Goal: Task Accomplishment & Management: Use online tool/utility

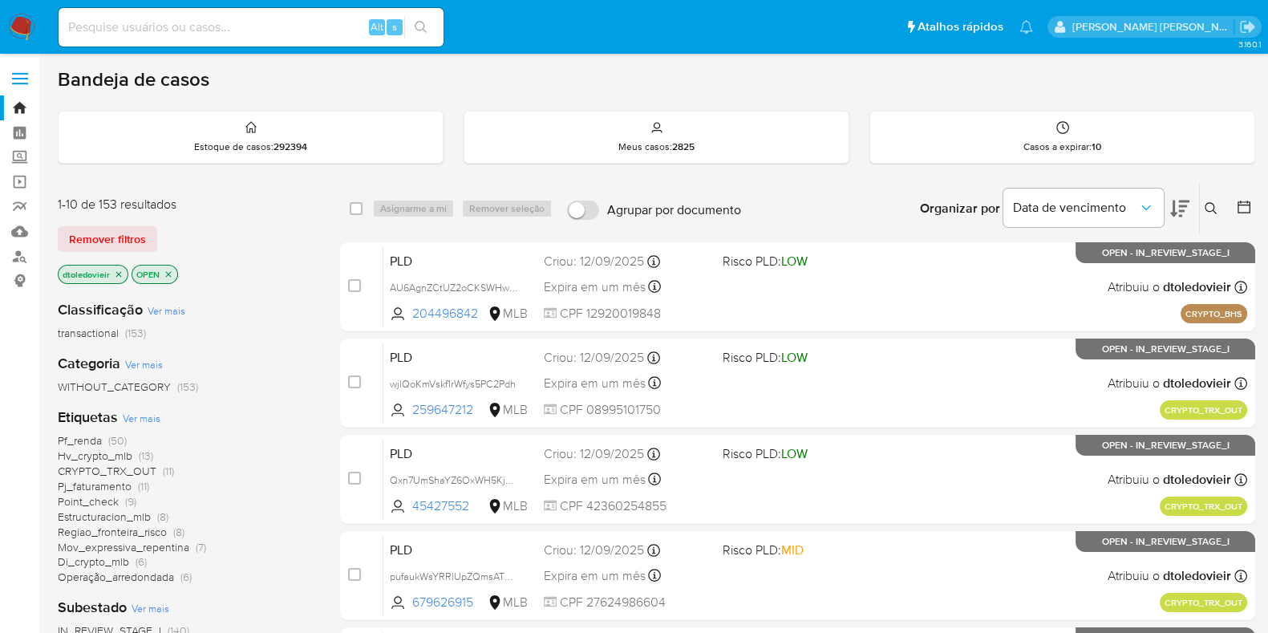
click at [286, 23] on input at bounding box center [251, 27] width 385 height 21
type input "v"
paste input "194944136"
type input "194944136"
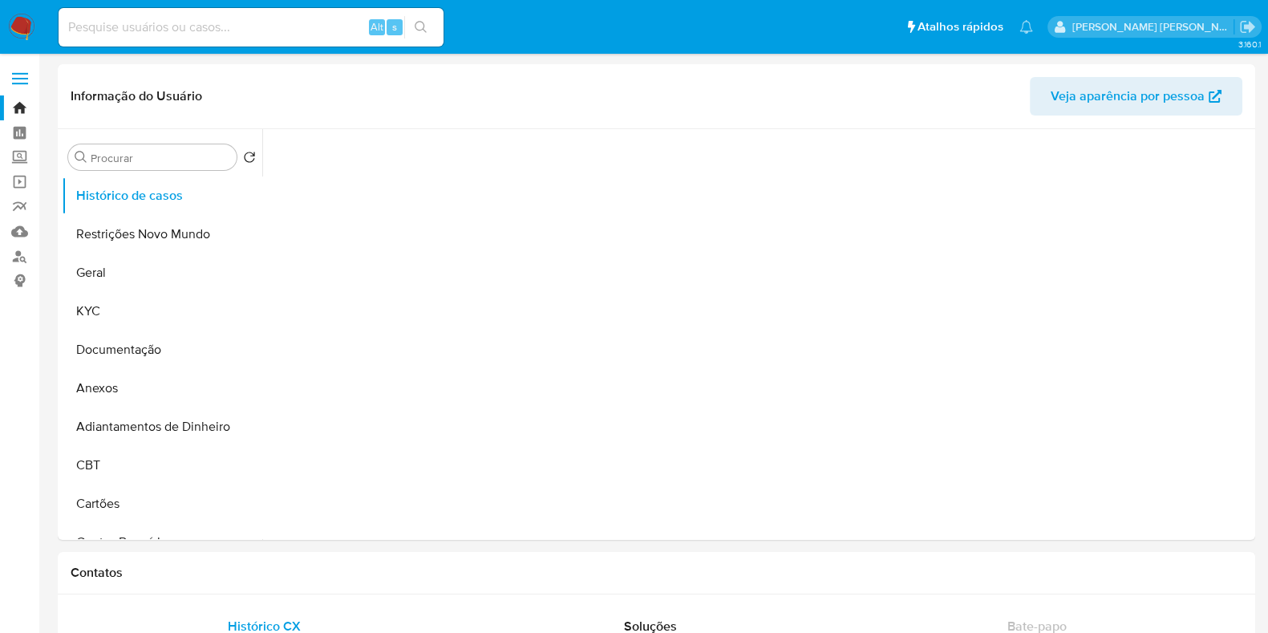
select select "10"
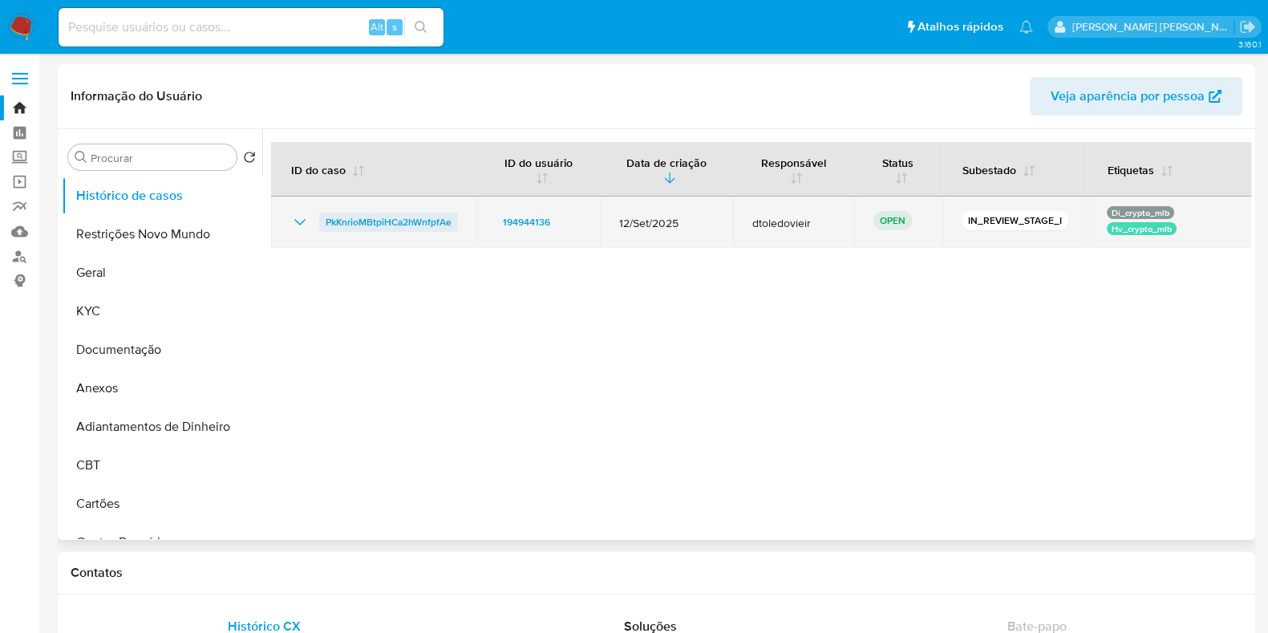
click at [366, 226] on span "PkKnrioMBtpiHCa2hWnfpfAe" at bounding box center [389, 222] width 126 height 19
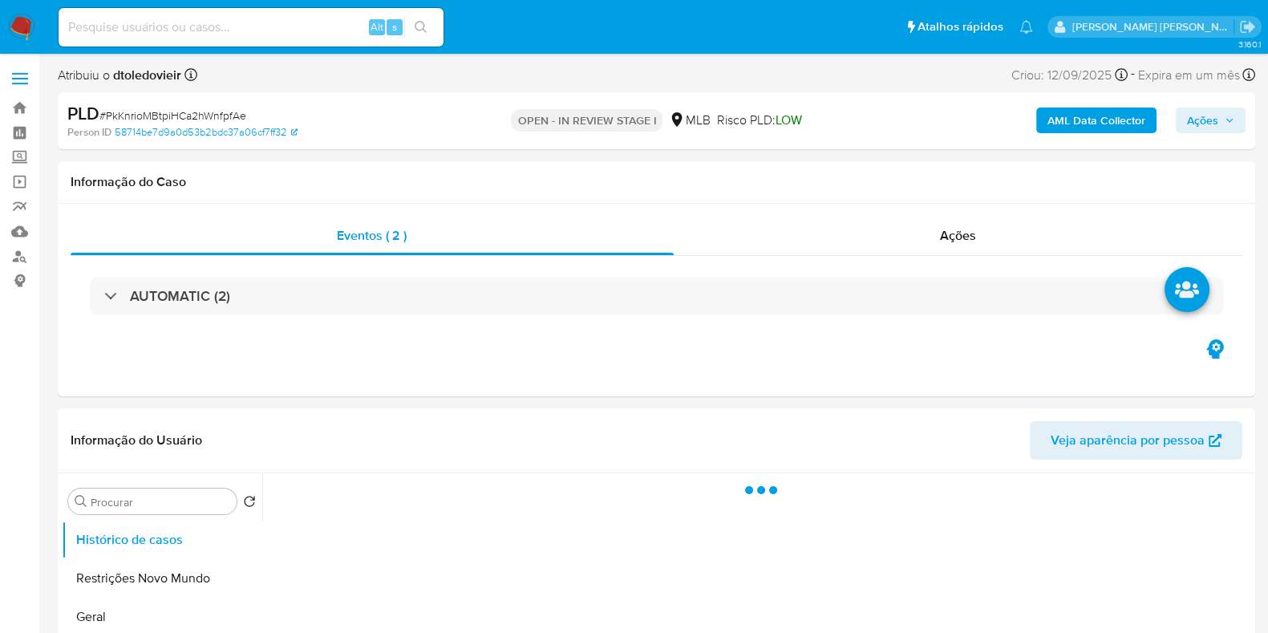
click at [518, 30] on ul "Pausado Ver notificaciones Alt s Atalhos rápidos Presiona las siguientes teclas…" at bounding box center [546, 26] width 990 height 40
select select "10"
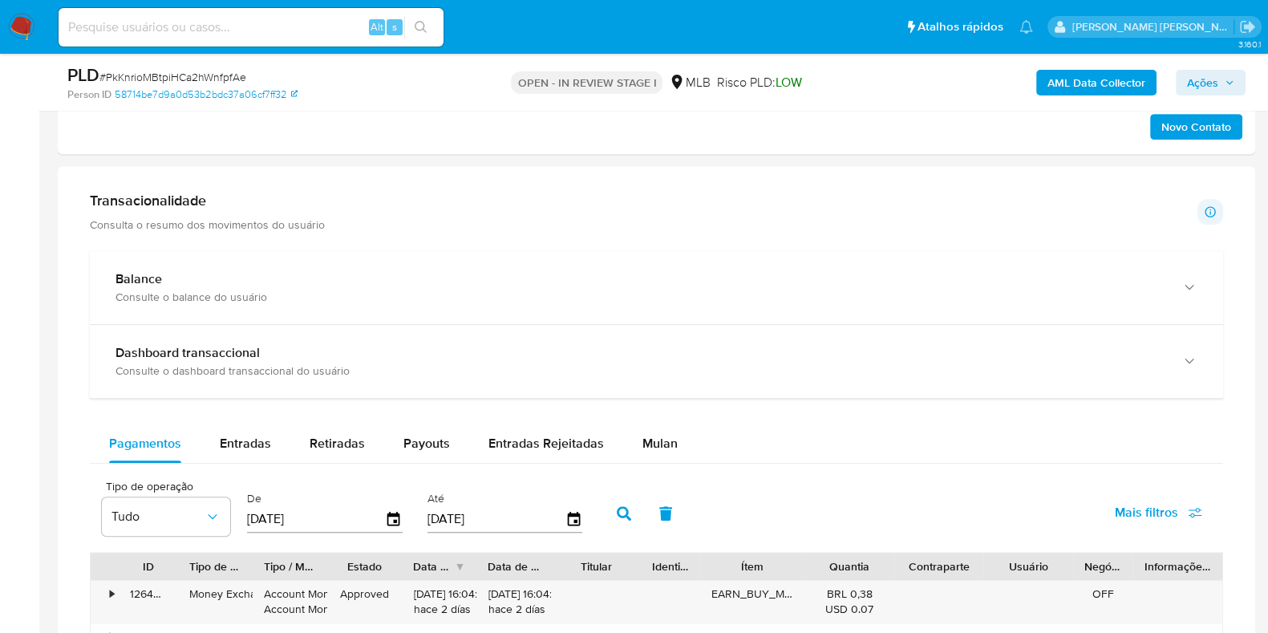
scroll to position [1203, 0]
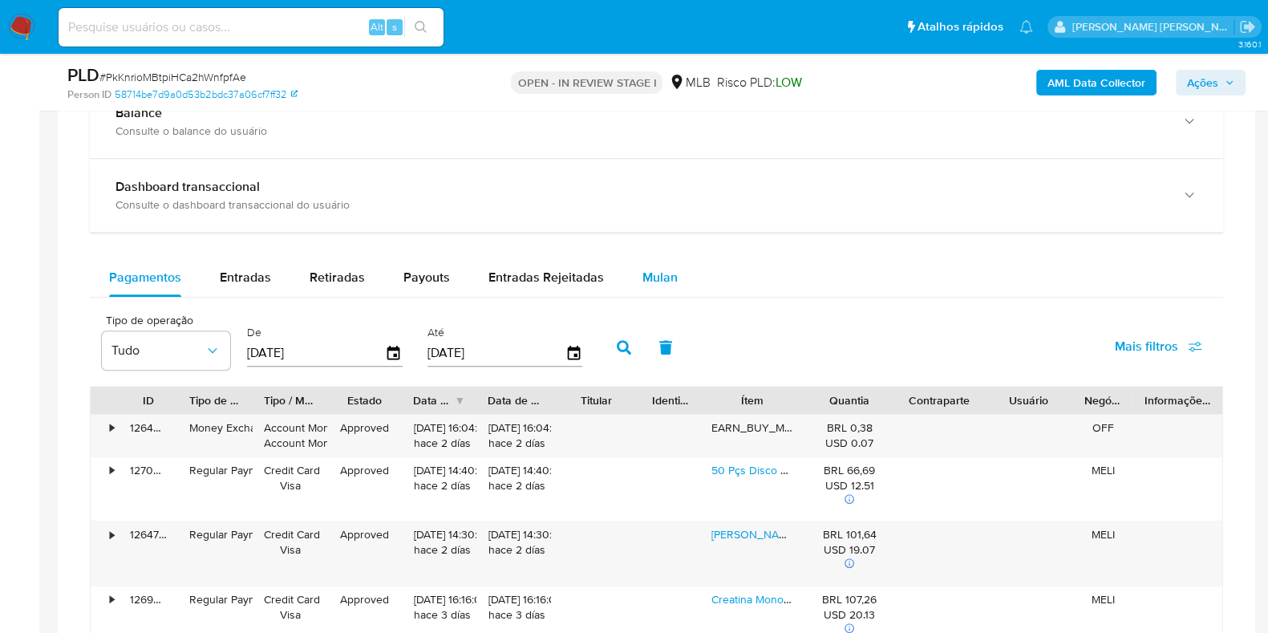
click at [654, 283] on span "Mulan" at bounding box center [659, 277] width 35 height 18
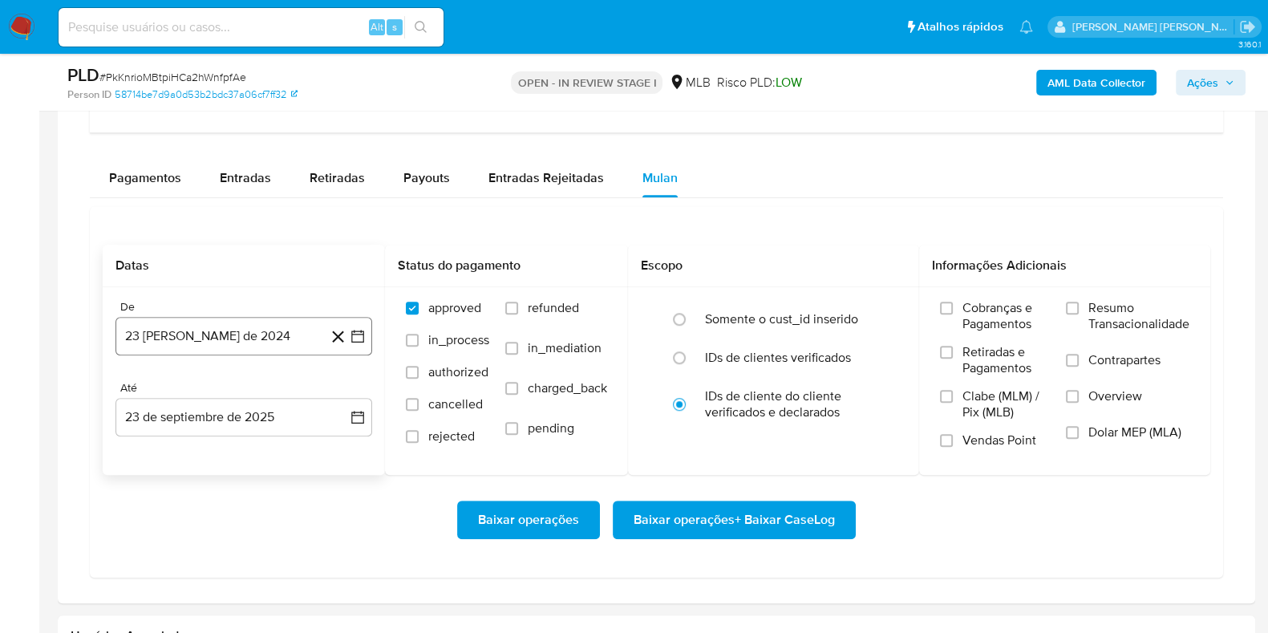
click at [257, 324] on button "23 de agosto de 2024" at bounding box center [243, 336] width 257 height 38
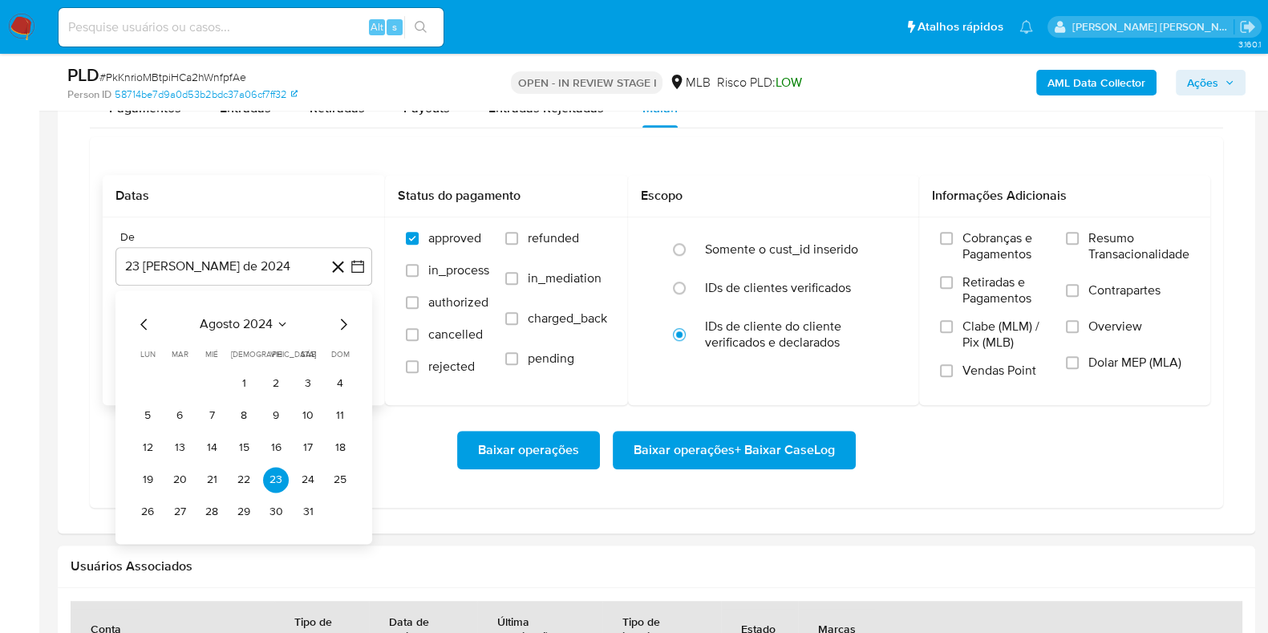
scroll to position [1403, 0]
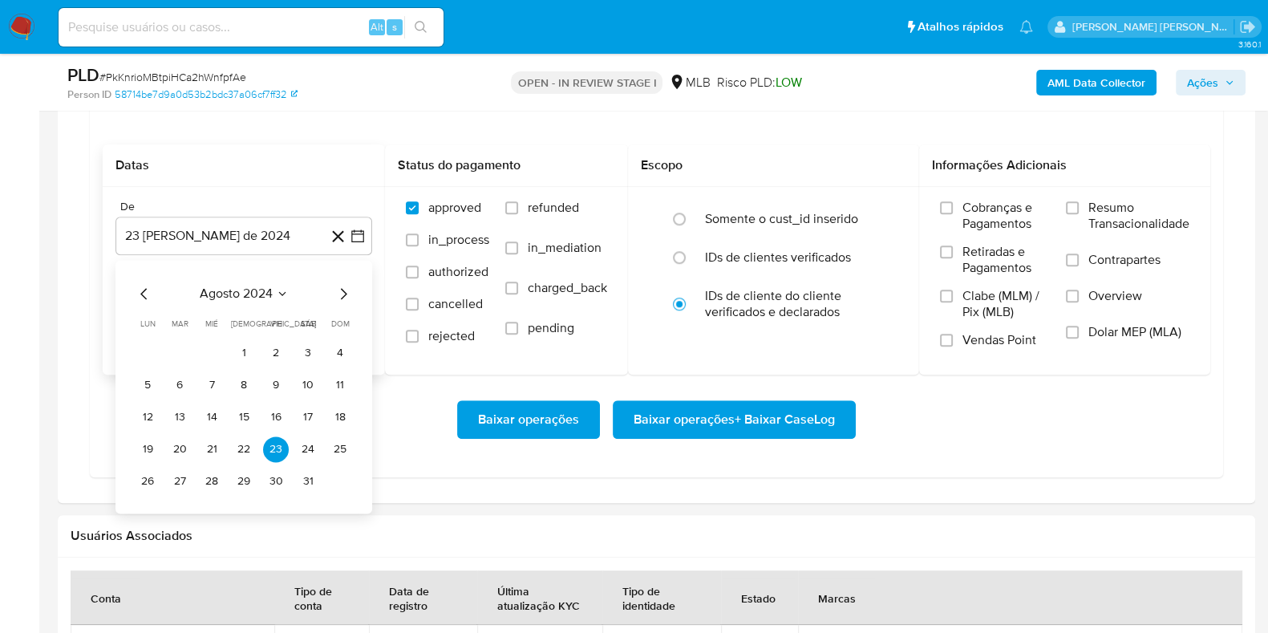
click at [342, 287] on icon "Mes siguiente" at bounding box center [343, 293] width 19 height 19
click at [342, 288] on icon "Mes siguiente" at bounding box center [344, 293] width 6 height 11
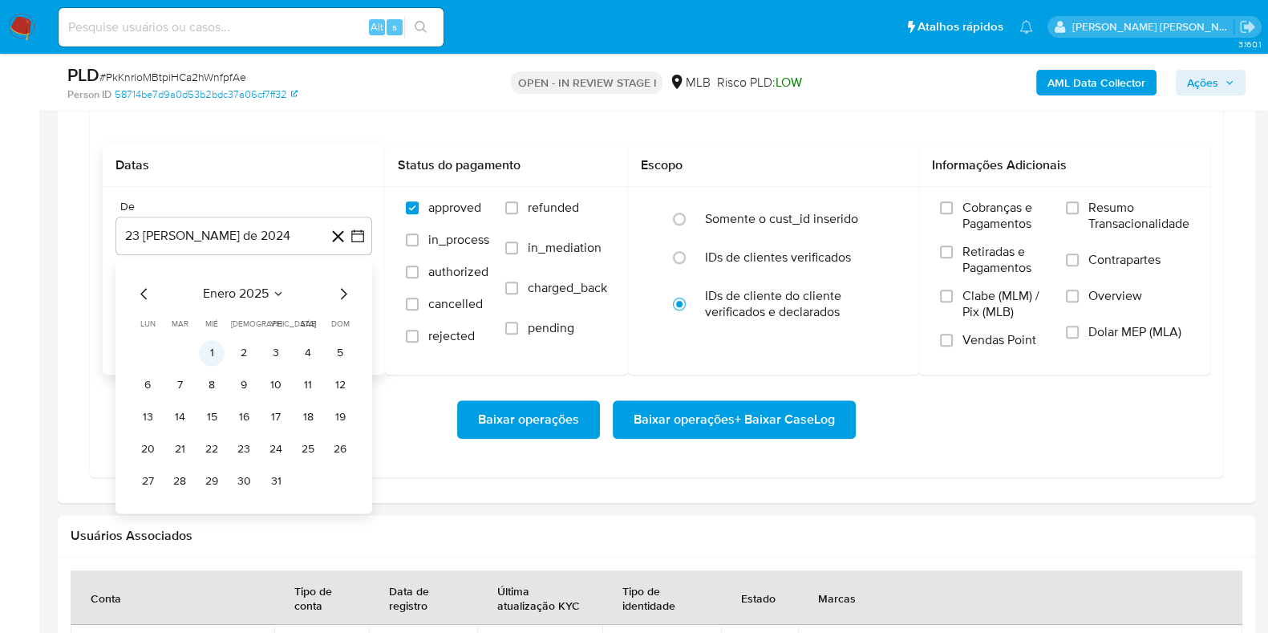
click at [213, 347] on button "1" at bounding box center [212, 353] width 26 height 26
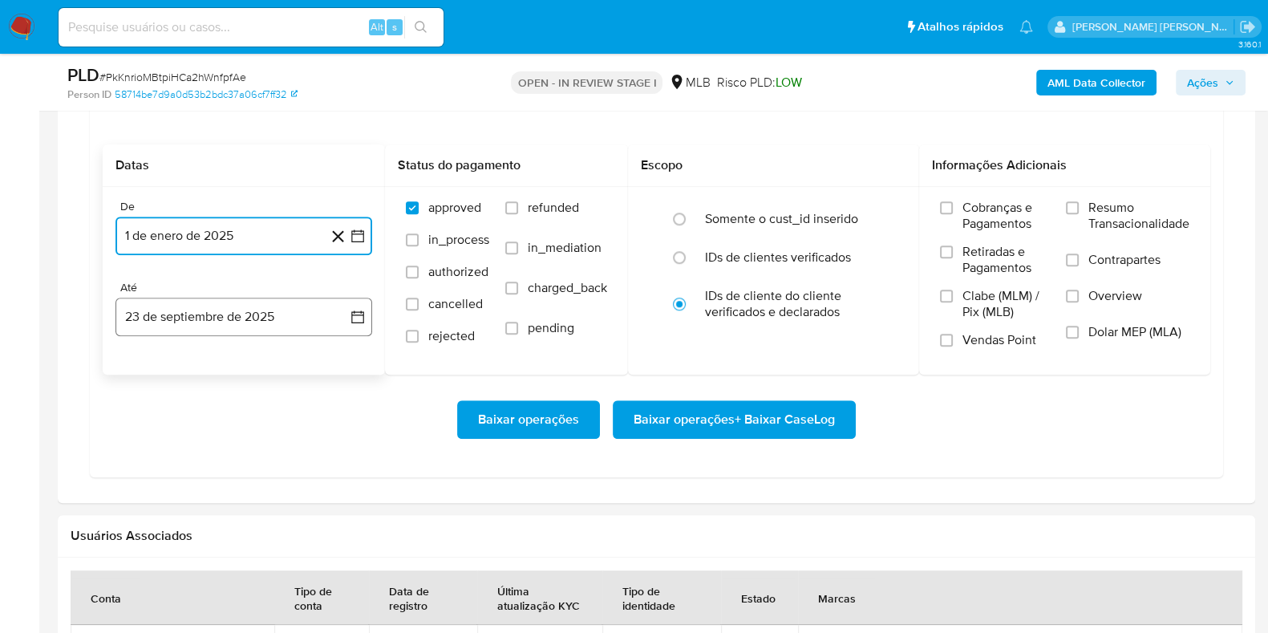
click at [210, 306] on button "23 de septiembre de 2025" at bounding box center [243, 317] width 257 height 38
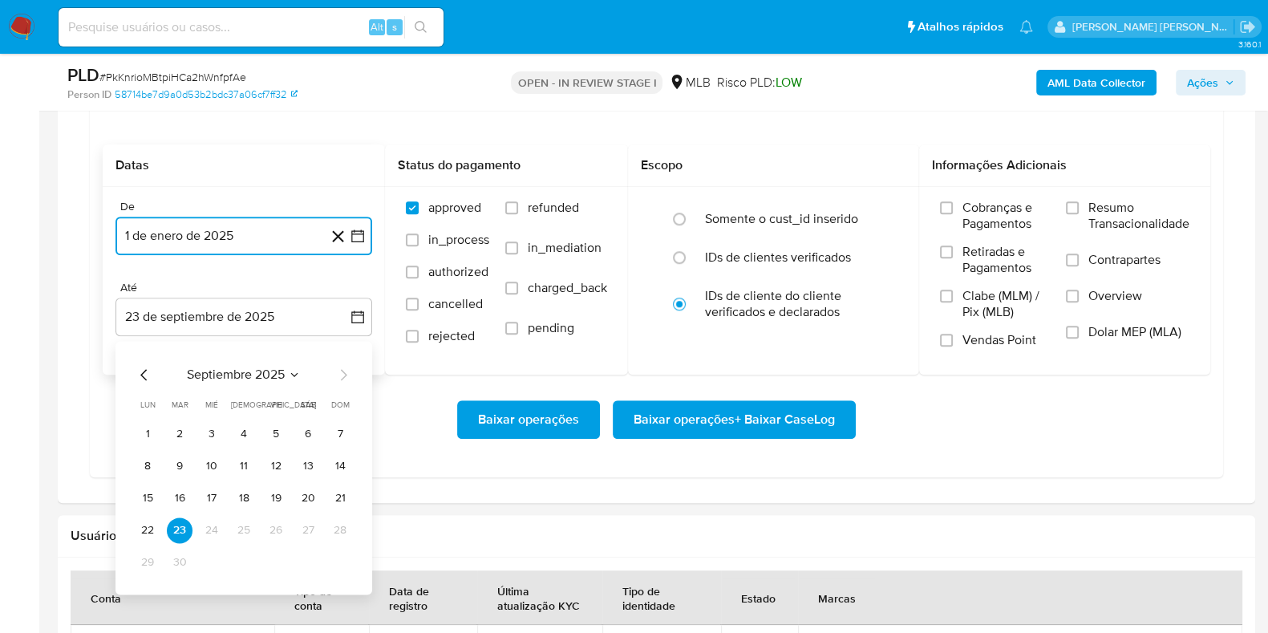
click at [144, 375] on icon "Mes anterior" at bounding box center [144, 374] width 19 height 19
click at [143, 374] on icon "Mes anterior" at bounding box center [143, 374] width 6 height 11
click at [242, 561] on button "31" at bounding box center [244, 562] width 26 height 26
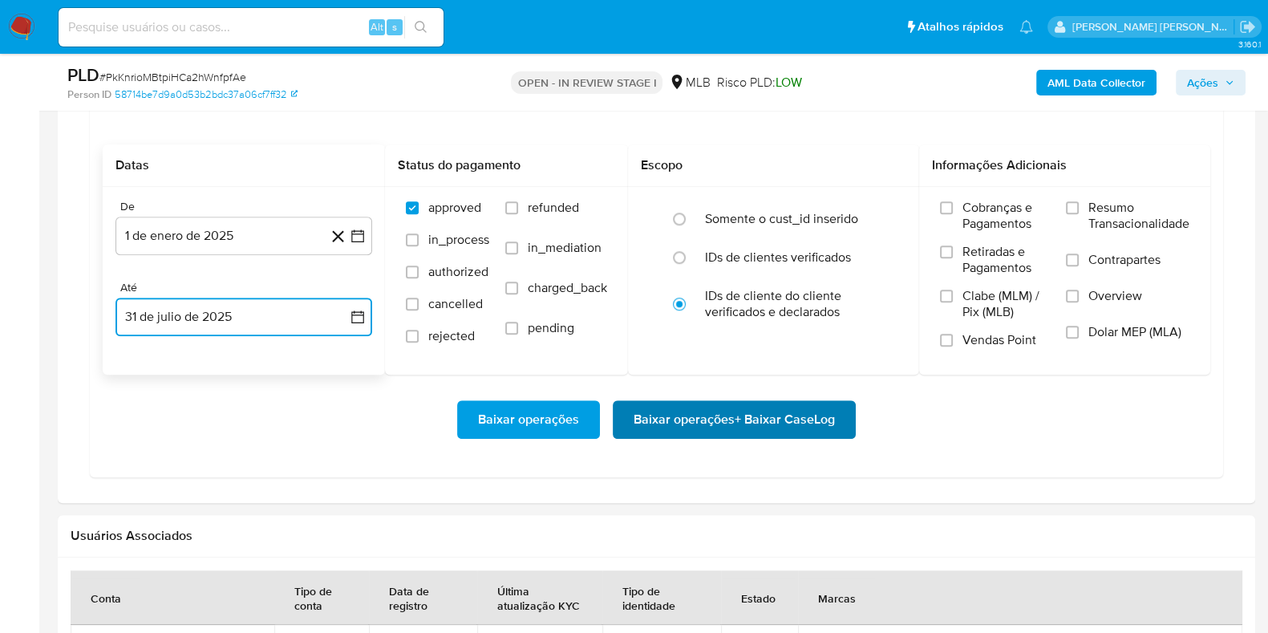
click at [678, 409] on span "Baixar operações + Baixar CaseLog" at bounding box center [734, 419] width 201 height 35
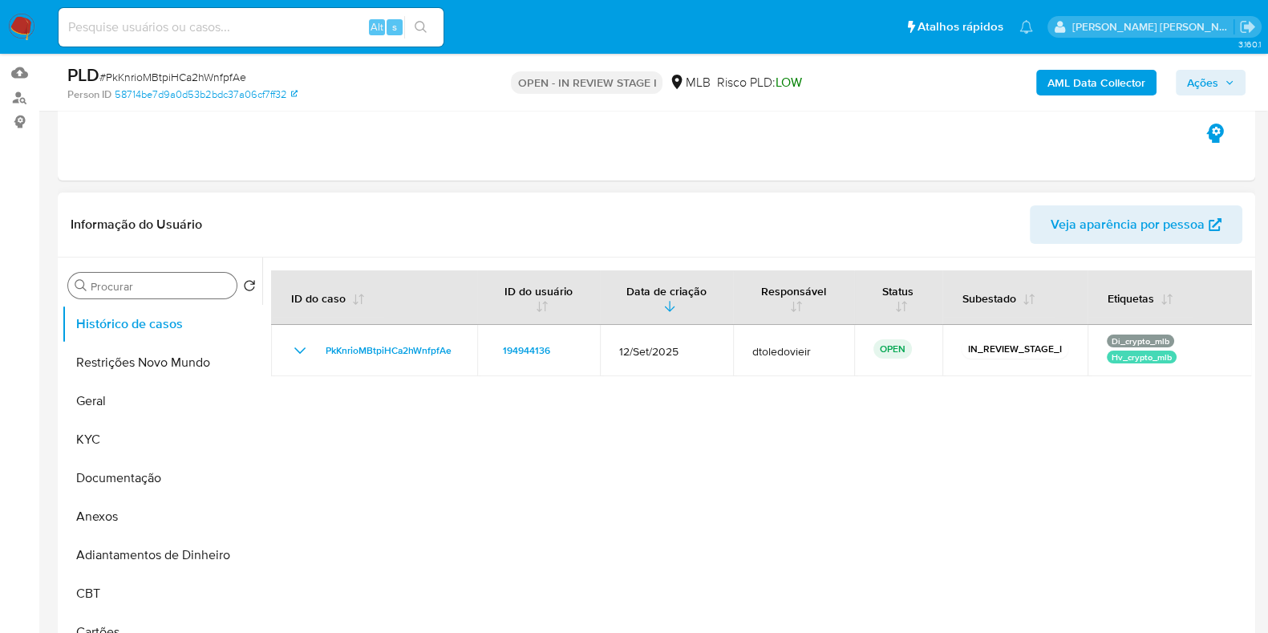
scroll to position [99, 0]
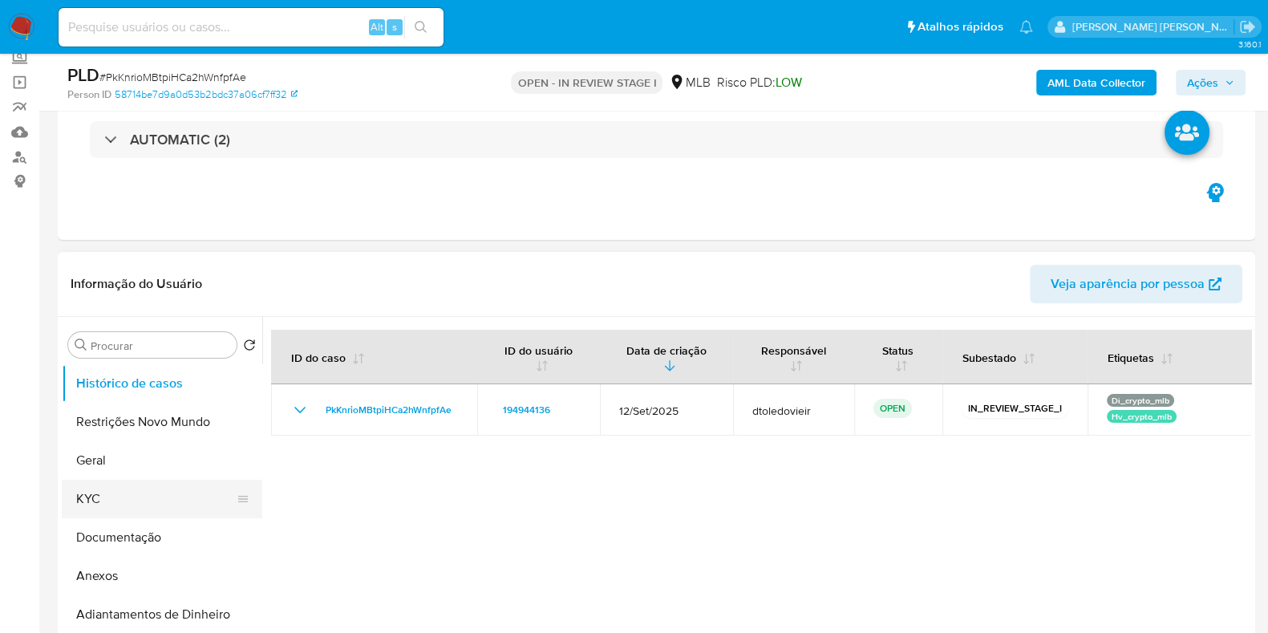
click at [99, 500] on button "KYC" at bounding box center [156, 499] width 188 height 38
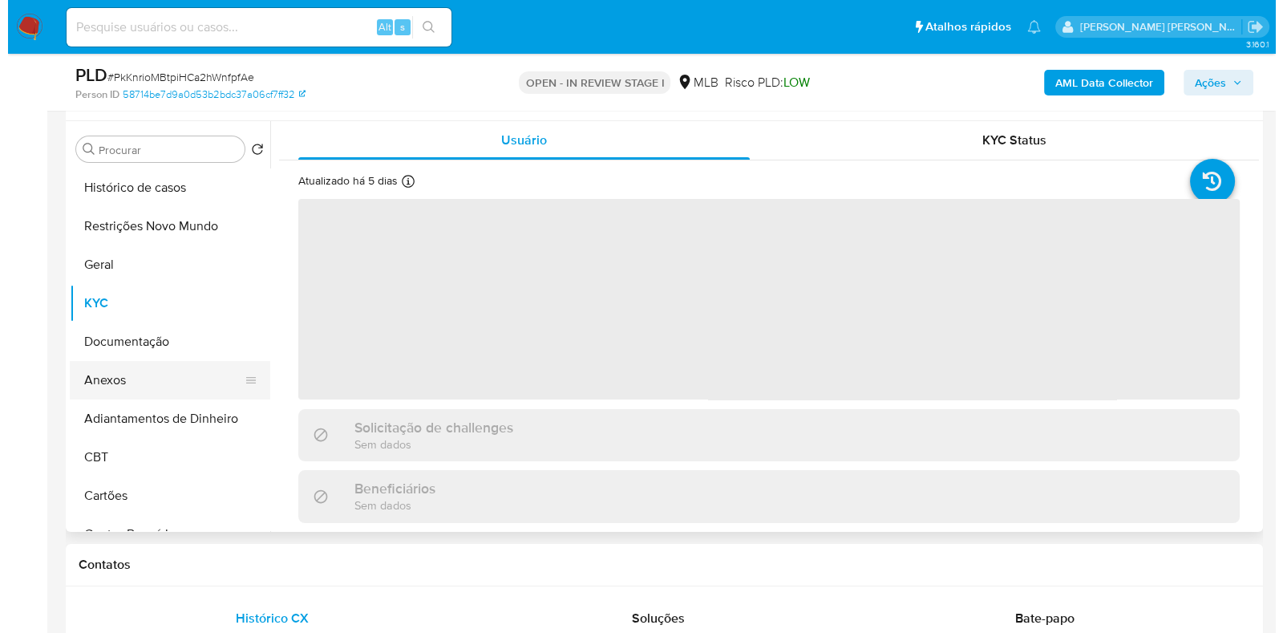
scroll to position [301, 0]
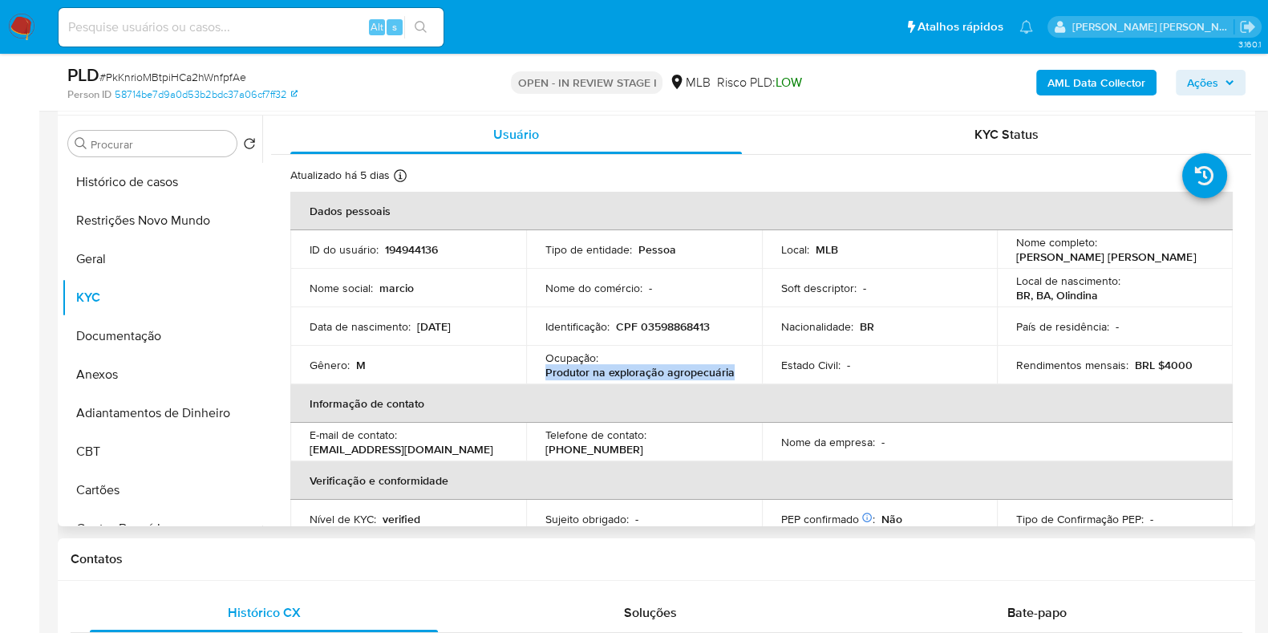
drag, startPoint x: 741, startPoint y: 375, endPoint x: 534, endPoint y: 375, distance: 206.9
click at [534, 375] on td "Ocupação : Produtor na exploração agropecuária" at bounding box center [644, 365] width 236 height 38
copy p "Produtor na exploração agropecuária"
click at [184, 330] on button "Documentação" at bounding box center [156, 336] width 188 height 38
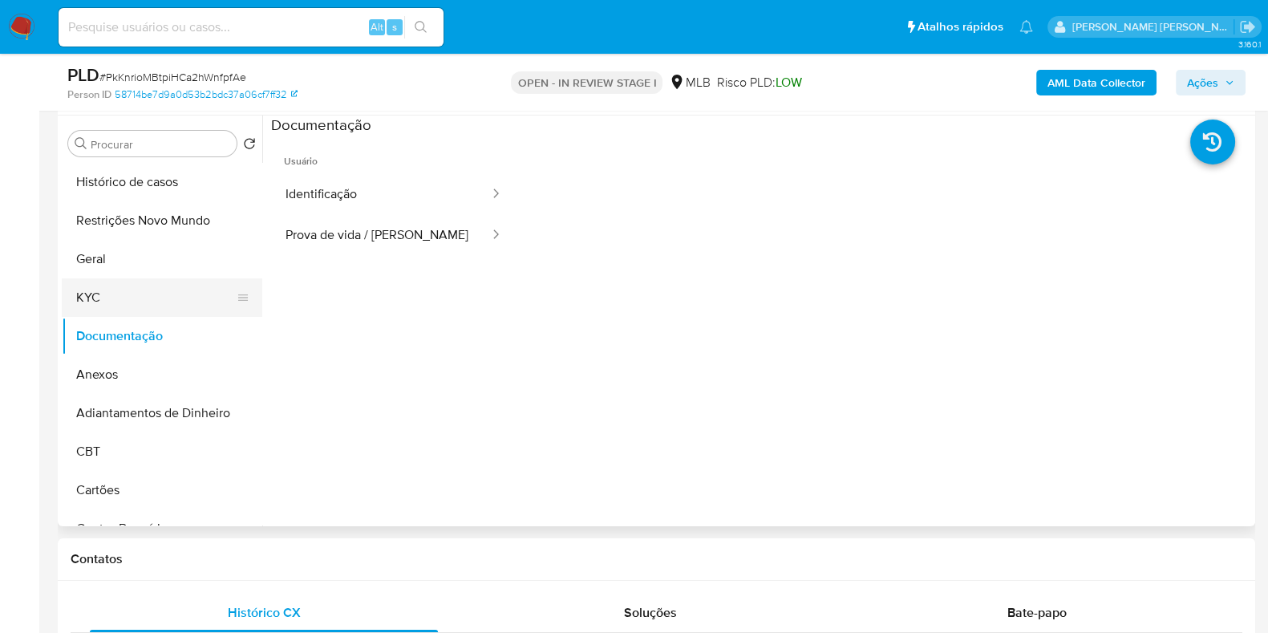
click at [156, 290] on button "KYC" at bounding box center [156, 297] width 188 height 38
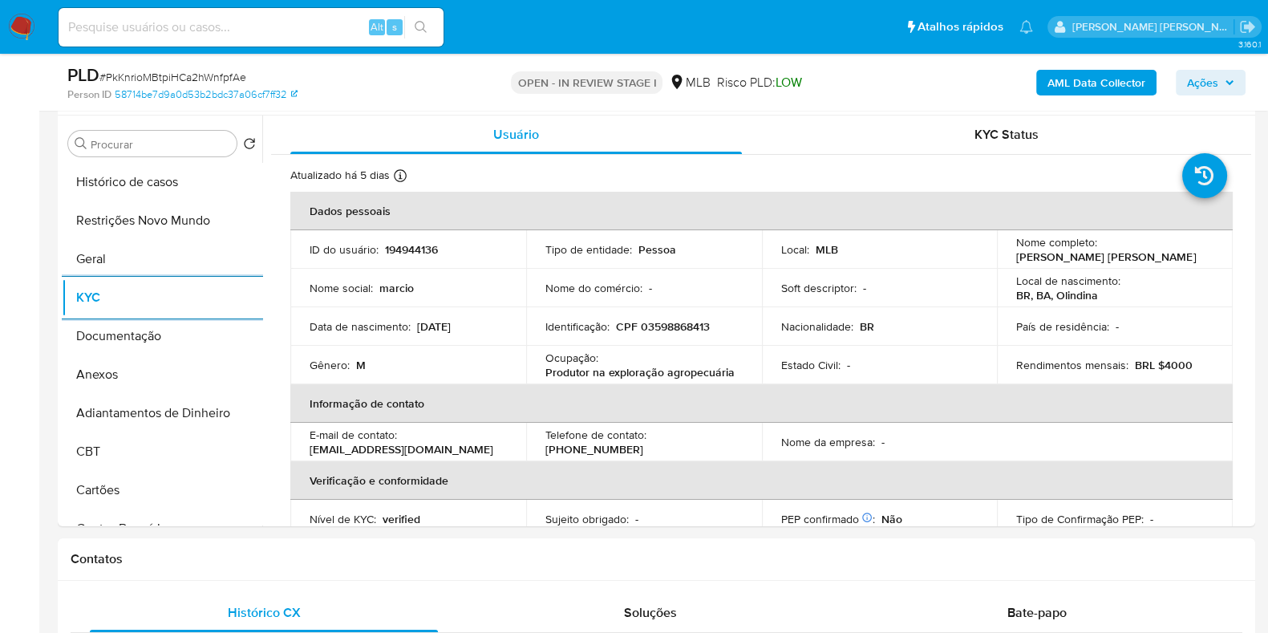
click at [1113, 88] on b "AML Data Collector" at bounding box center [1096, 83] width 98 height 26
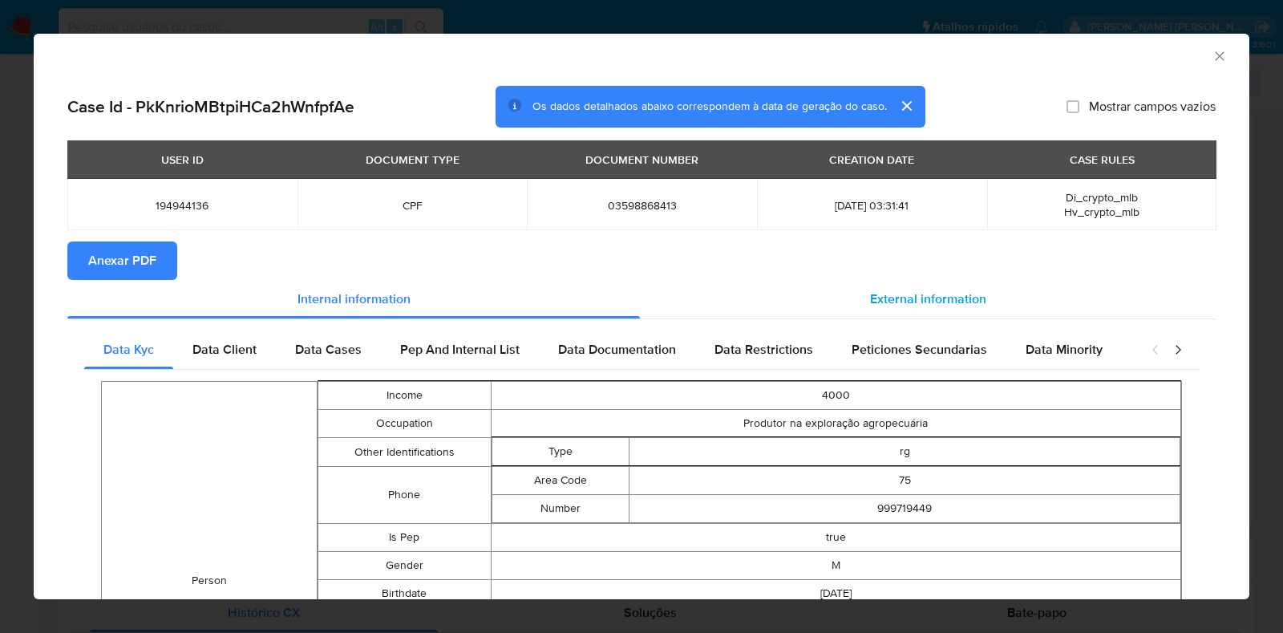
click at [916, 293] on span "External information" at bounding box center [928, 299] width 116 height 18
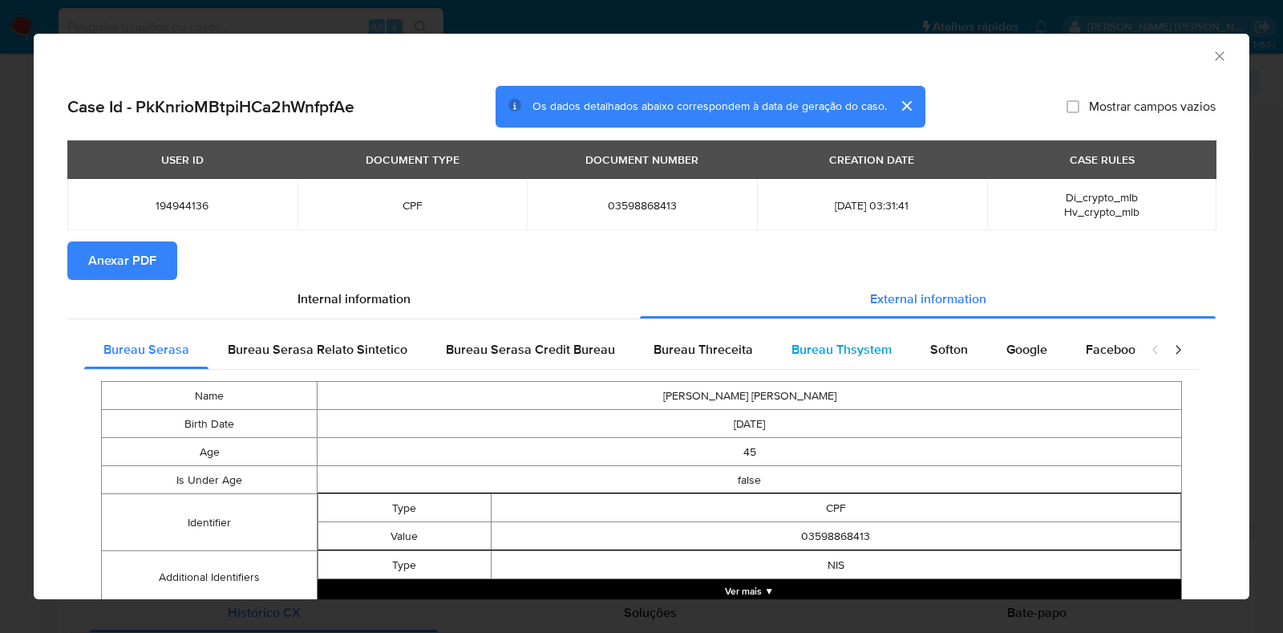
click at [870, 341] on span "Bureau Thsystem" at bounding box center [842, 349] width 100 height 18
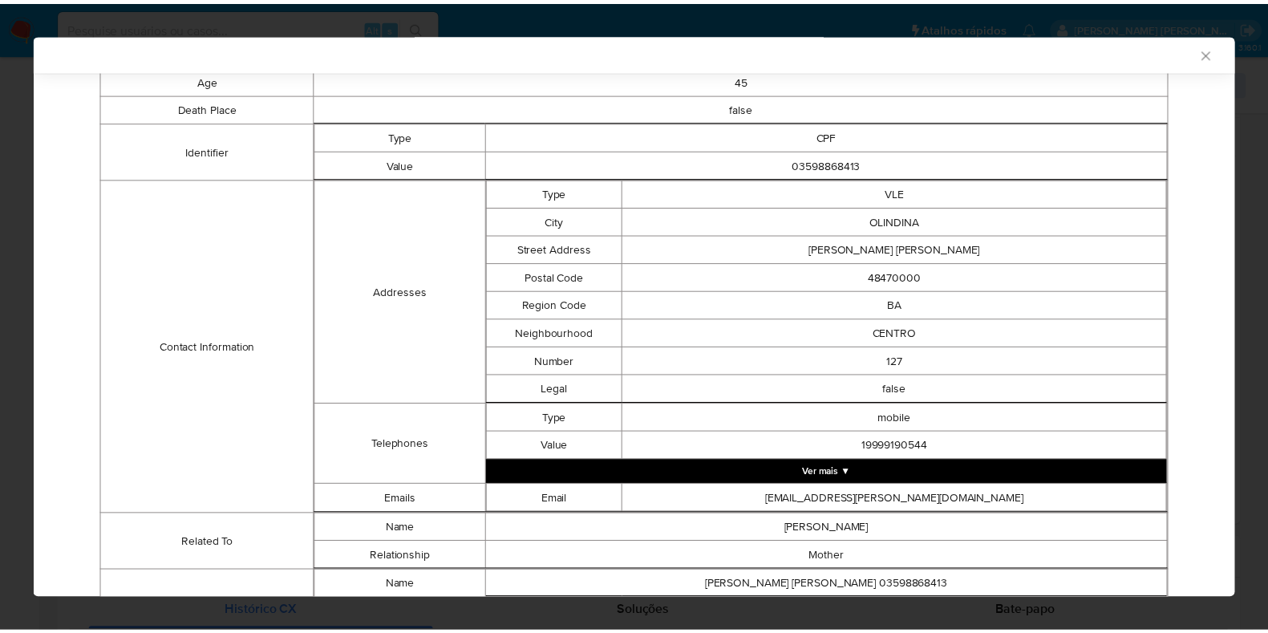
scroll to position [603, 0]
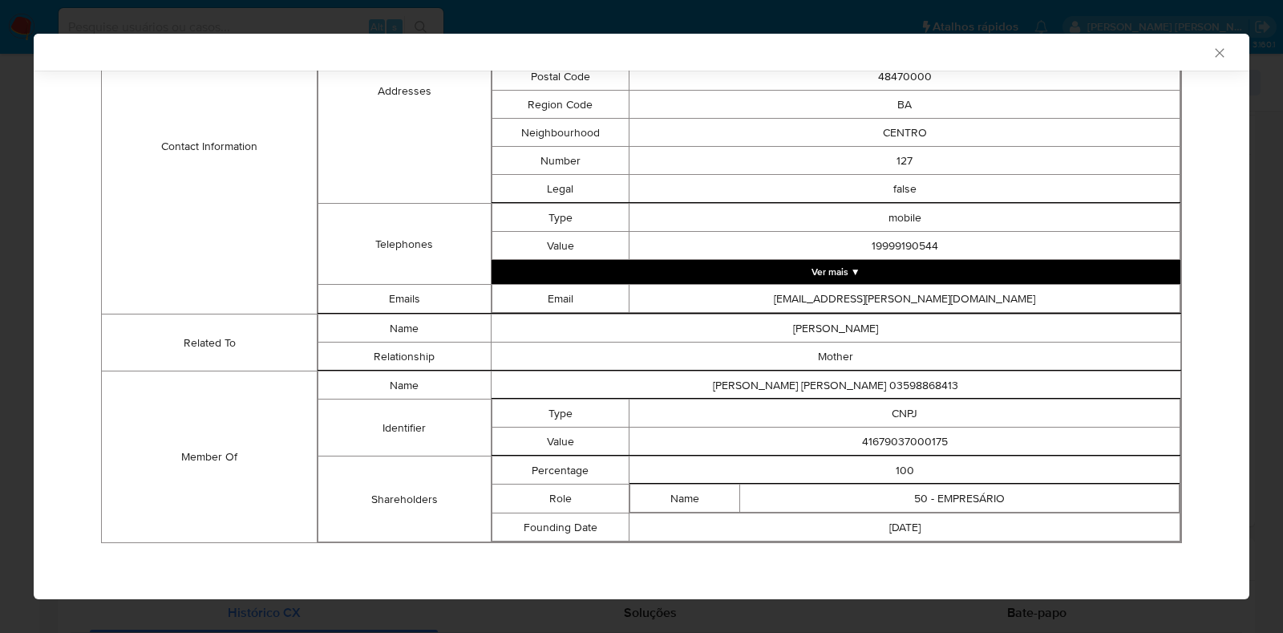
click at [889, 439] on td "41679037000175" at bounding box center [905, 441] width 551 height 28
copy td "41679037000175"
click at [1263, 269] on div "AML Data Collector Case Id - PkKnrioMBtpiHCa2hWnfpfAe Os dados detalhados abaix…" at bounding box center [641, 316] width 1283 height 633
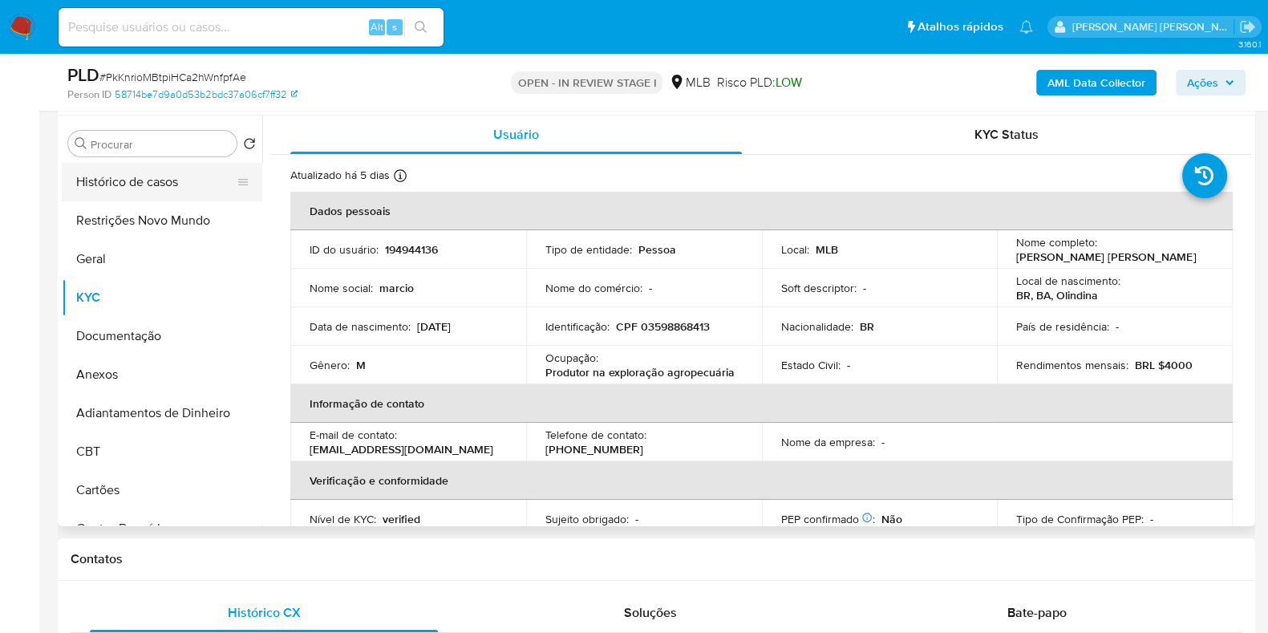
click at [174, 186] on button "Histórico de casos" at bounding box center [156, 182] width 188 height 38
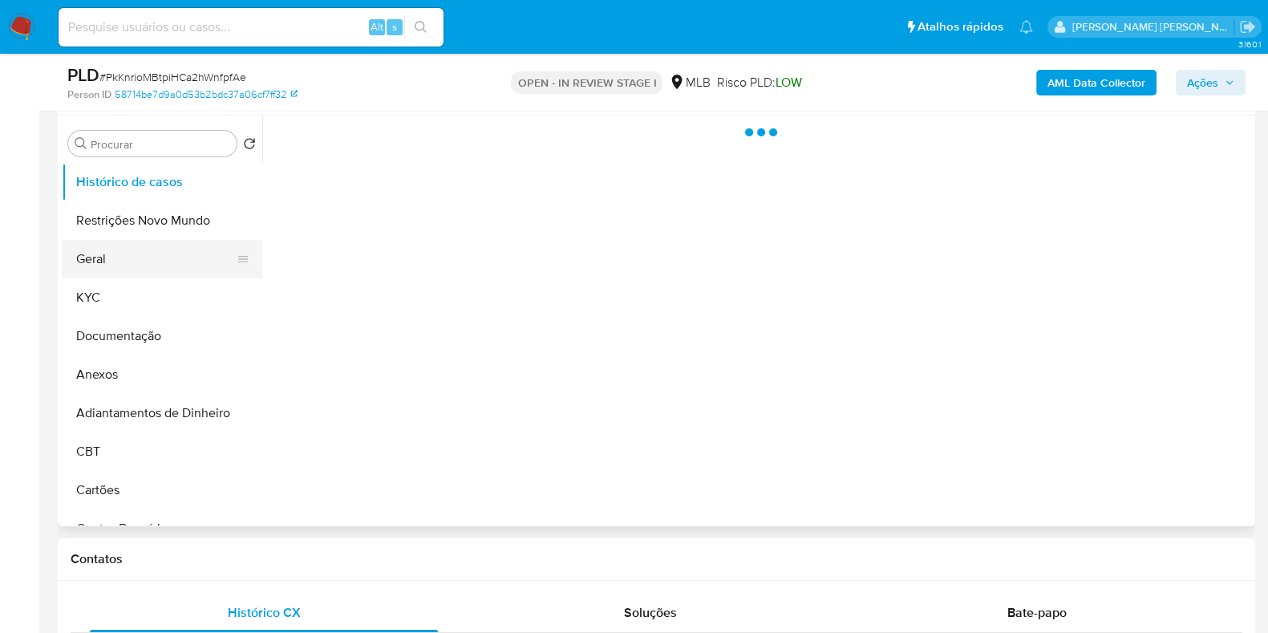
drag, startPoint x: 132, startPoint y: 229, endPoint x: 128, endPoint y: 244, distance: 15.0
click at [132, 235] on button "Restrições Novo Mundo" at bounding box center [162, 220] width 200 height 38
click at [121, 262] on button "Geral" at bounding box center [156, 259] width 188 height 38
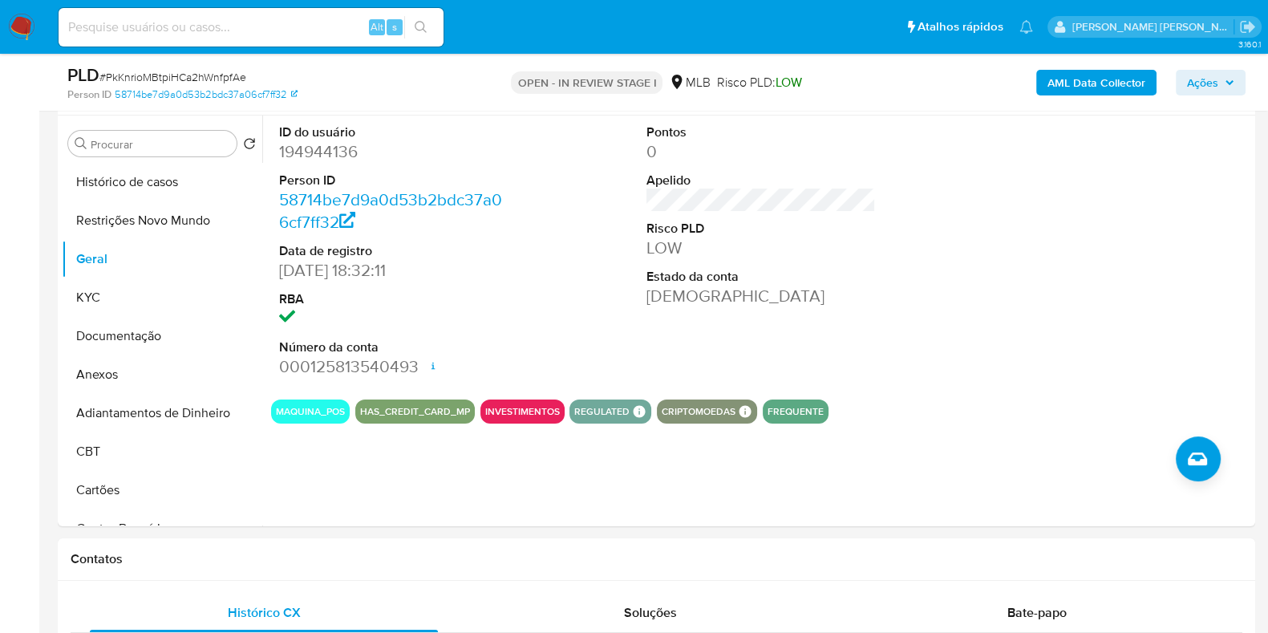
click at [1184, 79] on button "Ações" at bounding box center [1211, 83] width 70 height 26
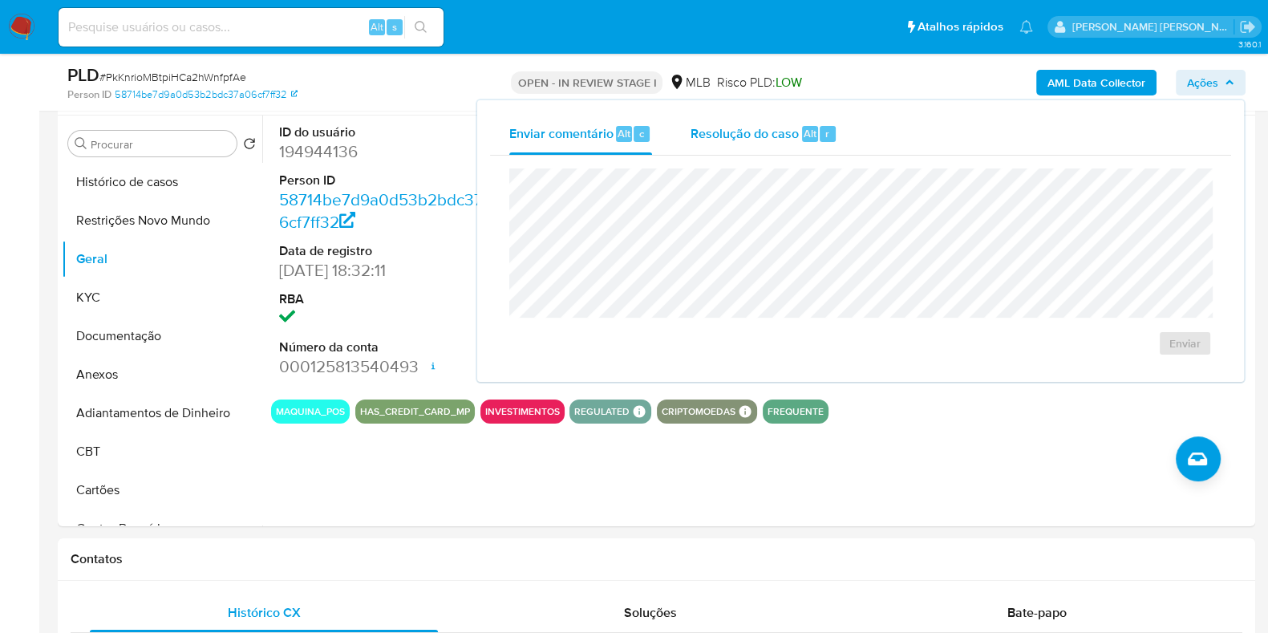
click at [771, 132] on span "Resolução do caso" at bounding box center [744, 132] width 108 height 18
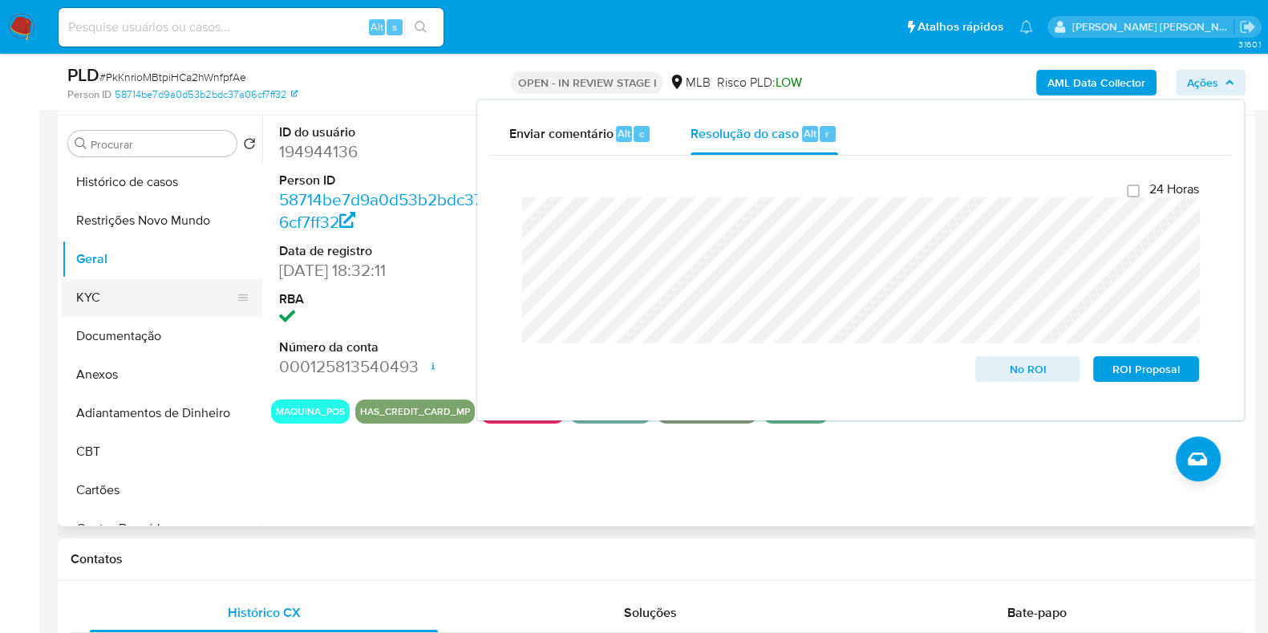
click at [103, 307] on button "KYC" at bounding box center [156, 297] width 188 height 38
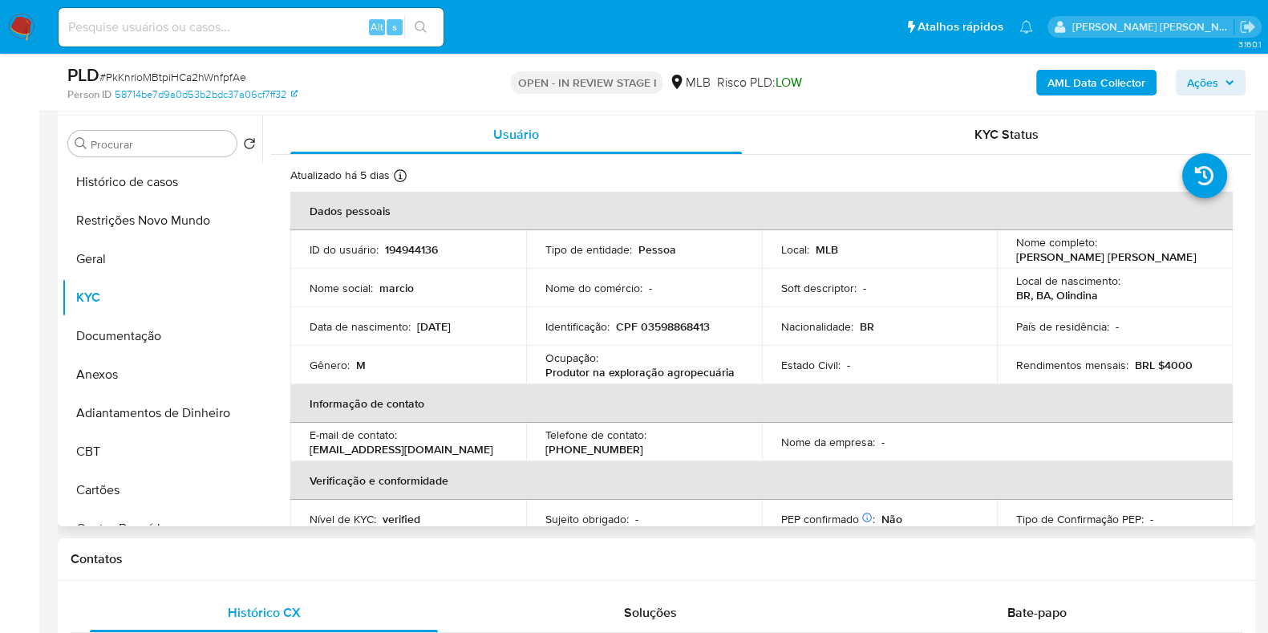
drag, startPoint x: 1158, startPoint y: 258, endPoint x: 1010, endPoint y: 263, distance: 147.6
click at [1016, 263] on div "Nome completo : Marcio Jose Ferreira da Silva" at bounding box center [1114, 249] width 197 height 29
copy p "Marcio Jose Ferreira da Silva"
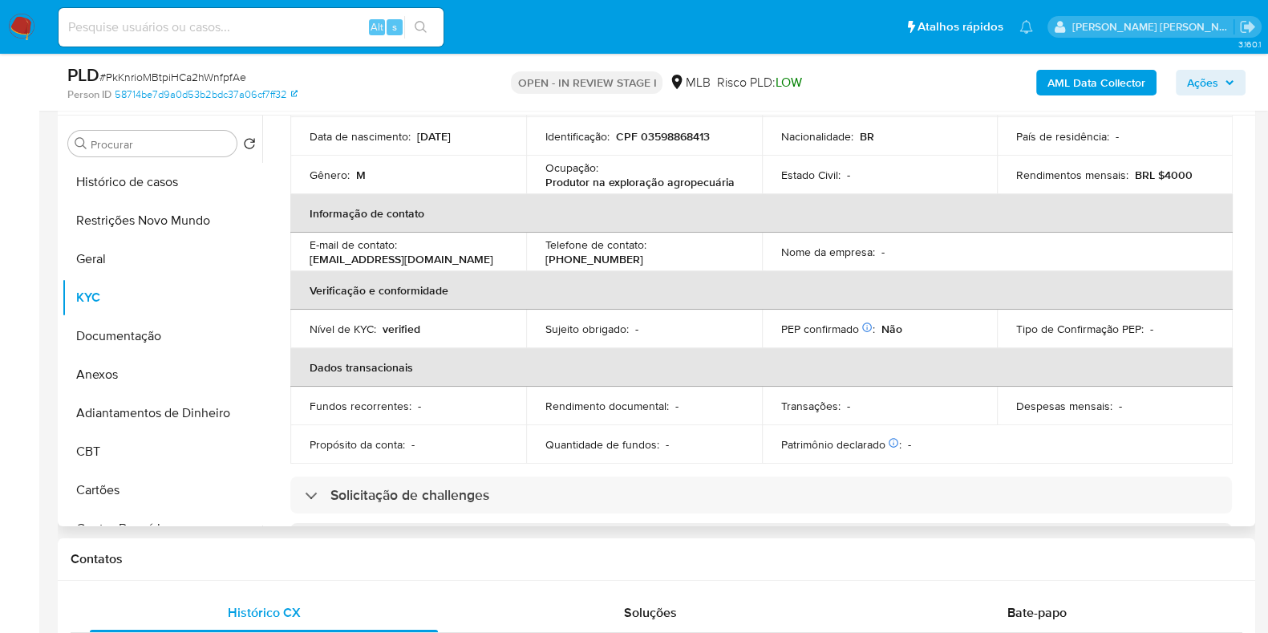
scroll to position [0, 0]
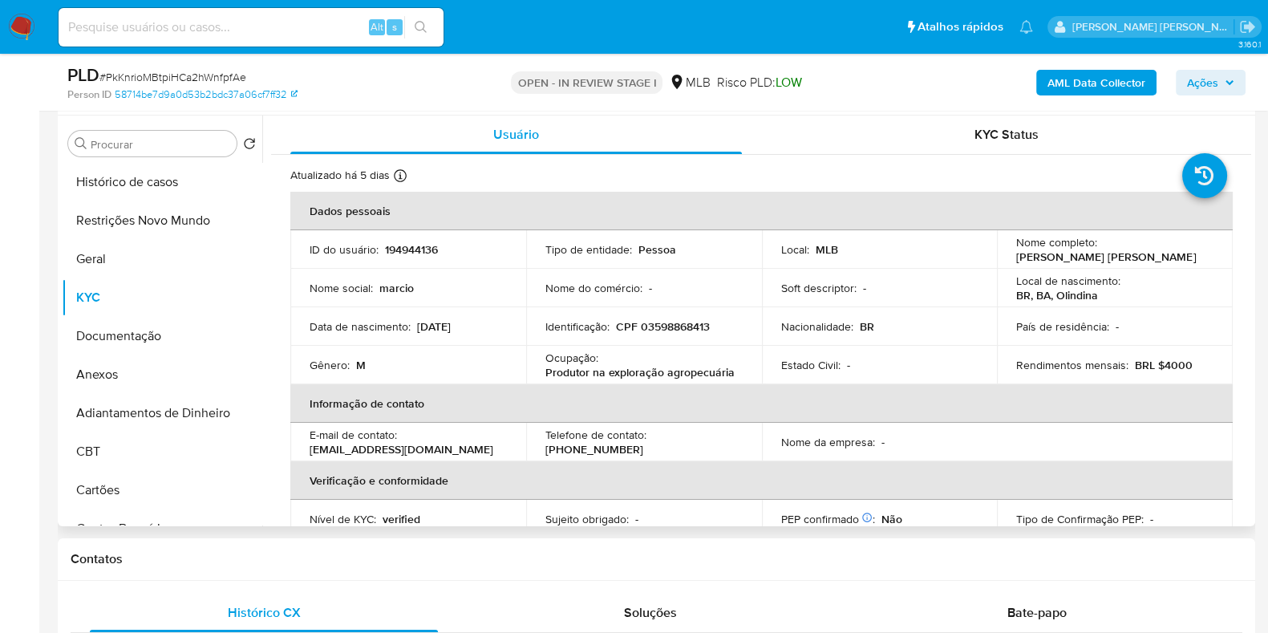
click at [670, 322] on p "CPF 03598868413" at bounding box center [663, 326] width 94 height 14
copy p "03598868413"
click at [146, 219] on button "Restrições Novo Mundo" at bounding box center [156, 220] width 188 height 38
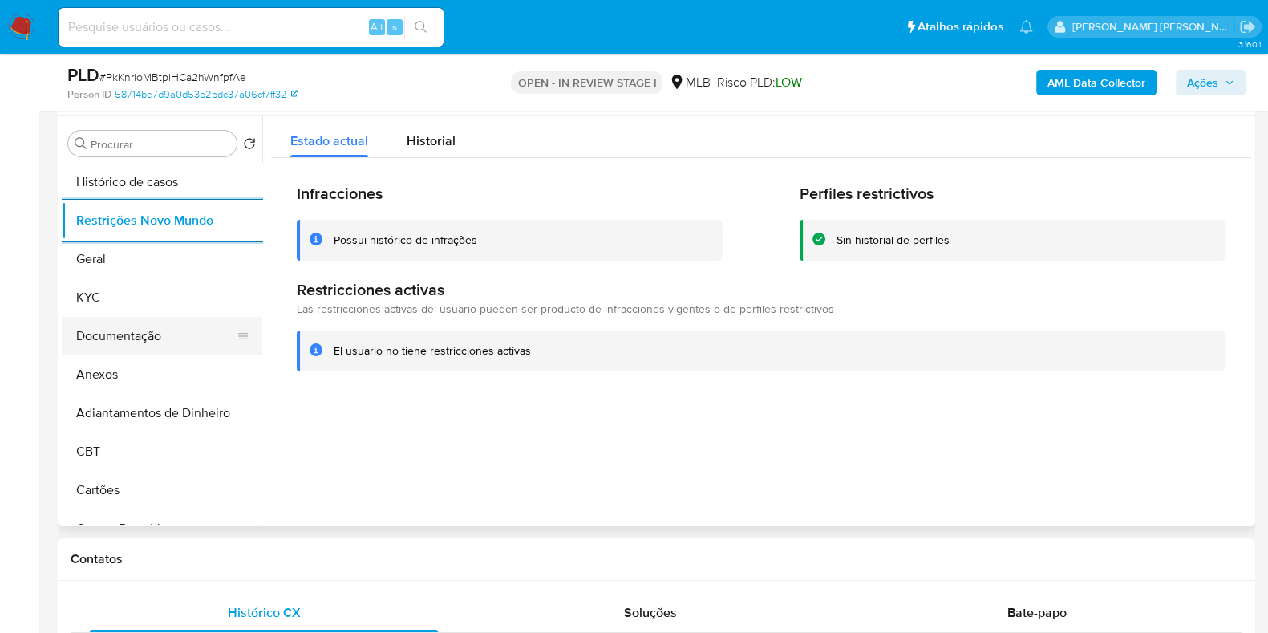
click at [98, 344] on button "Documentação" at bounding box center [156, 336] width 188 height 38
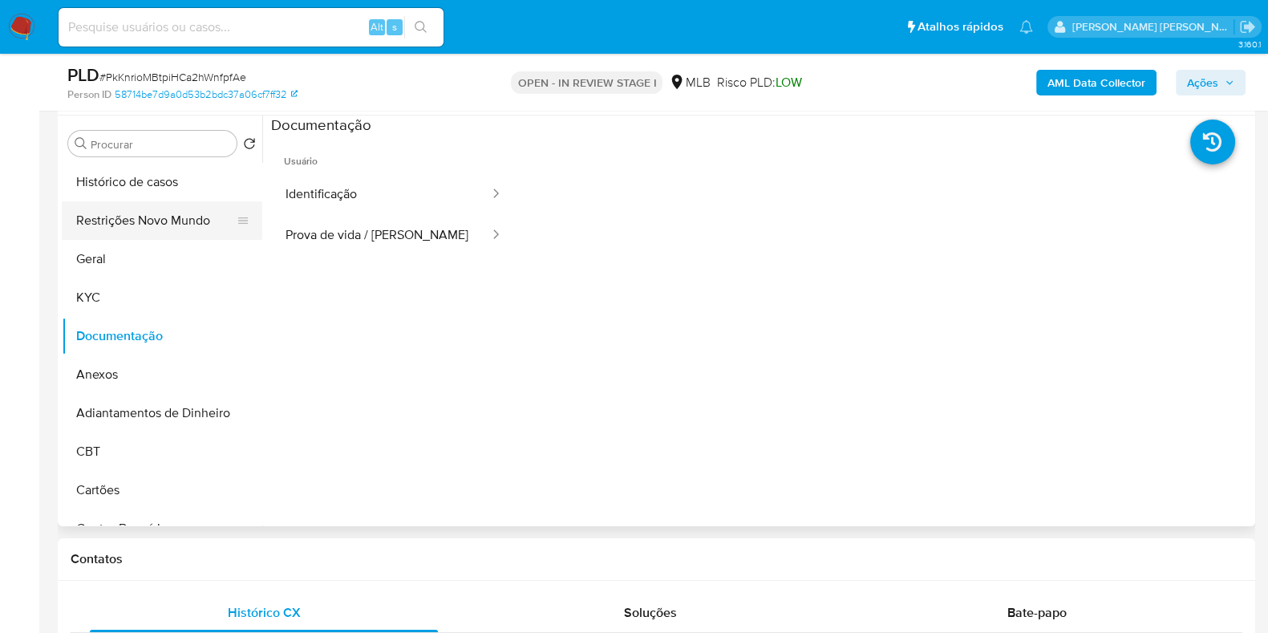
click at [144, 224] on button "Restrições Novo Mundo" at bounding box center [156, 220] width 188 height 38
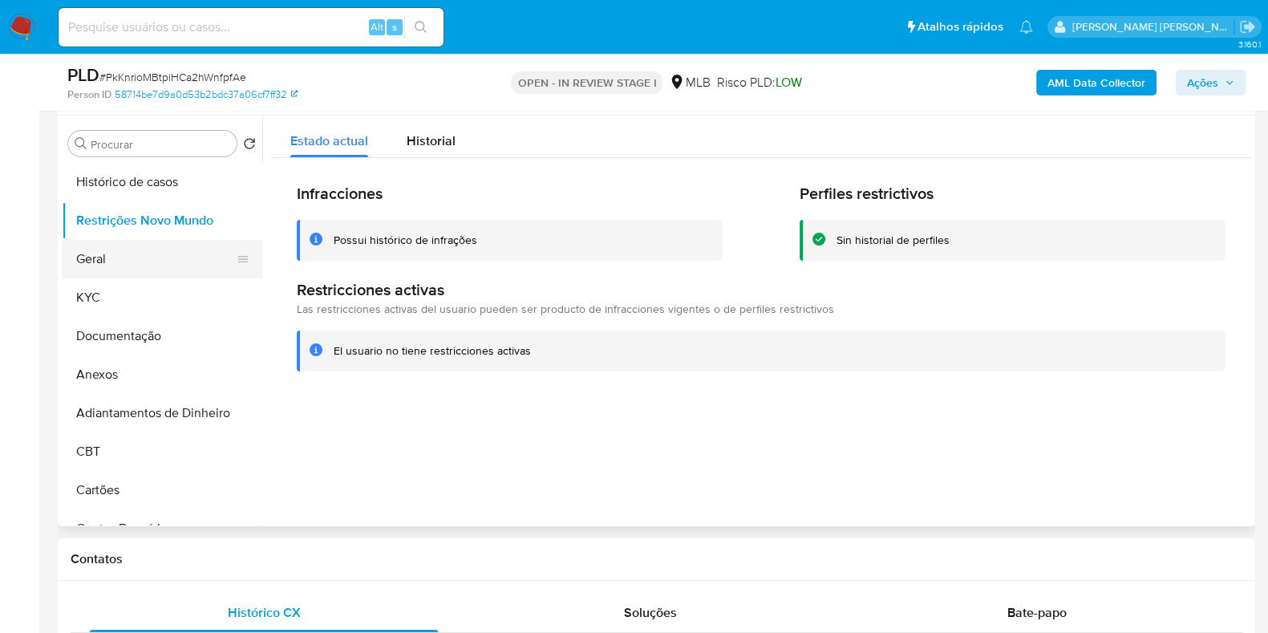
click at [100, 260] on button "Geral" at bounding box center [156, 259] width 188 height 38
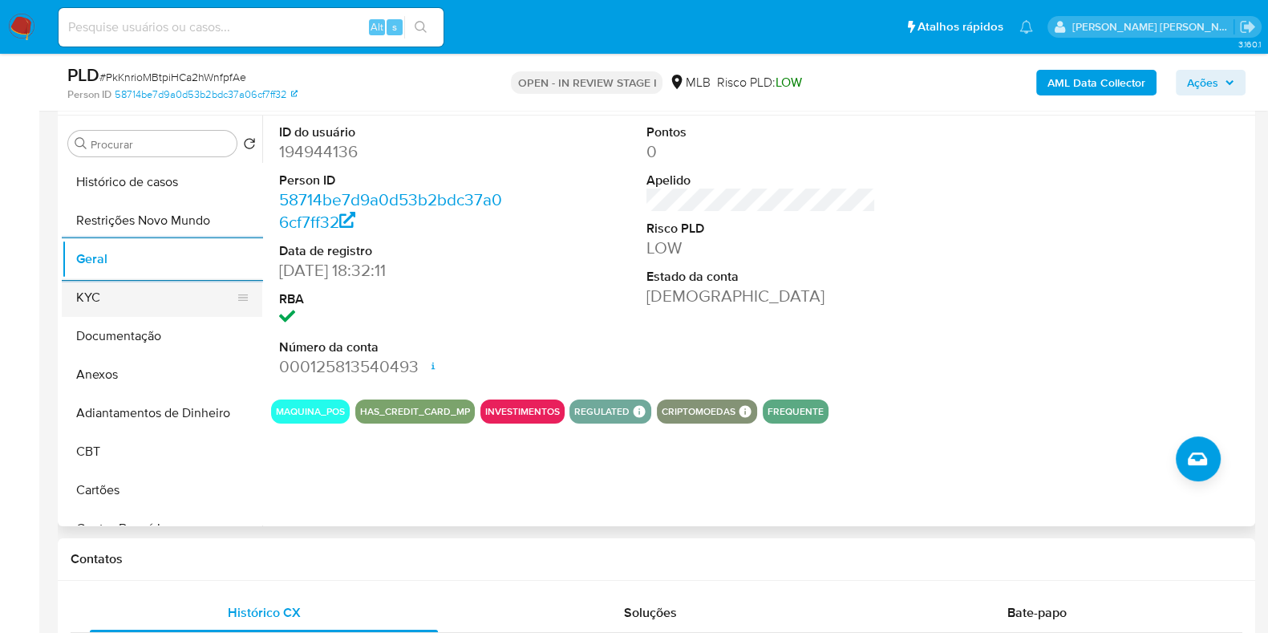
click at [159, 302] on button "KYC" at bounding box center [156, 297] width 188 height 38
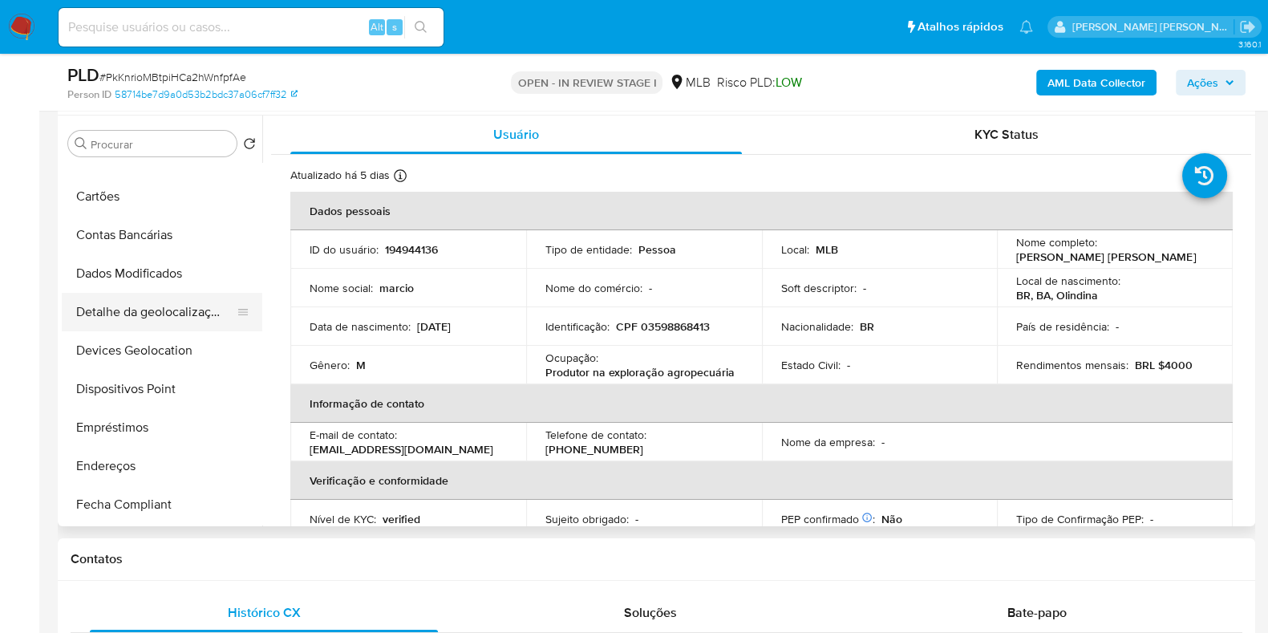
scroll to position [301, 0]
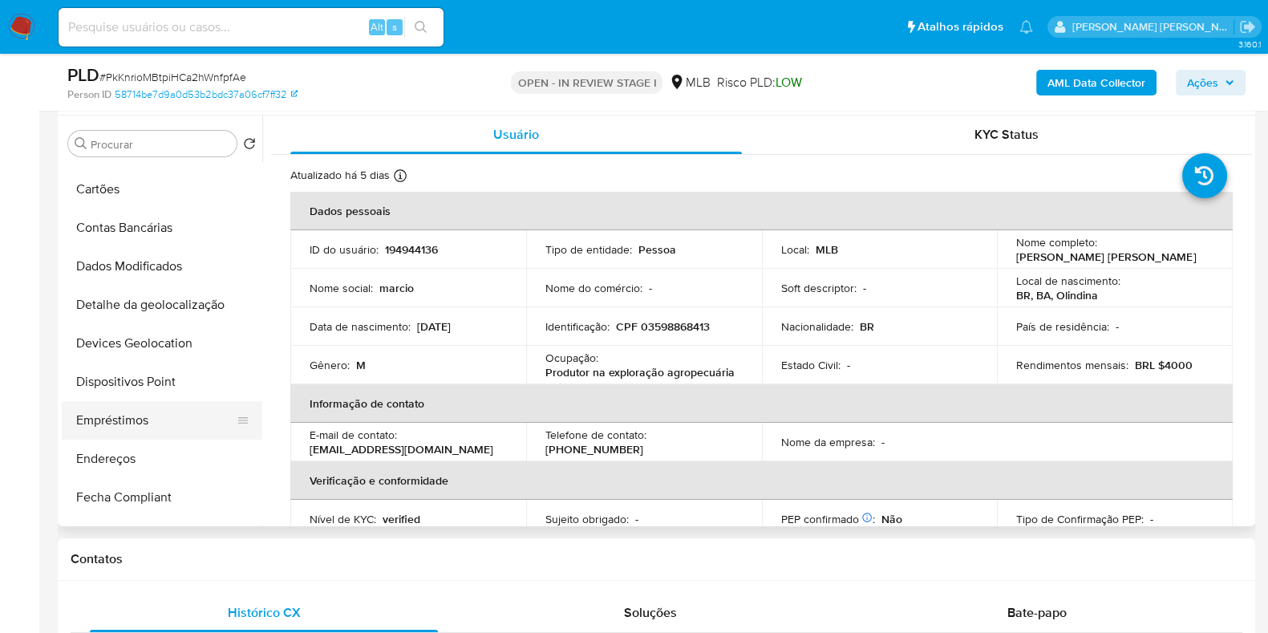
drag, startPoint x: 132, startPoint y: 455, endPoint x: 140, endPoint y: 435, distance: 21.6
click at [132, 456] on button "Endereços" at bounding box center [162, 458] width 200 height 38
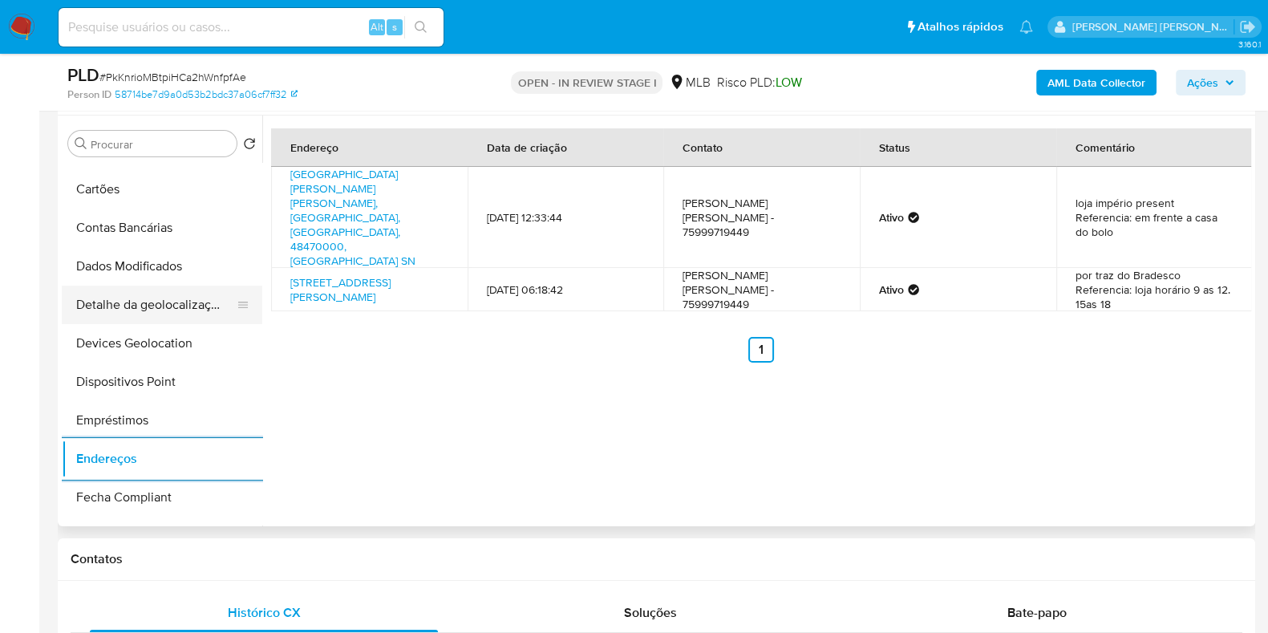
click at [147, 308] on button "Detalhe da geolocalização" at bounding box center [156, 304] width 188 height 38
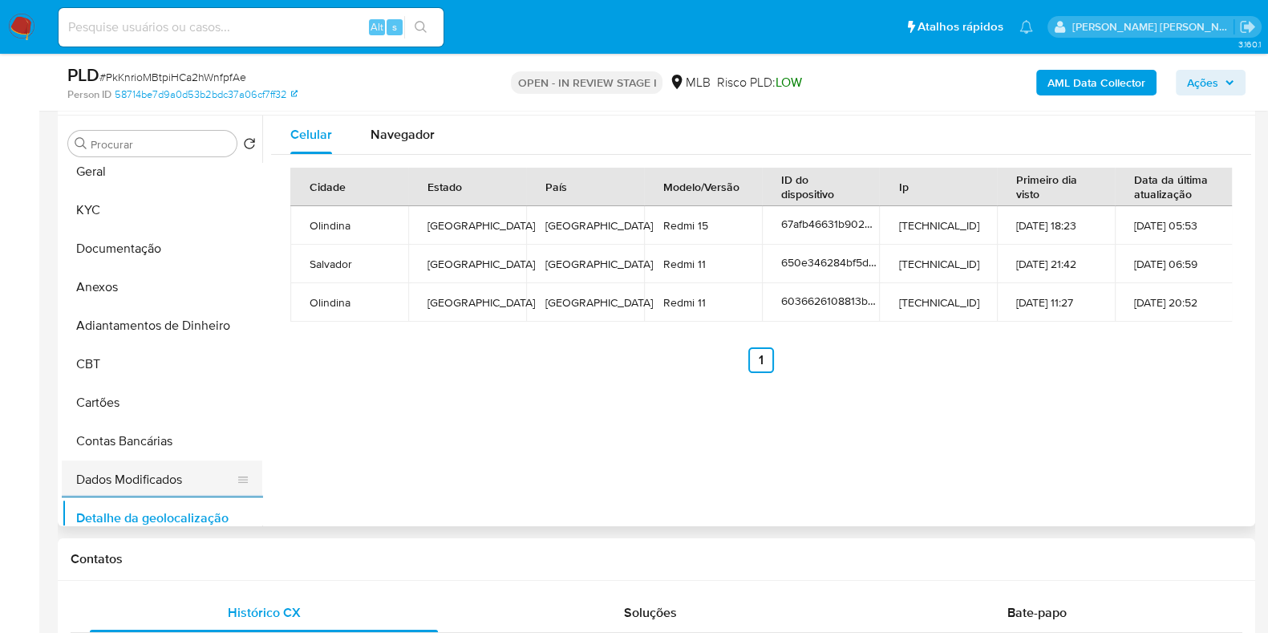
scroll to position [0, 0]
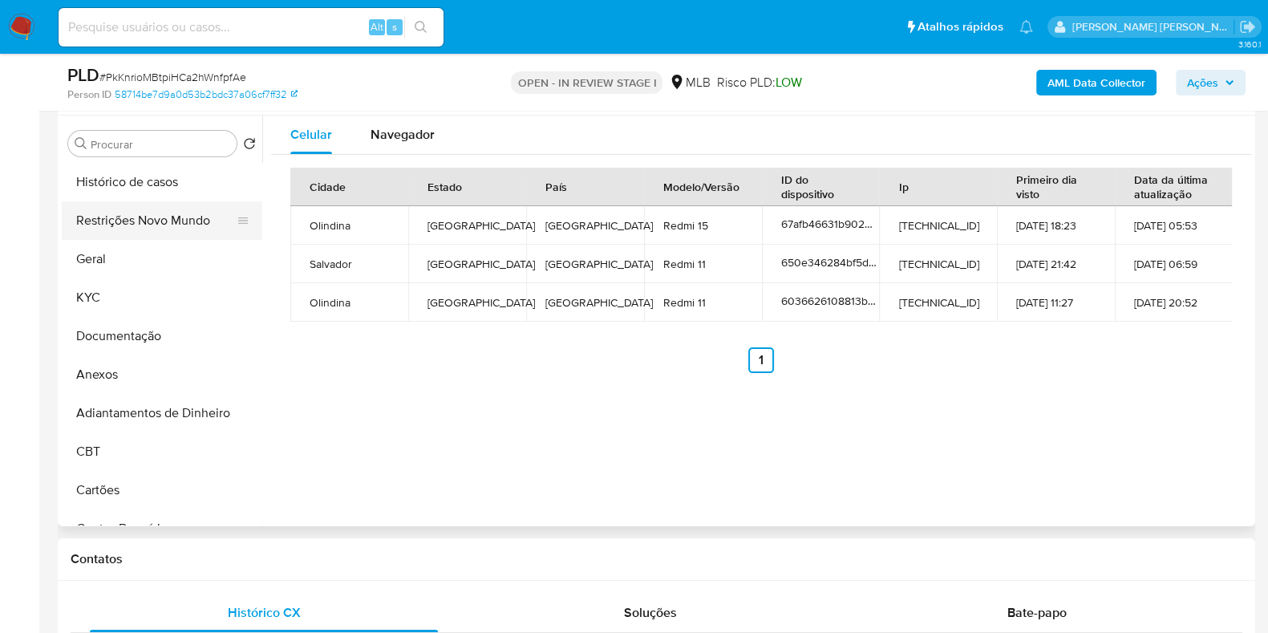
click at [168, 218] on button "Restrições Novo Mundo" at bounding box center [156, 220] width 188 height 38
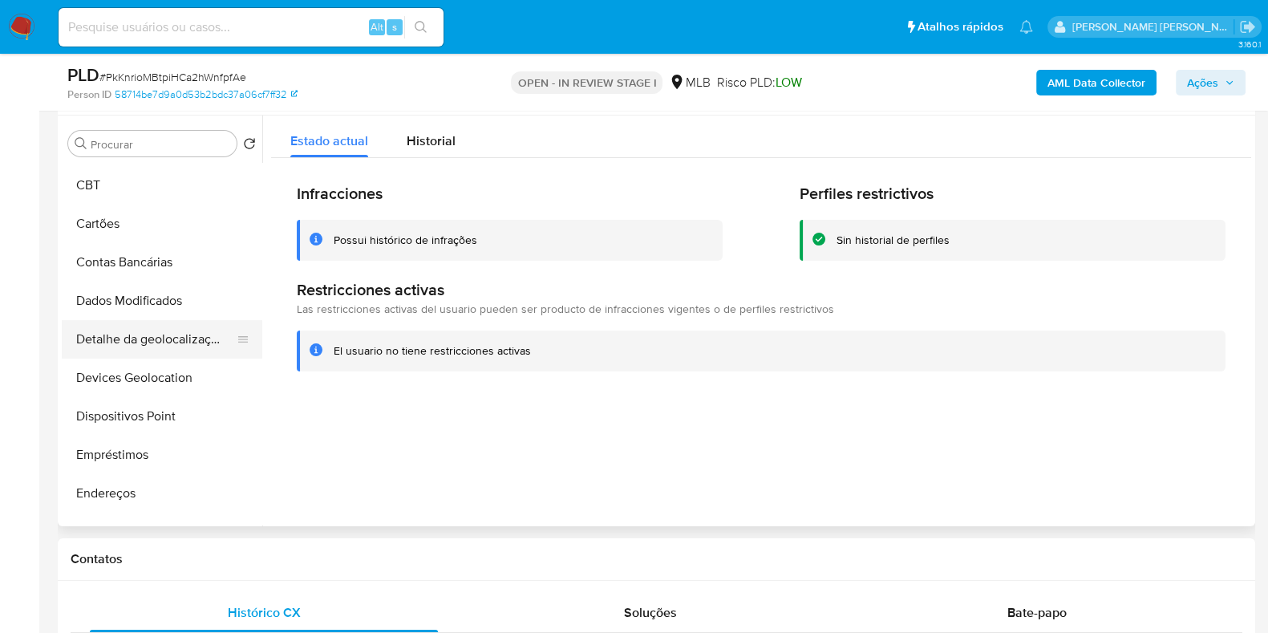
scroll to position [301, 0]
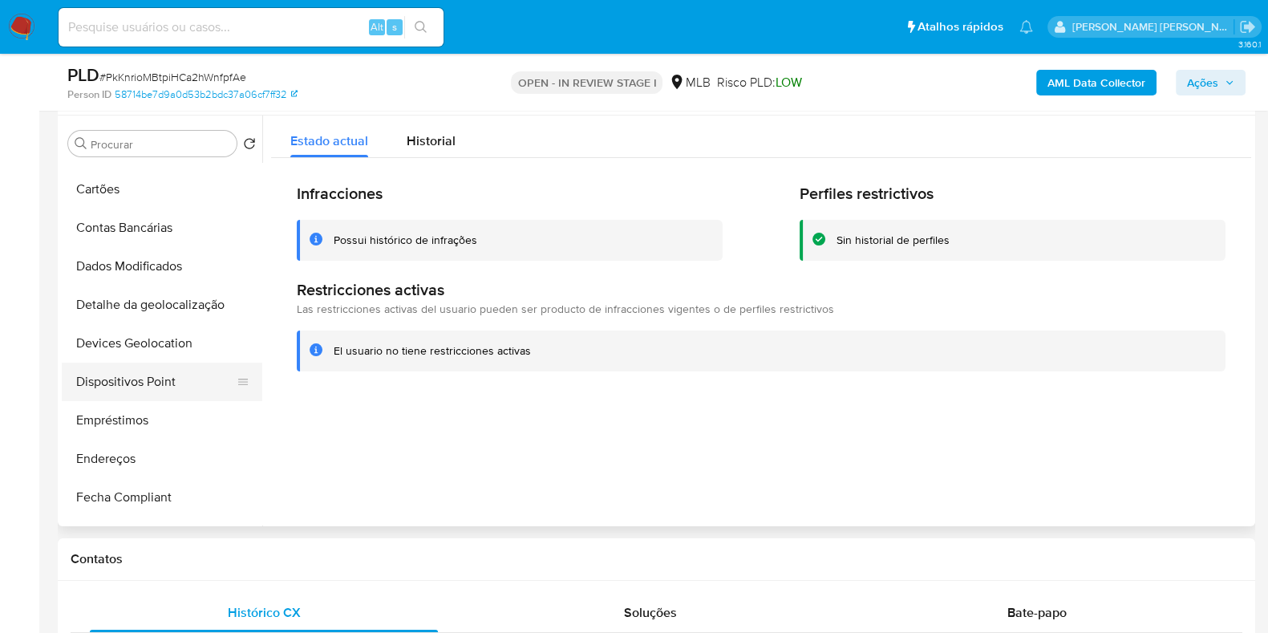
click at [151, 379] on button "Dispositivos Point" at bounding box center [156, 381] width 188 height 38
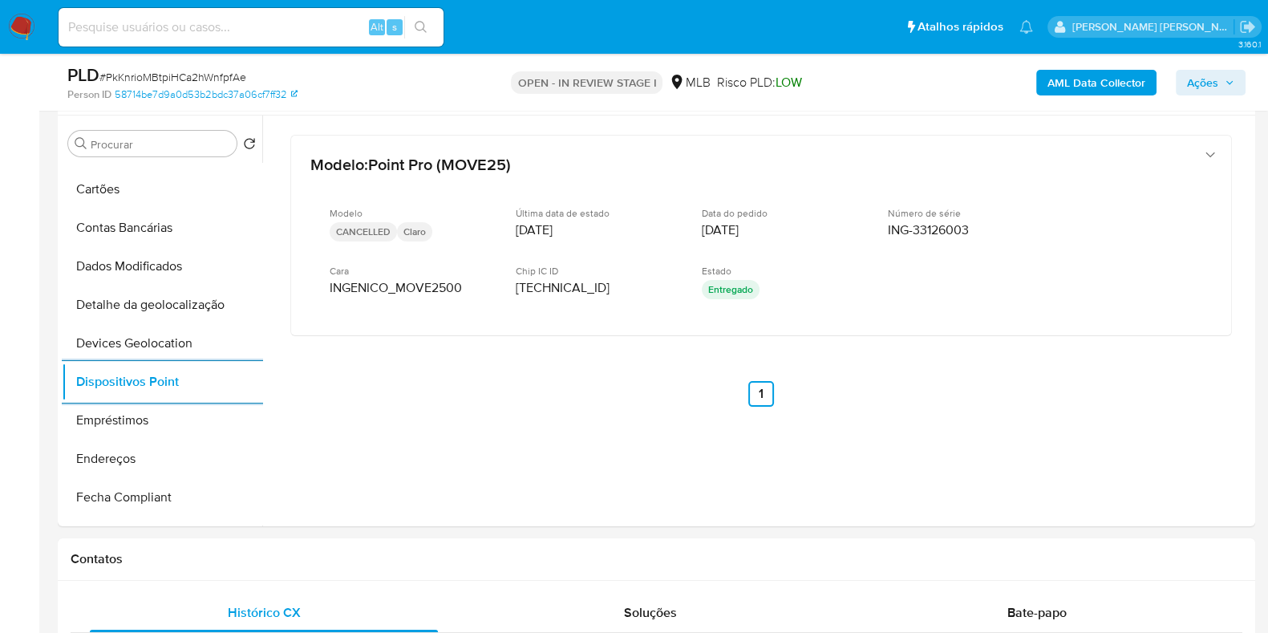
click at [1077, 70] on b "AML Data Collector" at bounding box center [1096, 83] width 98 height 26
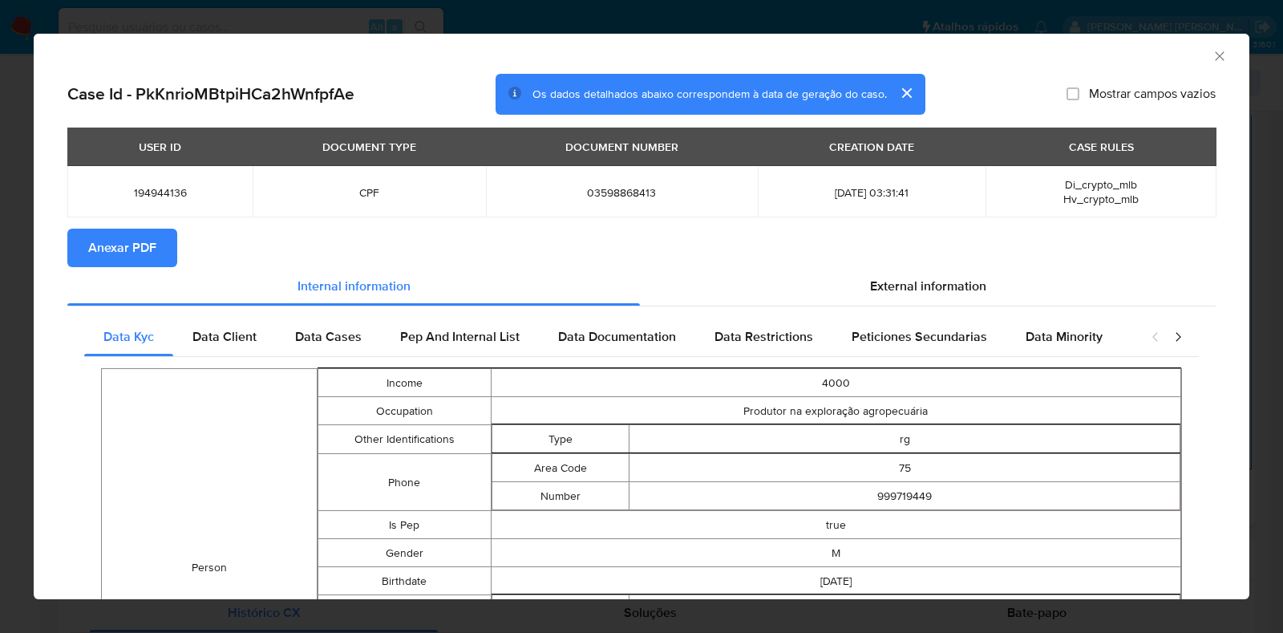
click at [147, 254] on span "Anexar PDF" at bounding box center [122, 247] width 68 height 35
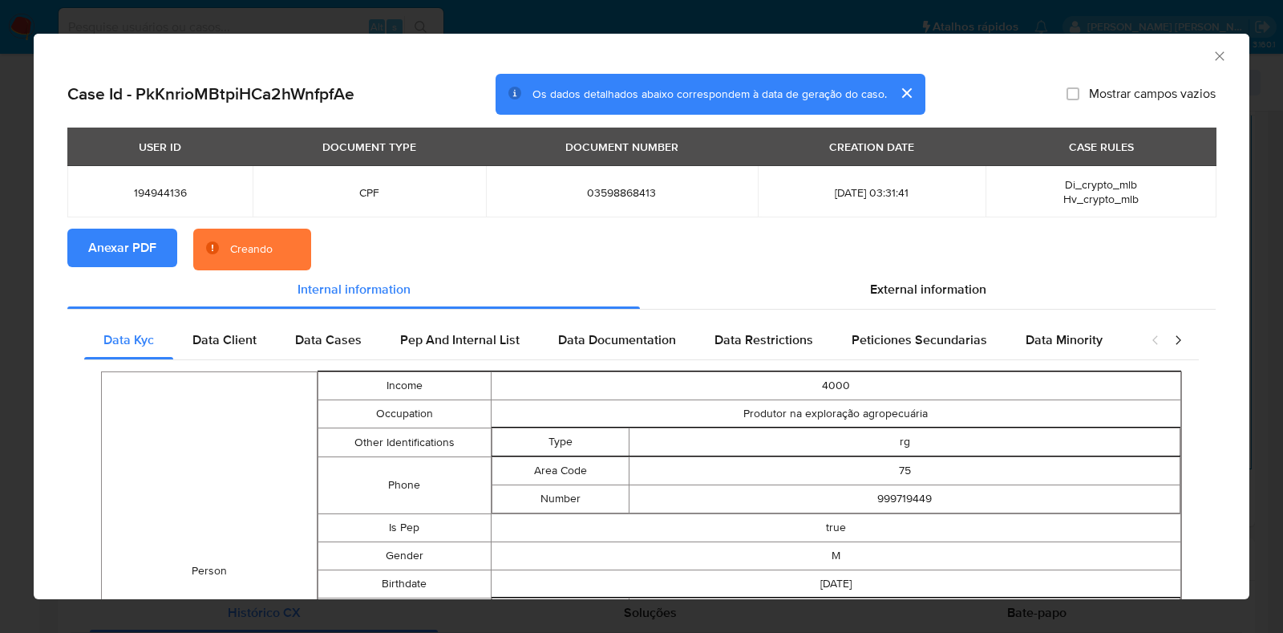
click at [0, 270] on div "AML Data Collector Case Id - PkKnrioMBtpiHCa2hWnfpfAe Os dados detalhados abaix…" at bounding box center [641, 316] width 1283 height 633
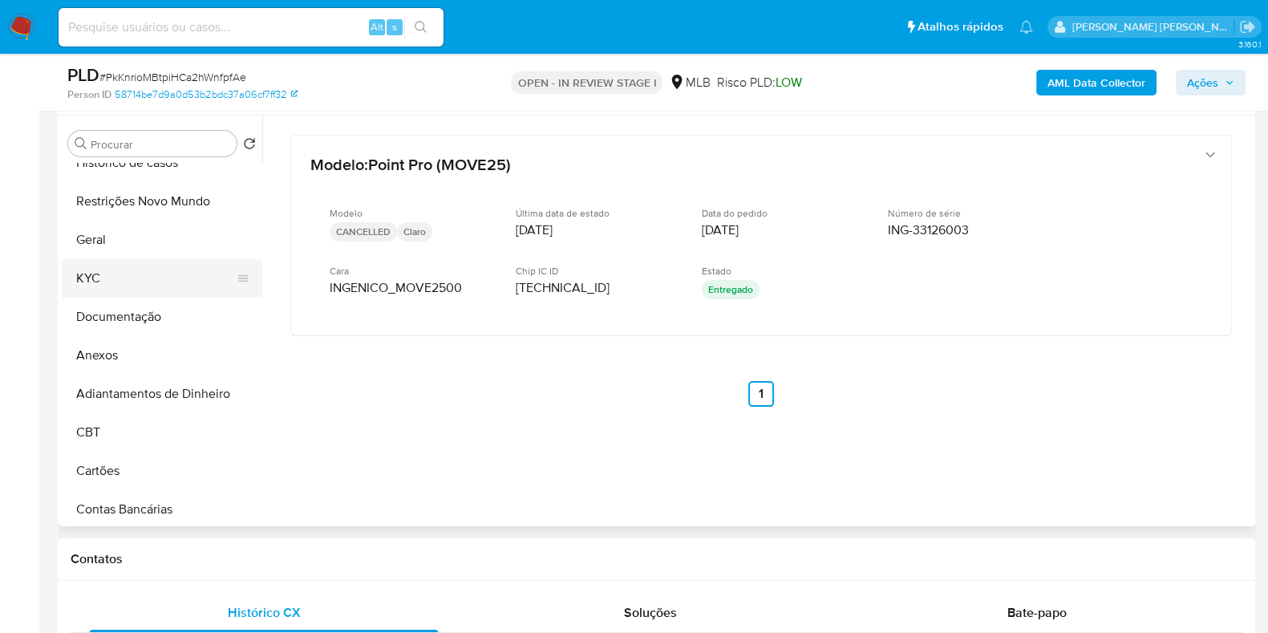
scroll to position [0, 0]
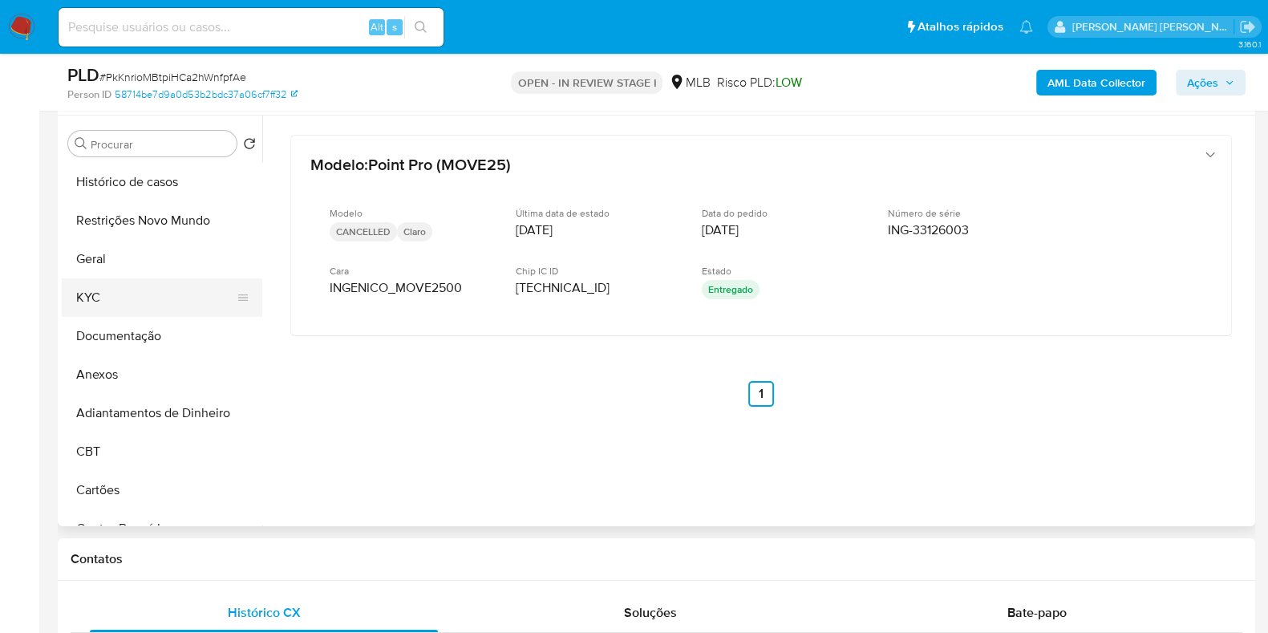
click at [144, 306] on button "KYC" at bounding box center [156, 297] width 188 height 38
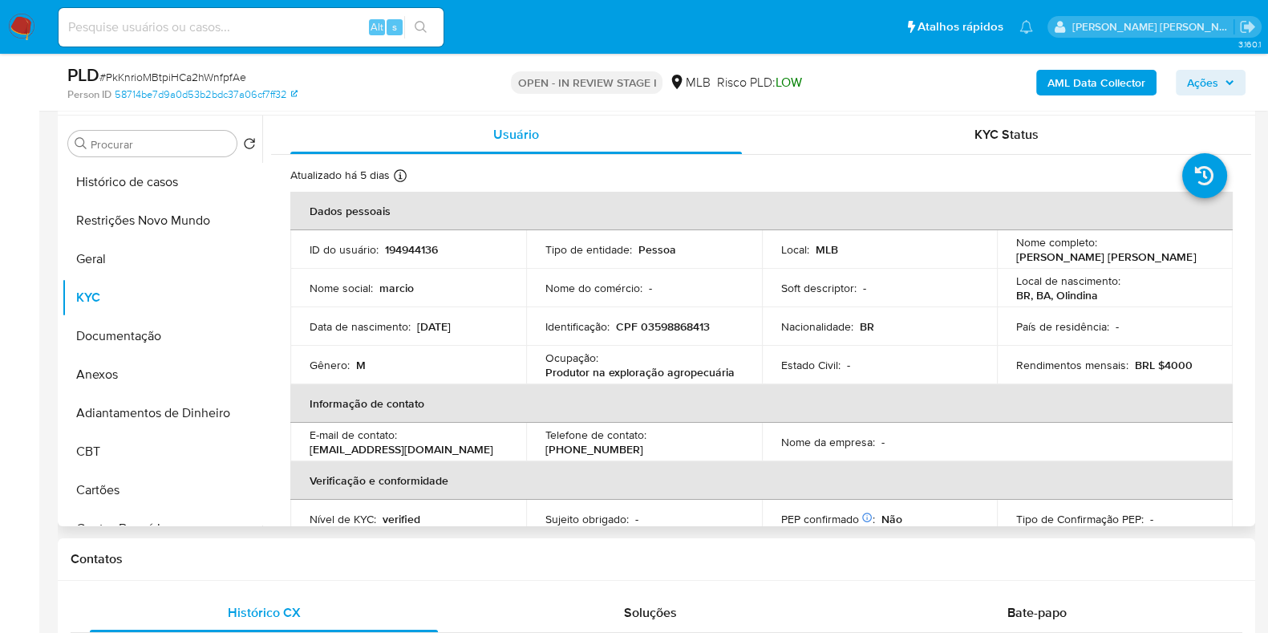
drag, startPoint x: 1168, startPoint y: 257, endPoint x: 1010, endPoint y: 265, distance: 158.2
click at [1010, 265] on td "Nome completo : Marcio Jose Ferreira da Silva" at bounding box center [1115, 249] width 236 height 38
copy p "Marcio Jose Ferreira da Silva"
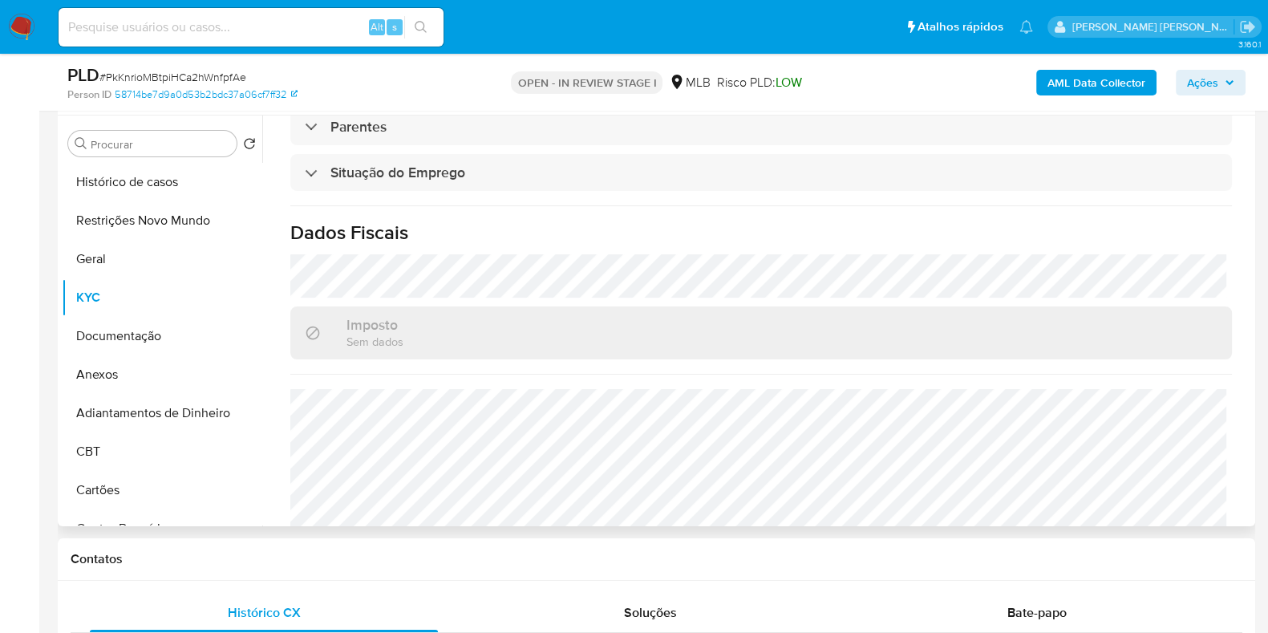
scroll to position [697, 0]
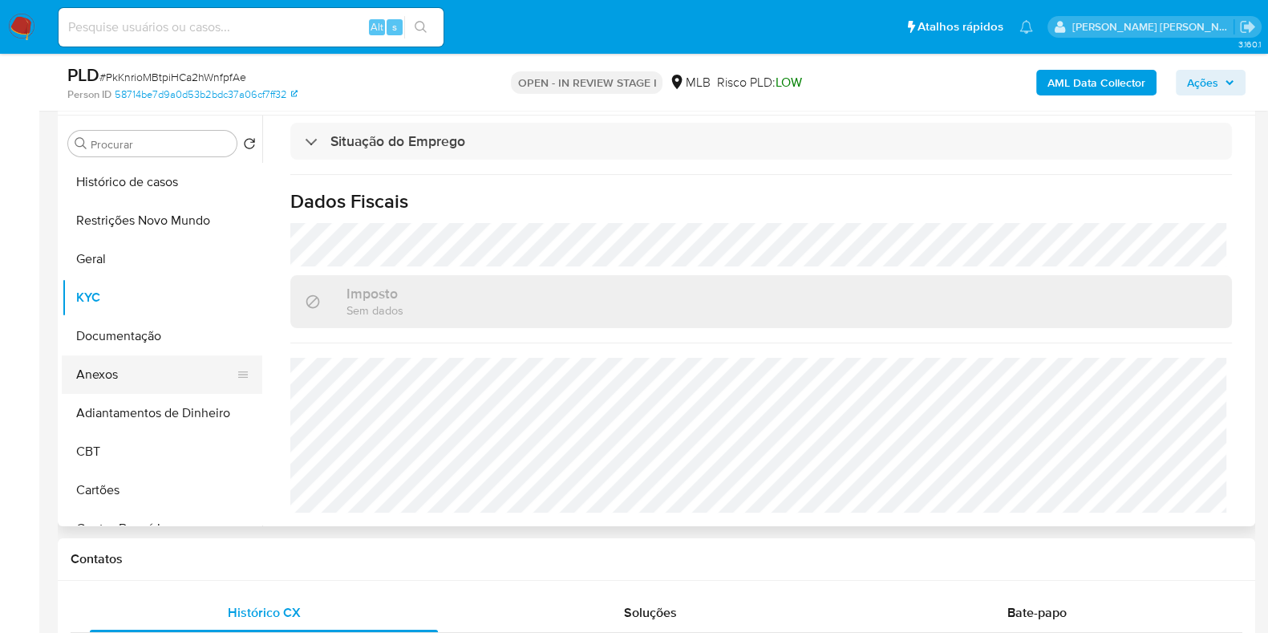
click at [113, 378] on button "Anexos" at bounding box center [156, 374] width 188 height 38
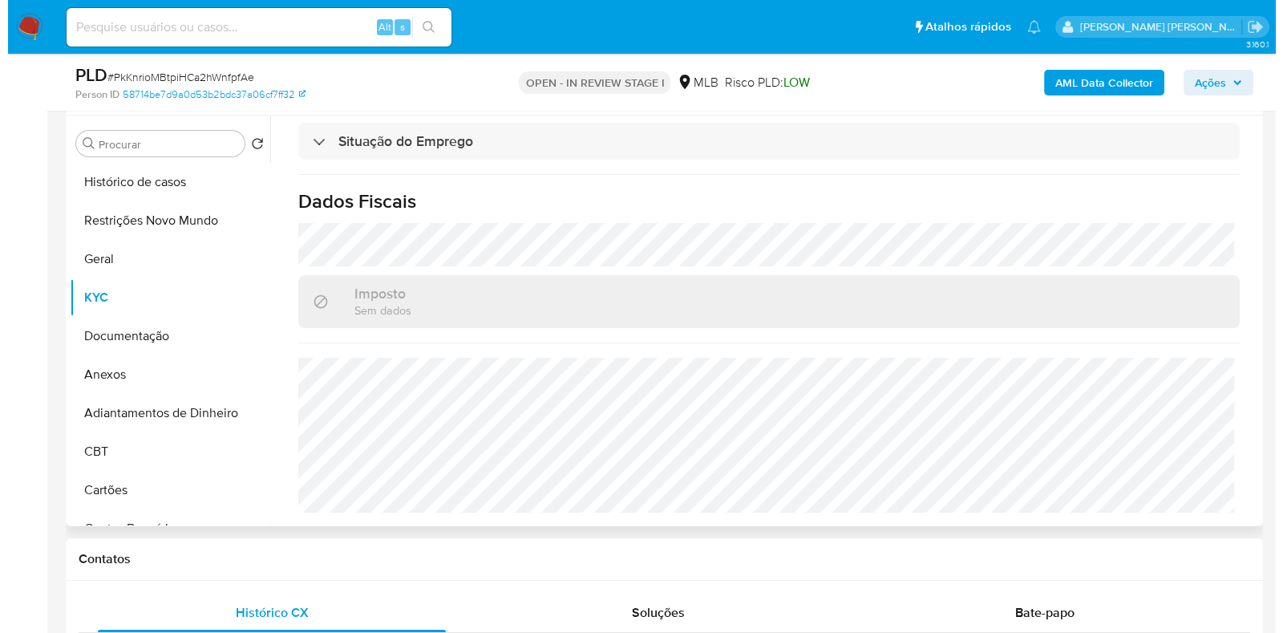
scroll to position [0, 0]
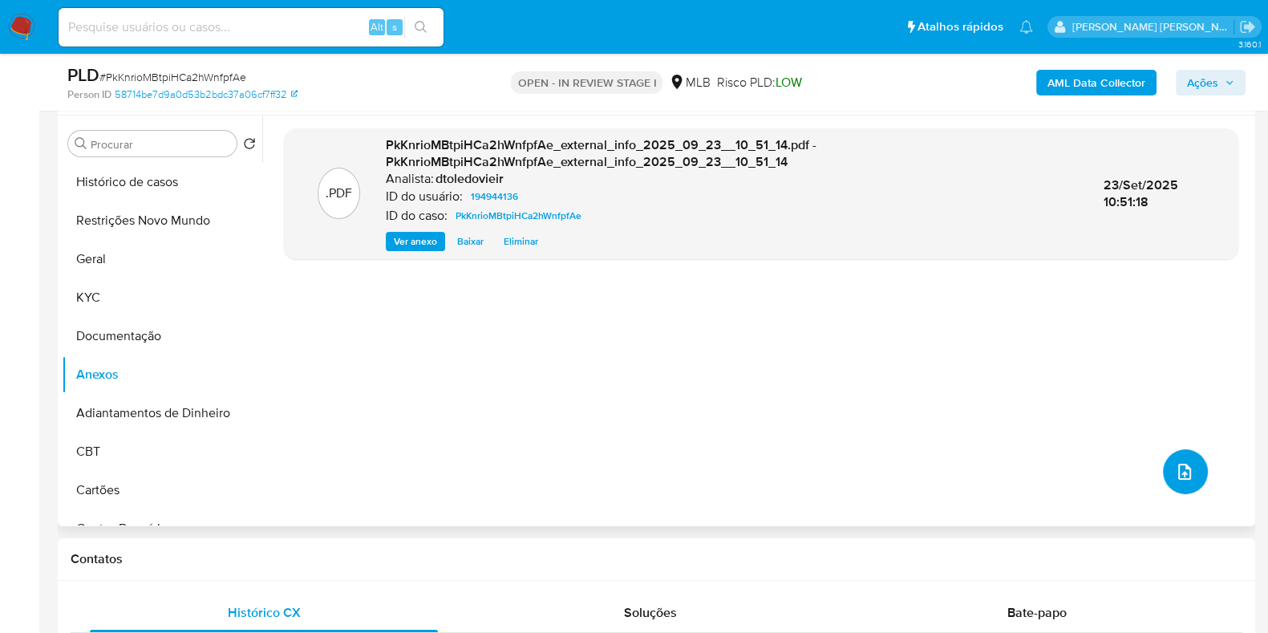
click at [1187, 471] on icon "upload-file" at bounding box center [1184, 471] width 19 height 19
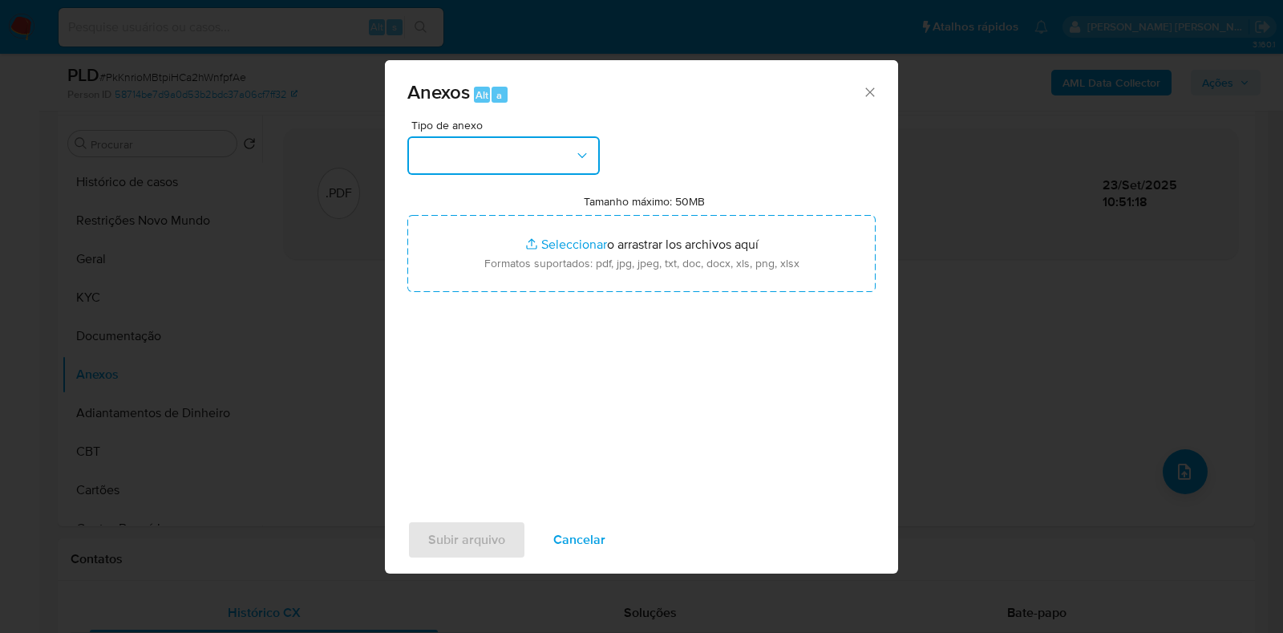
click at [509, 152] on button "button" at bounding box center [503, 155] width 192 height 38
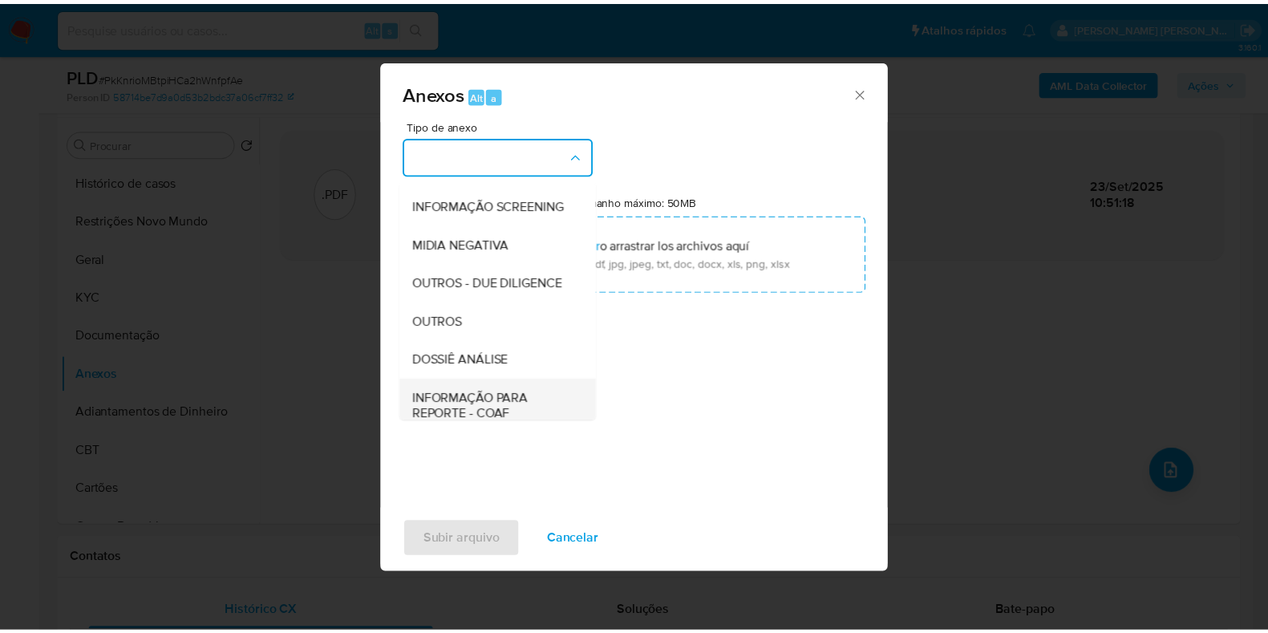
scroll to position [247, 0]
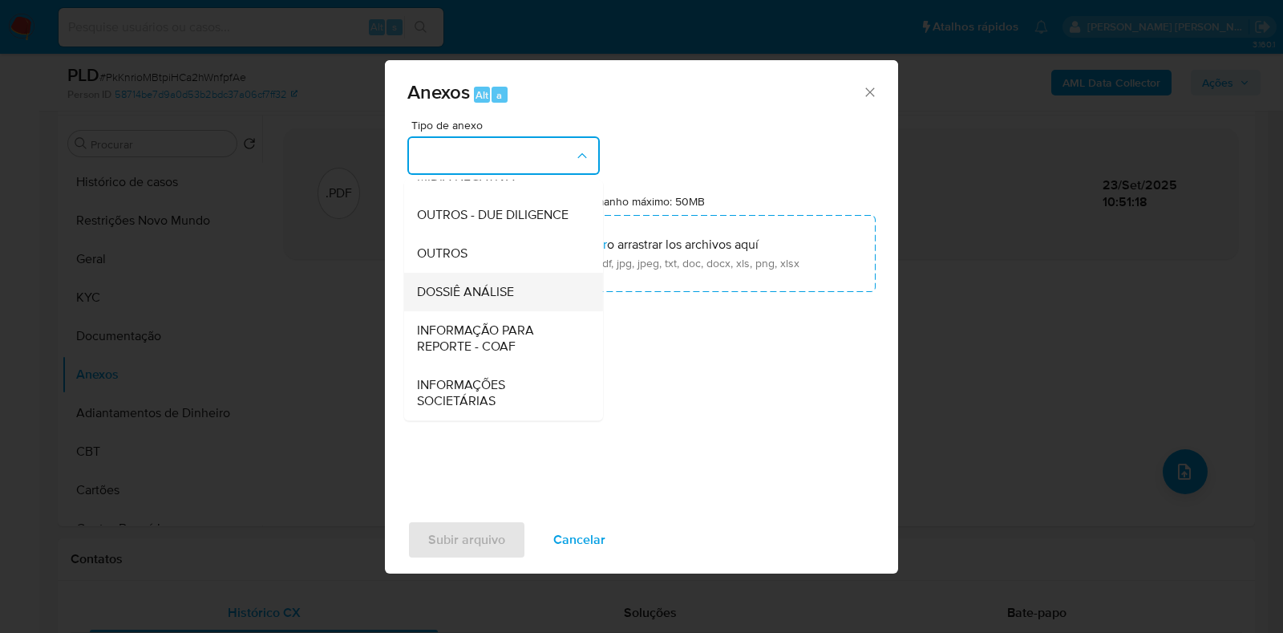
click at [525, 295] on div "DOSSIÊ ANÁLISE" at bounding box center [499, 292] width 164 height 38
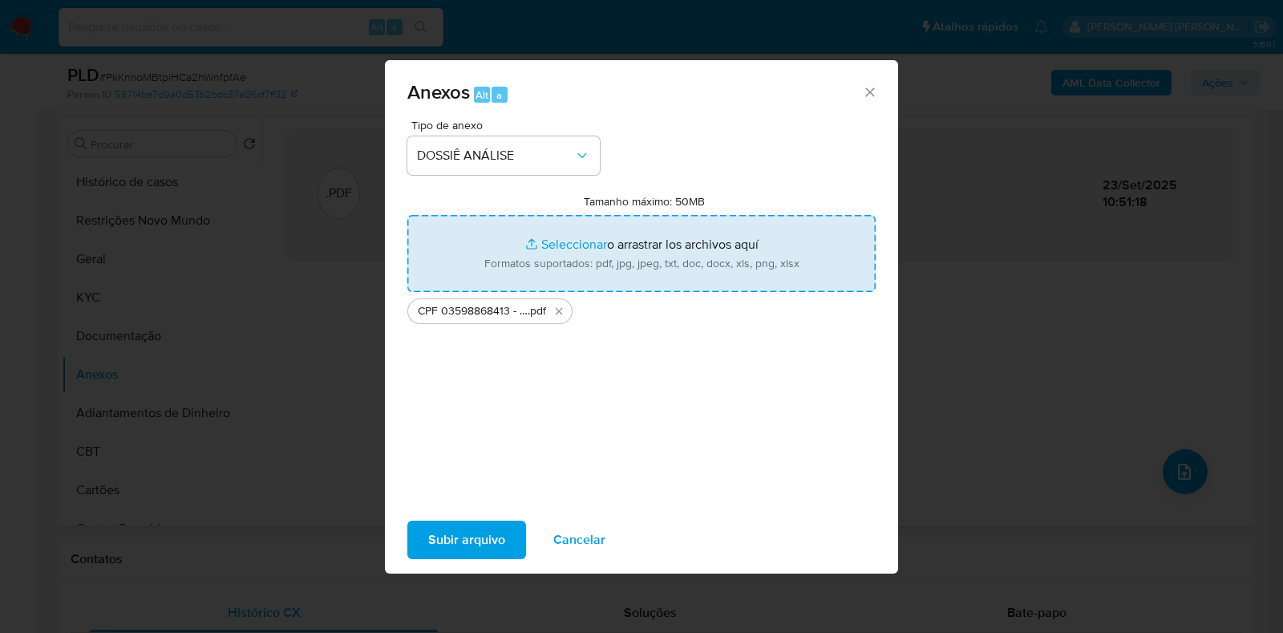
type input "C:\fakepath\Mulan 194944136_2025_09_23_09_11_03.xlsx"
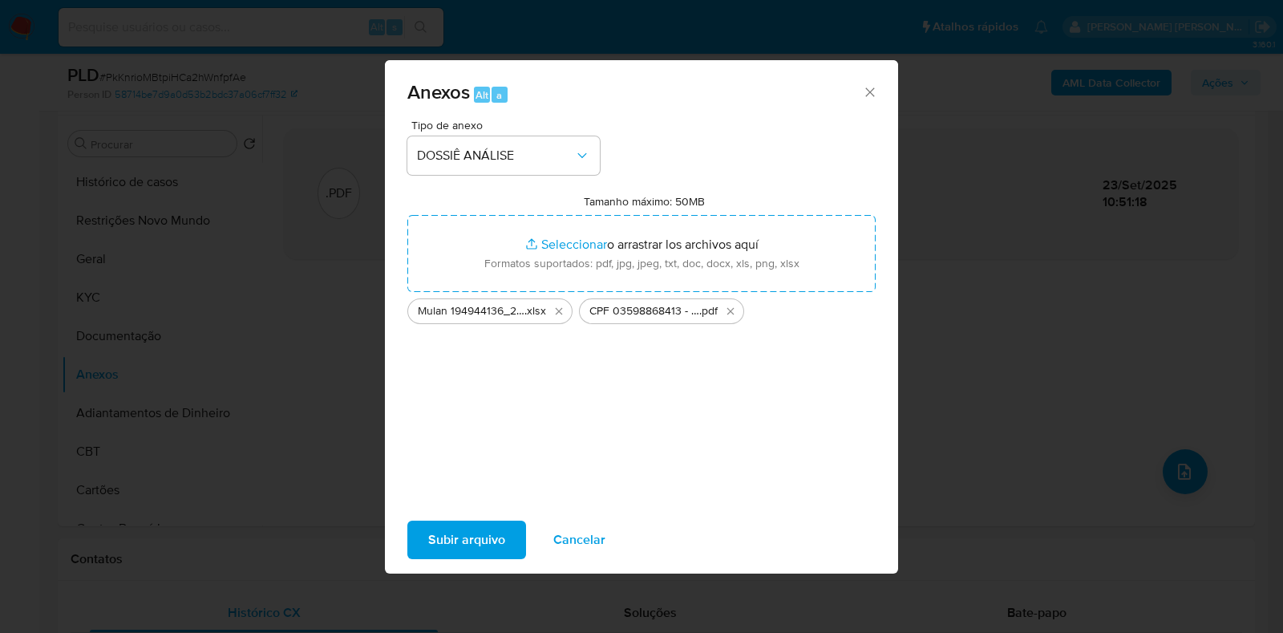
click at [501, 530] on span "Subir arquivo" at bounding box center [466, 539] width 77 height 35
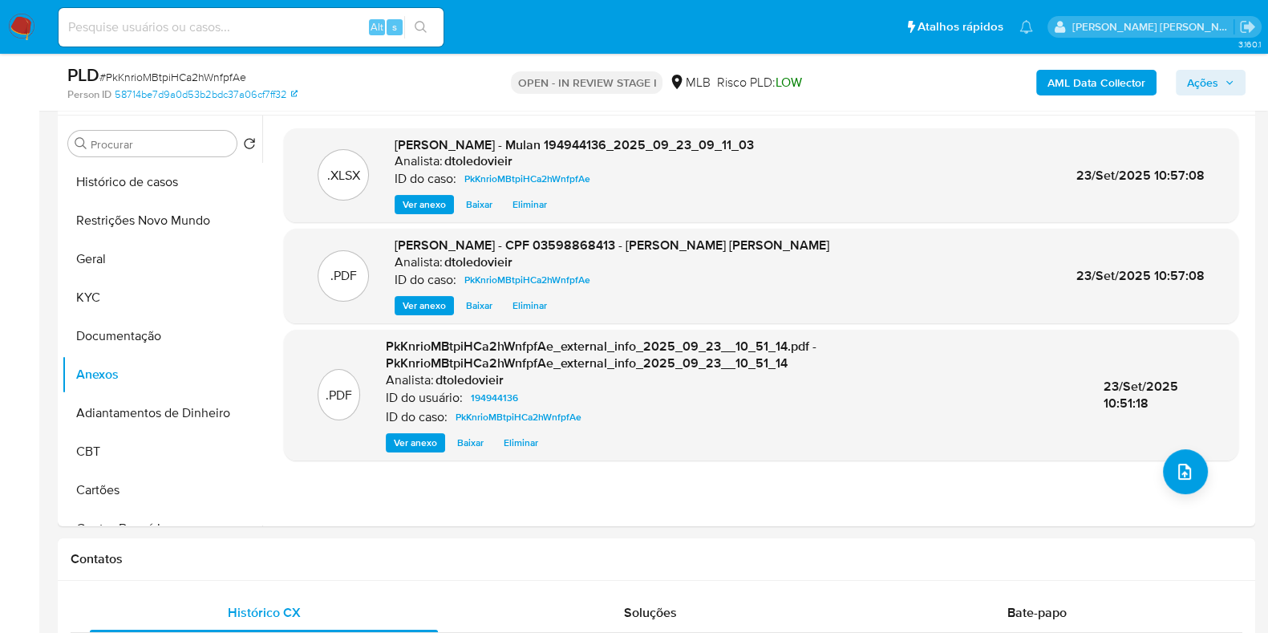
click at [1222, 82] on span "Ações" at bounding box center [1210, 82] width 47 height 22
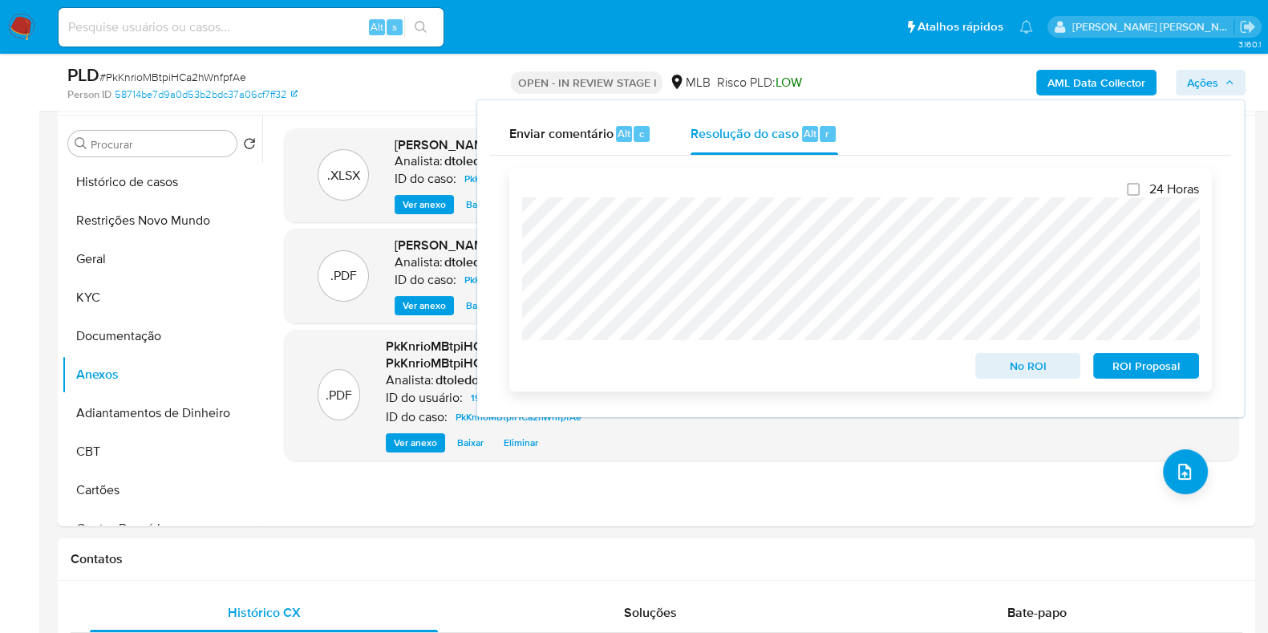
click at [1022, 362] on span "No ROI" at bounding box center [1027, 365] width 83 height 22
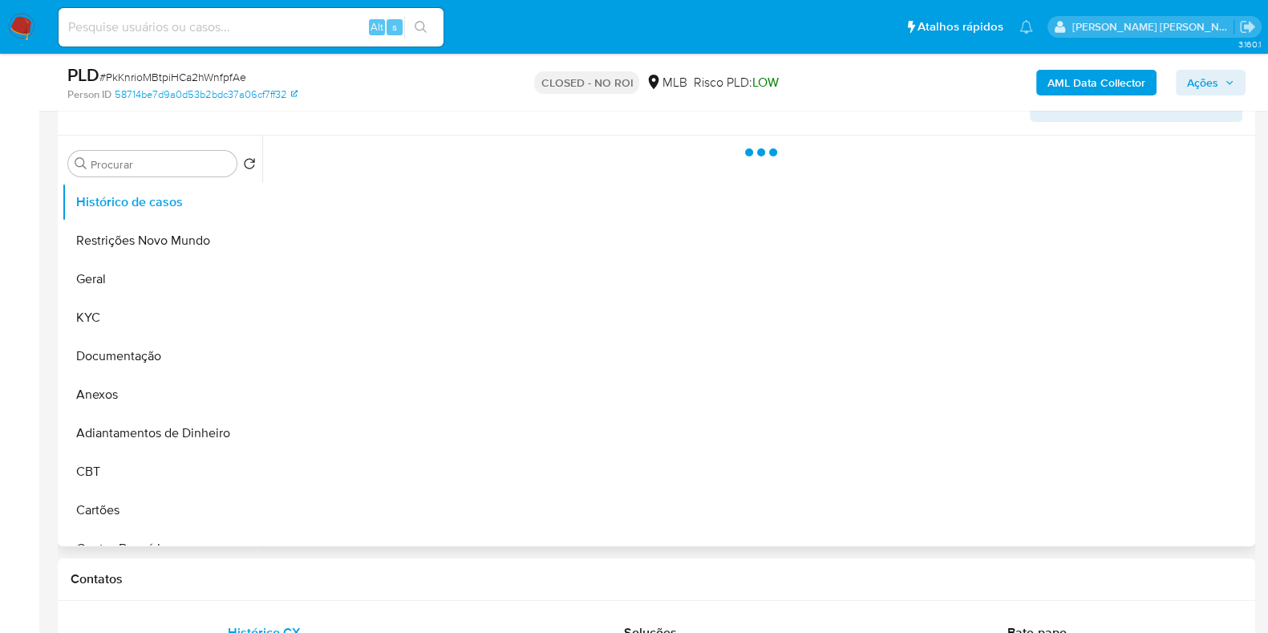
scroll to position [301, 0]
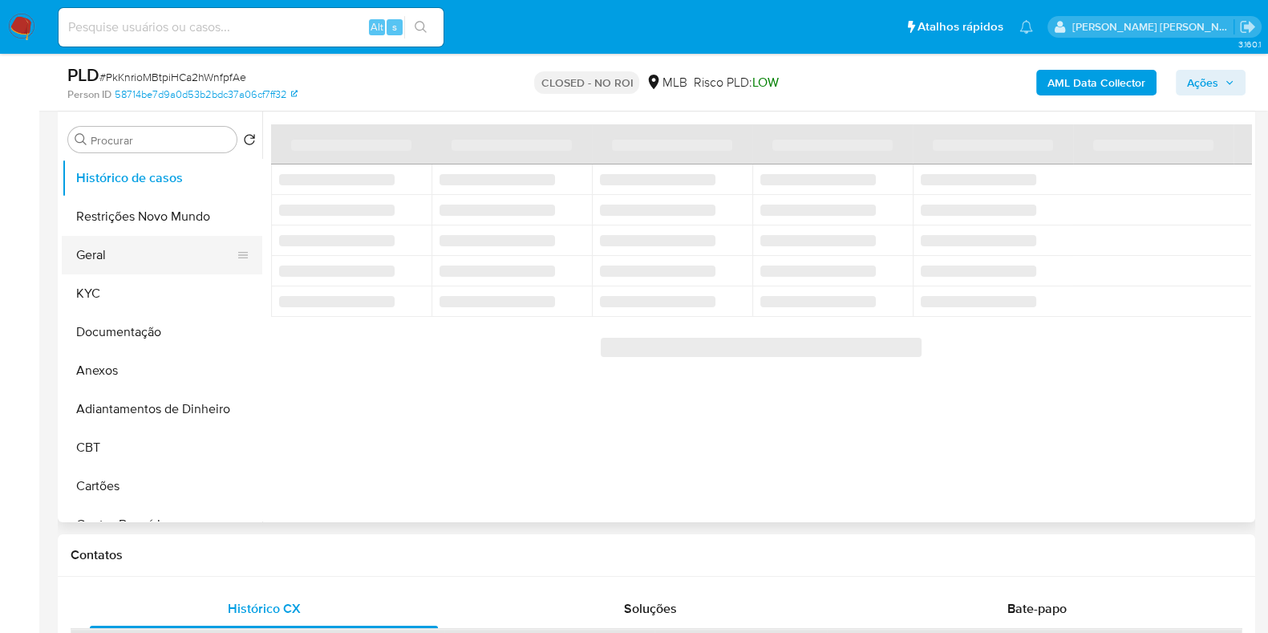
select select "10"
click at [160, 266] on button "Geral" at bounding box center [156, 255] width 188 height 38
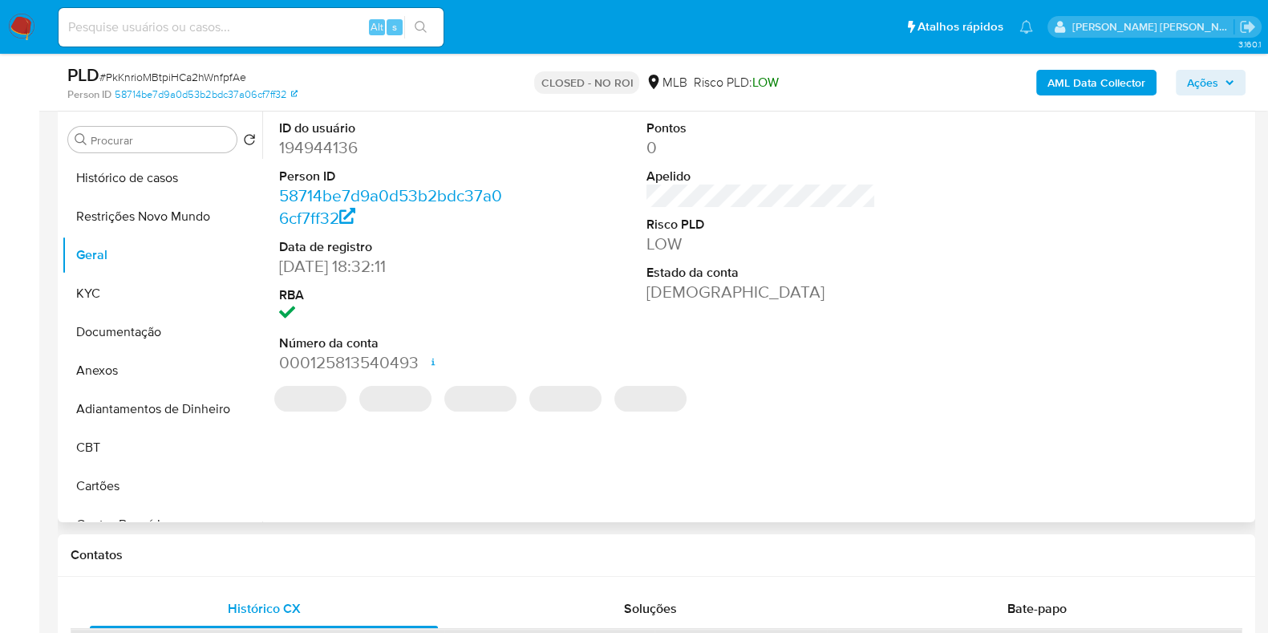
click at [342, 148] on dd "194944136" at bounding box center [393, 147] width 229 height 22
copy dd "194944136"
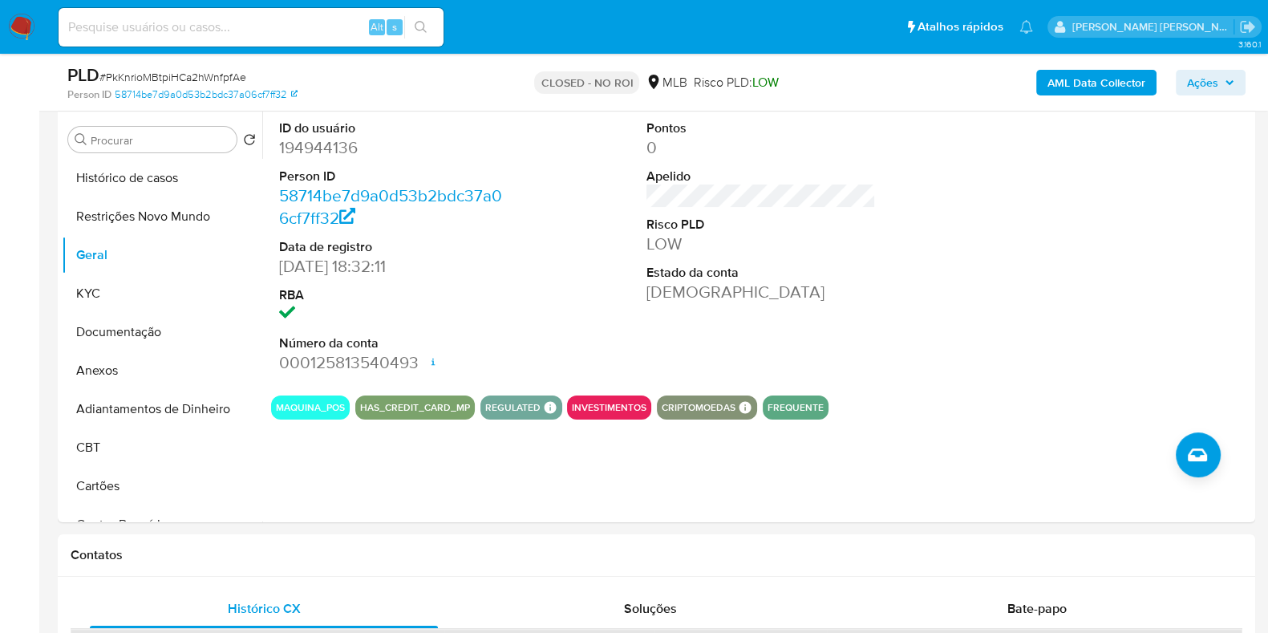
click at [269, 27] on input at bounding box center [251, 27] width 385 height 21
paste input "82335580"
type input "82335580"
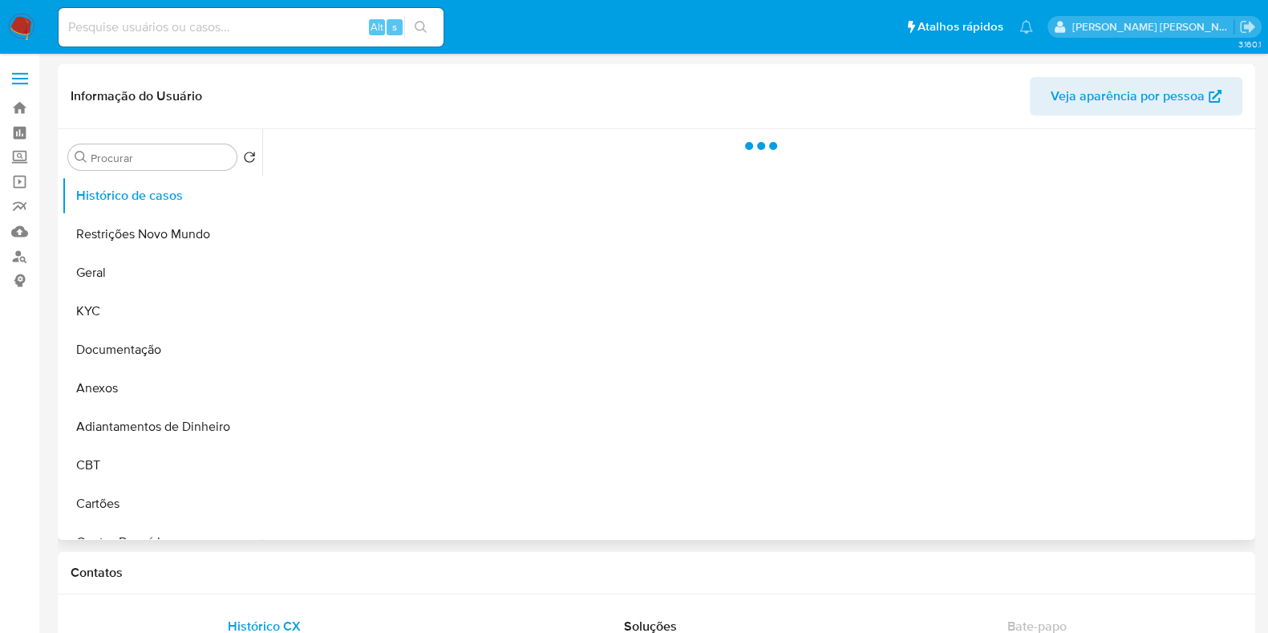
select select "10"
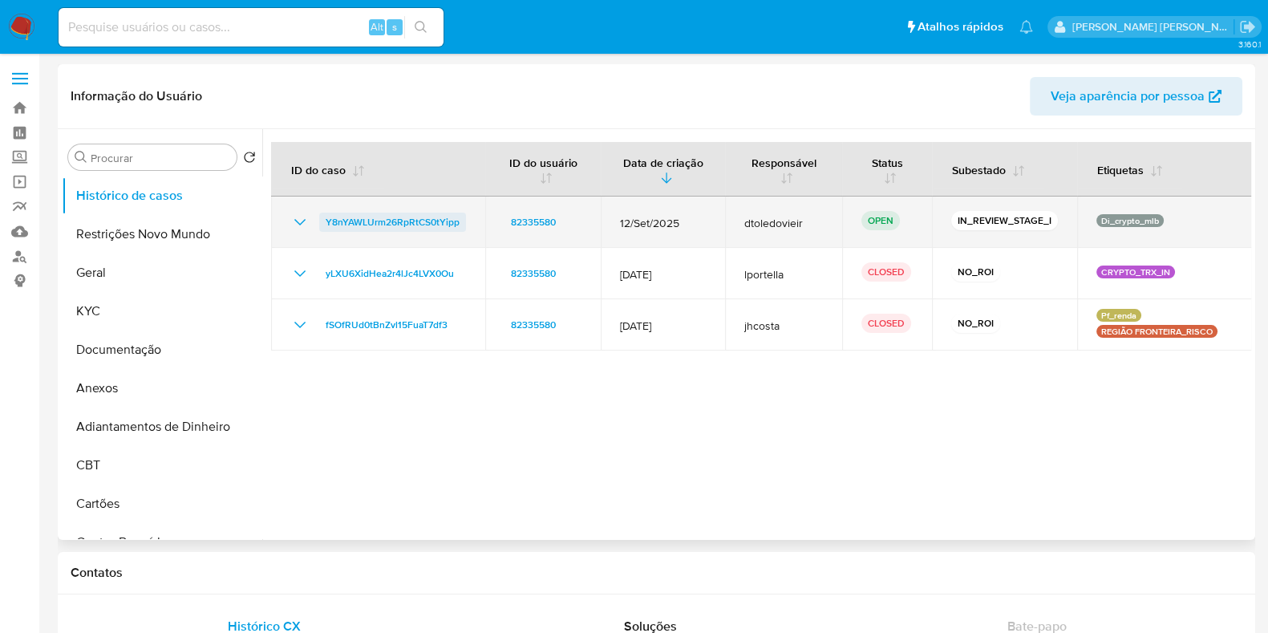
click at [389, 213] on span "Y8nYAWLUrm26RpRtCS0tYipp" at bounding box center [393, 222] width 134 height 19
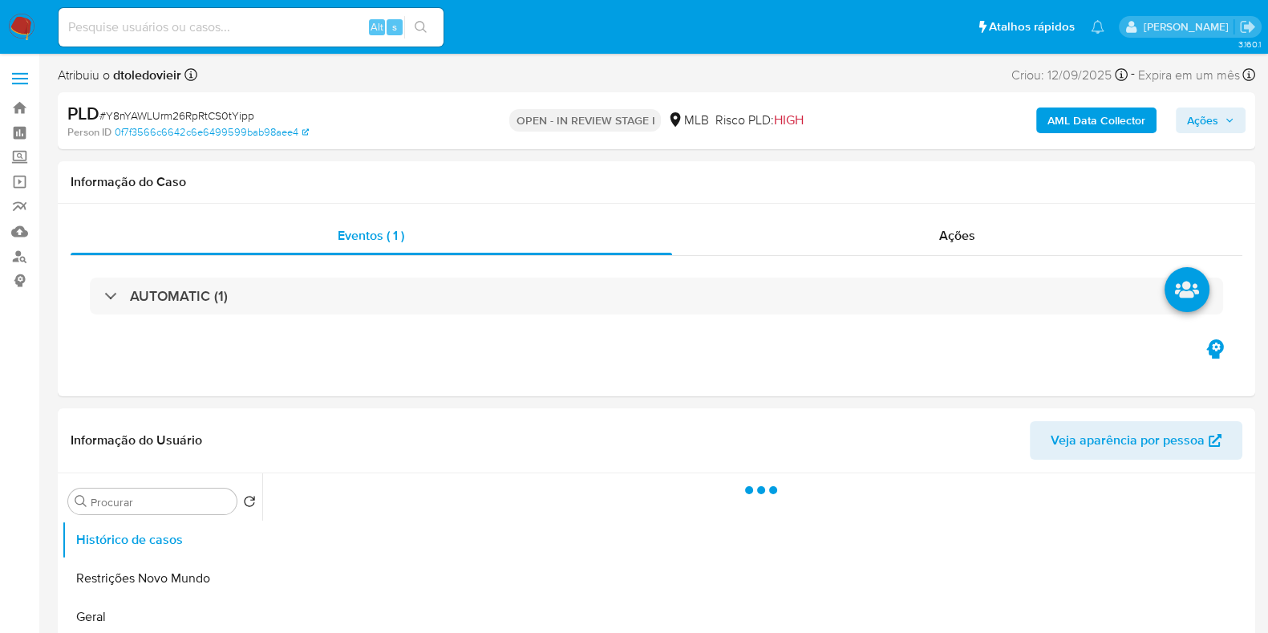
select select "10"
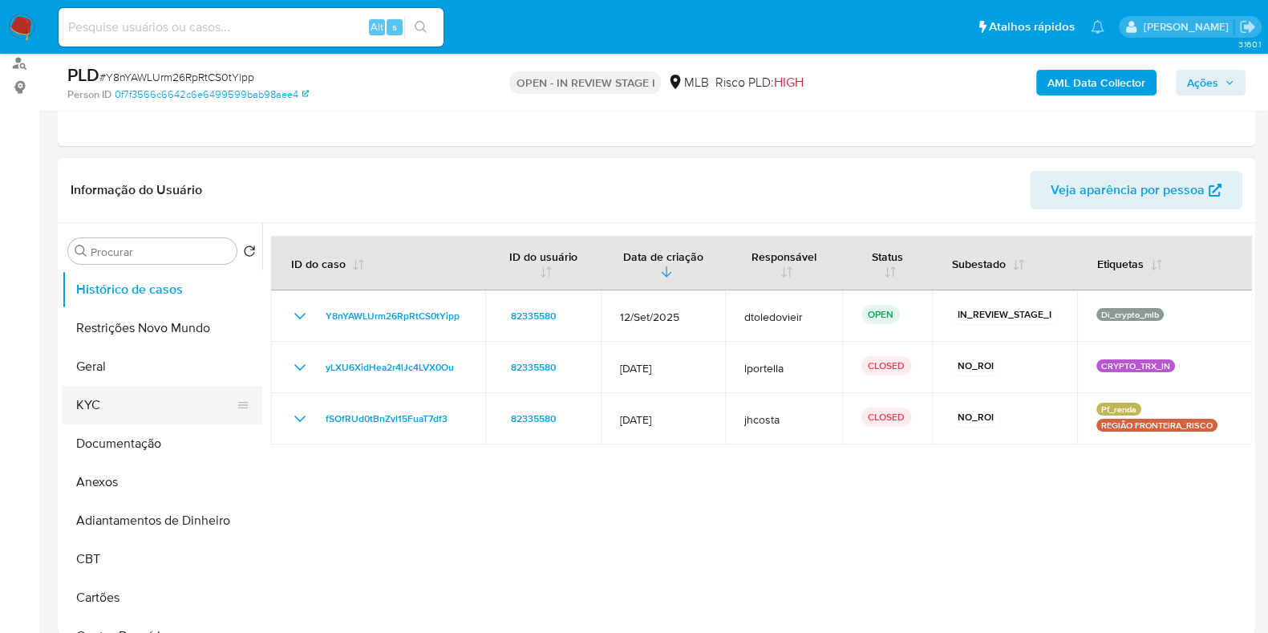
scroll to position [200, 0]
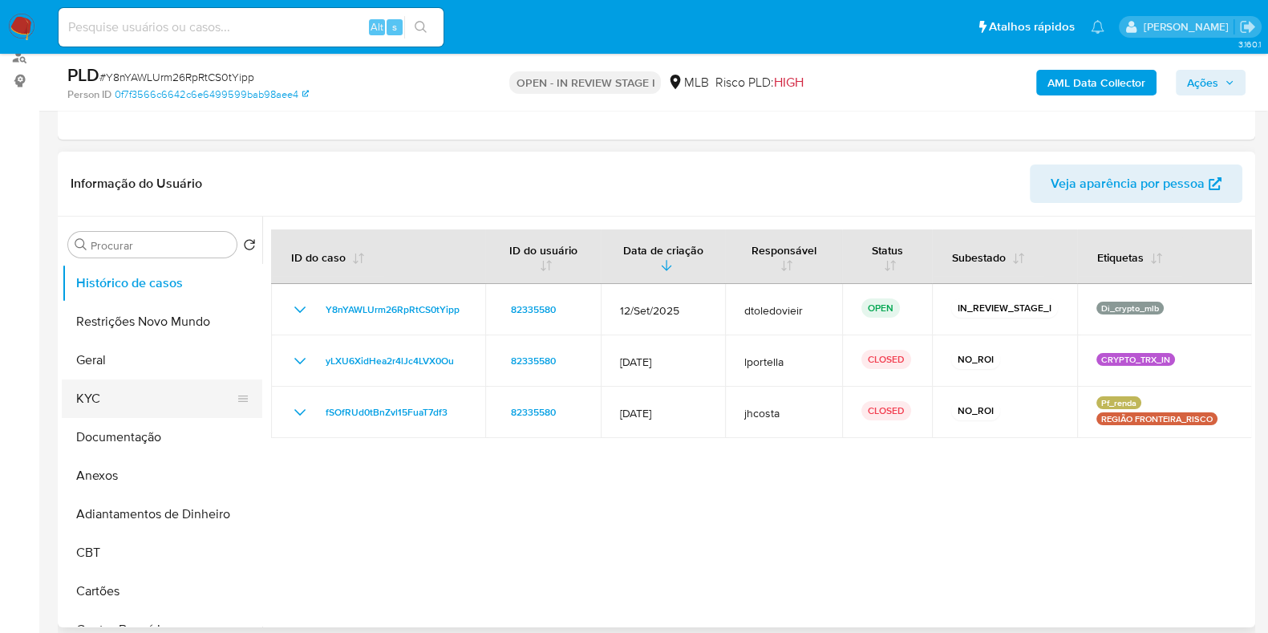
click at [184, 390] on button "KYC" at bounding box center [156, 398] width 188 height 38
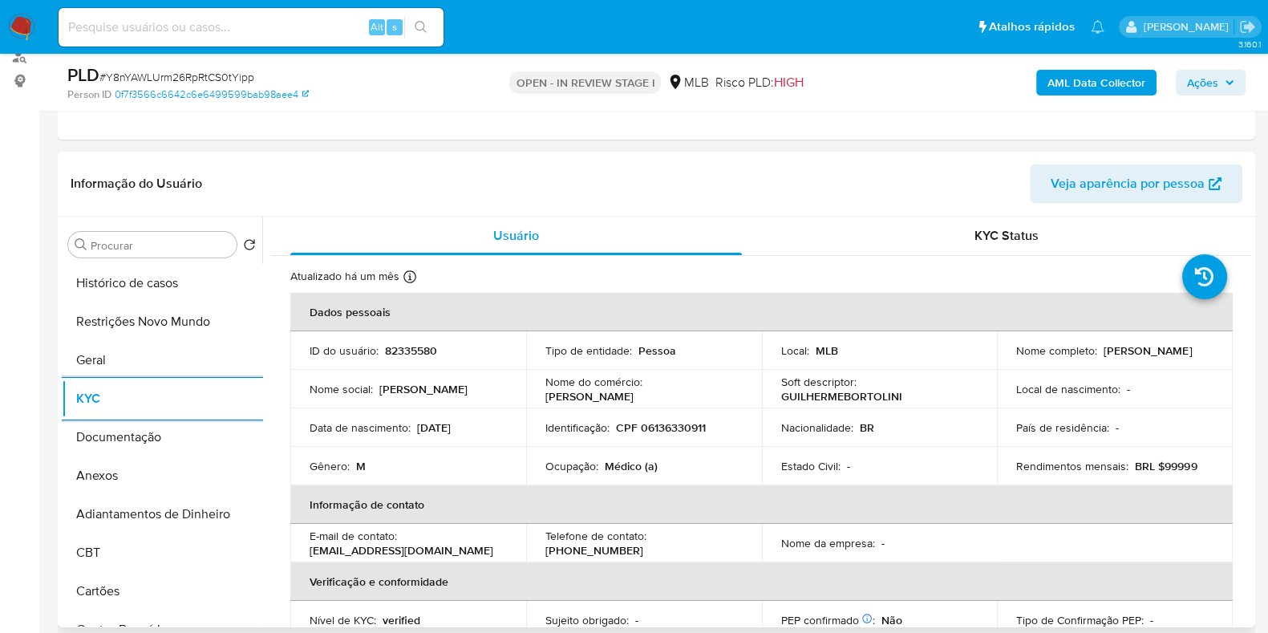
click at [622, 467] on p "Médico (a)" at bounding box center [631, 466] width 53 height 14
copy p "Médico"
click at [125, 439] on button "Documentação" at bounding box center [156, 437] width 188 height 38
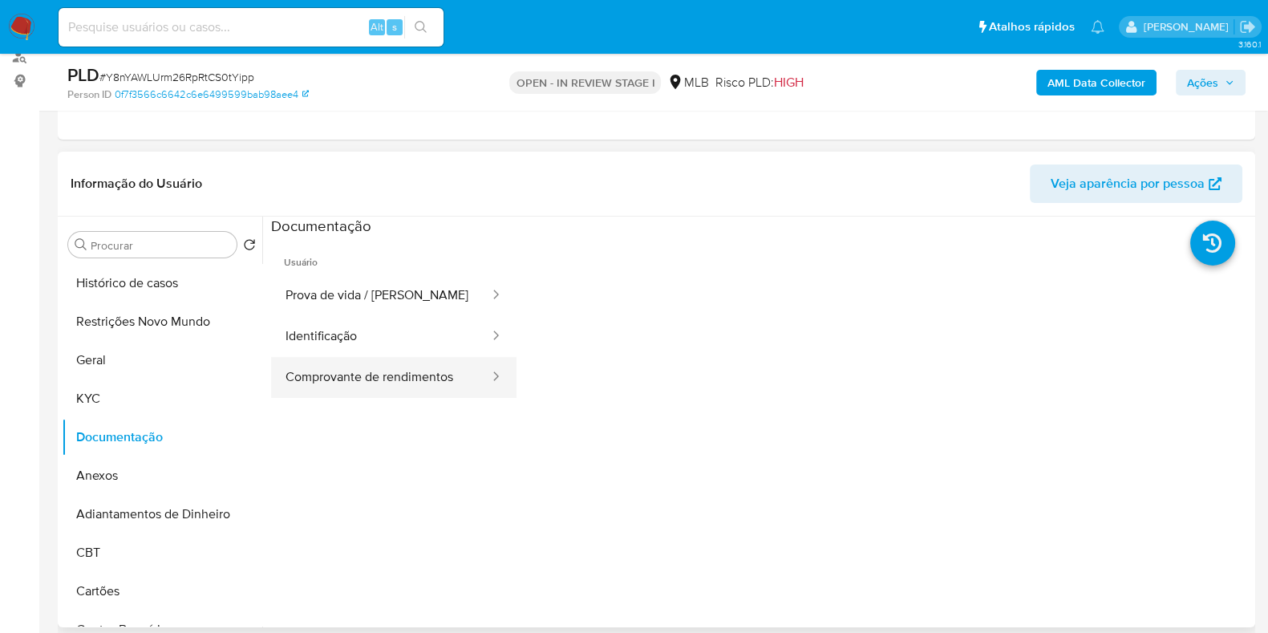
drag, startPoint x: 321, startPoint y: 379, endPoint x: 344, endPoint y: 376, distance: 23.4
click at [322, 379] on button "Comprovante de rendimentos" at bounding box center [381, 377] width 220 height 41
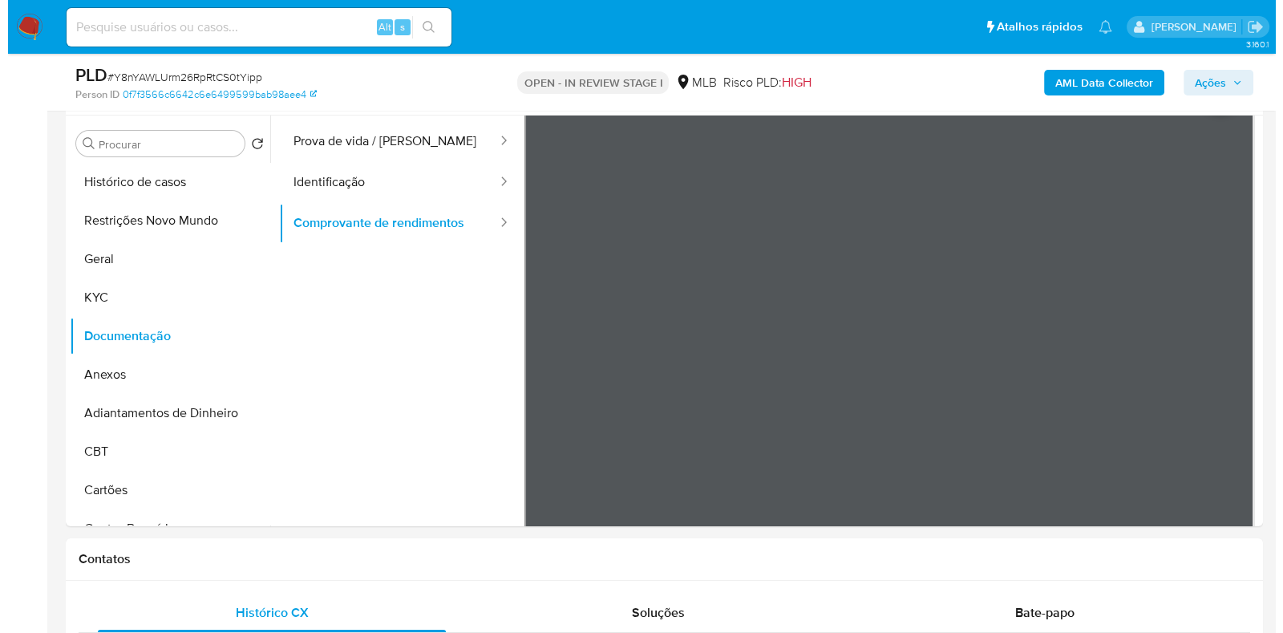
scroll to position [0, 0]
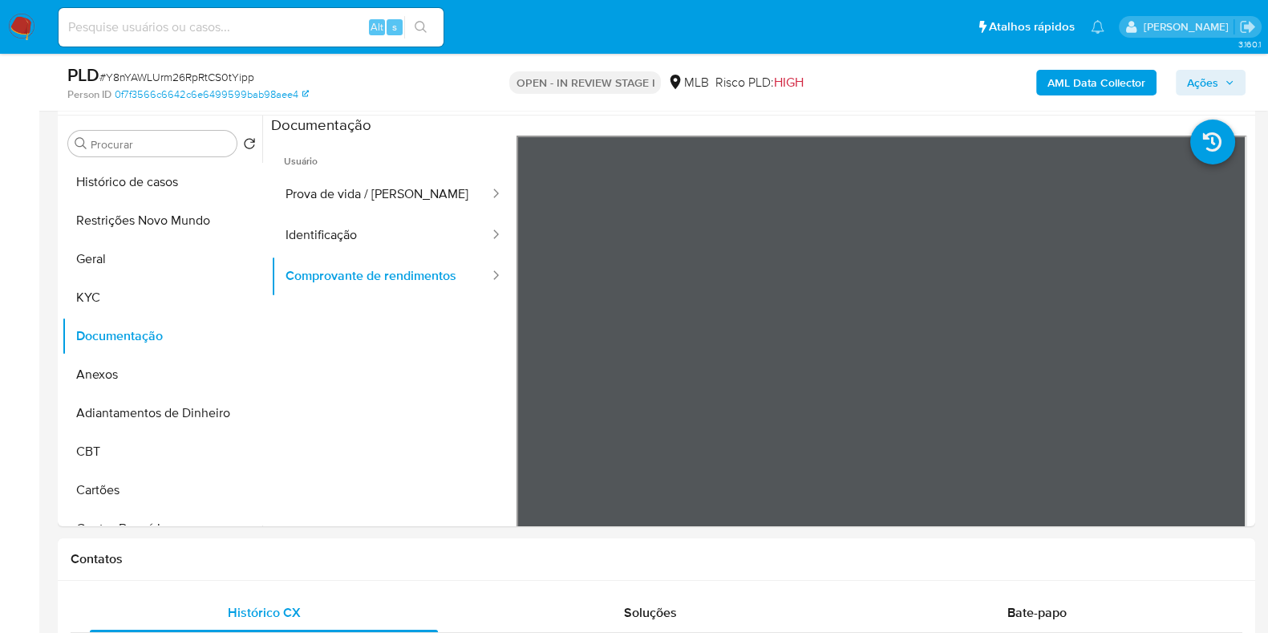
click at [1061, 82] on b "AML Data Collector" at bounding box center [1096, 83] width 98 height 26
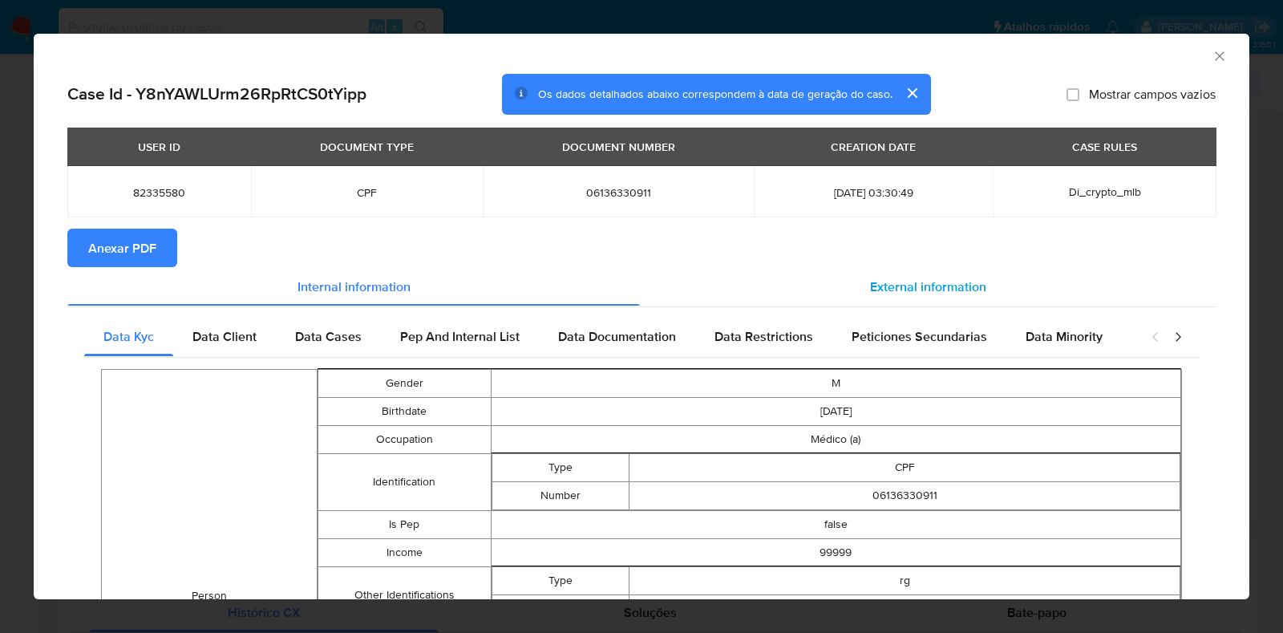
click at [884, 273] on div "External information" at bounding box center [928, 286] width 576 height 38
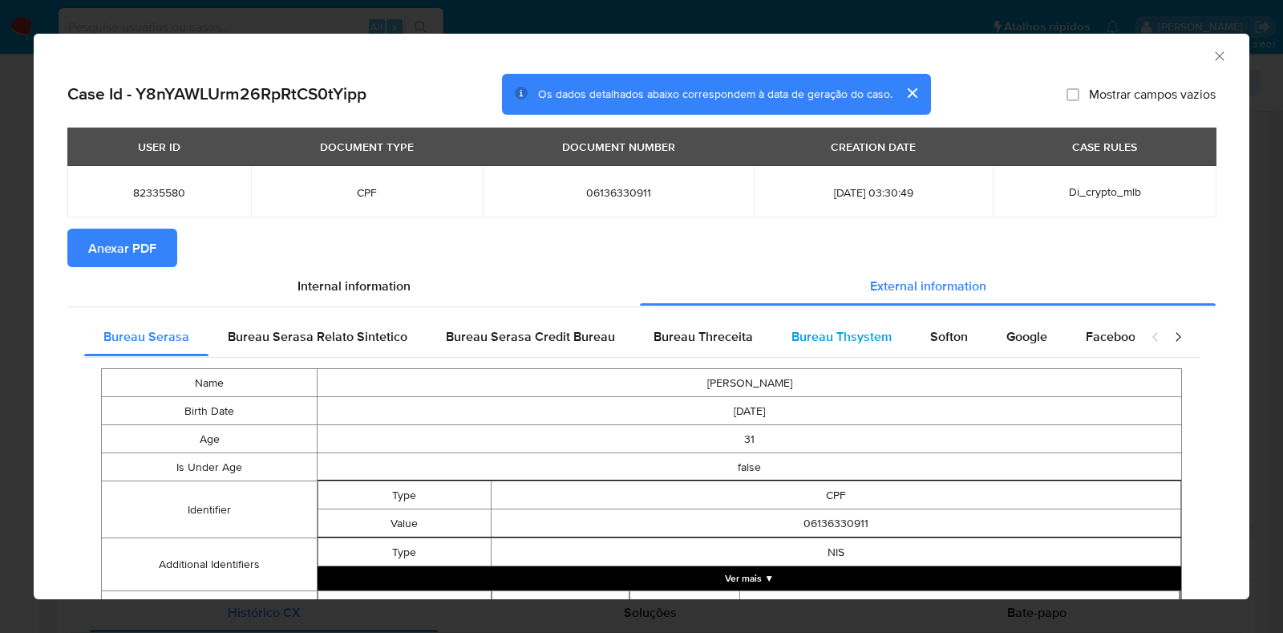
drag, startPoint x: 856, startPoint y: 331, endPoint x: 840, endPoint y: 354, distance: 28.3
click at [857, 334] on span "Bureau Thsystem" at bounding box center [842, 336] width 100 height 18
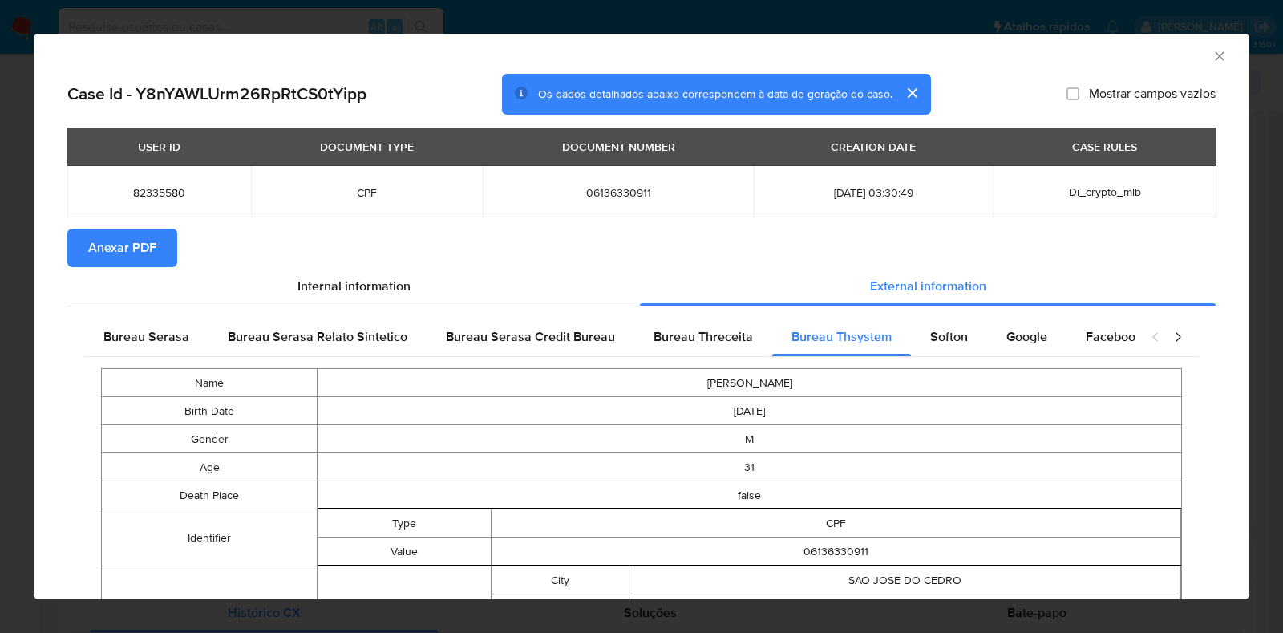
click at [617, 198] on span "06136330911" at bounding box center [618, 192] width 233 height 14
click at [605, 197] on span "06136330911" at bounding box center [618, 192] width 233 height 14
copy span "06136330911"
click at [12, 134] on div "AML Data Collector Case Id - Y8nYAWLUrm26RpRtCS0tYipp Os dados detalhados abaix…" at bounding box center [641, 316] width 1283 height 633
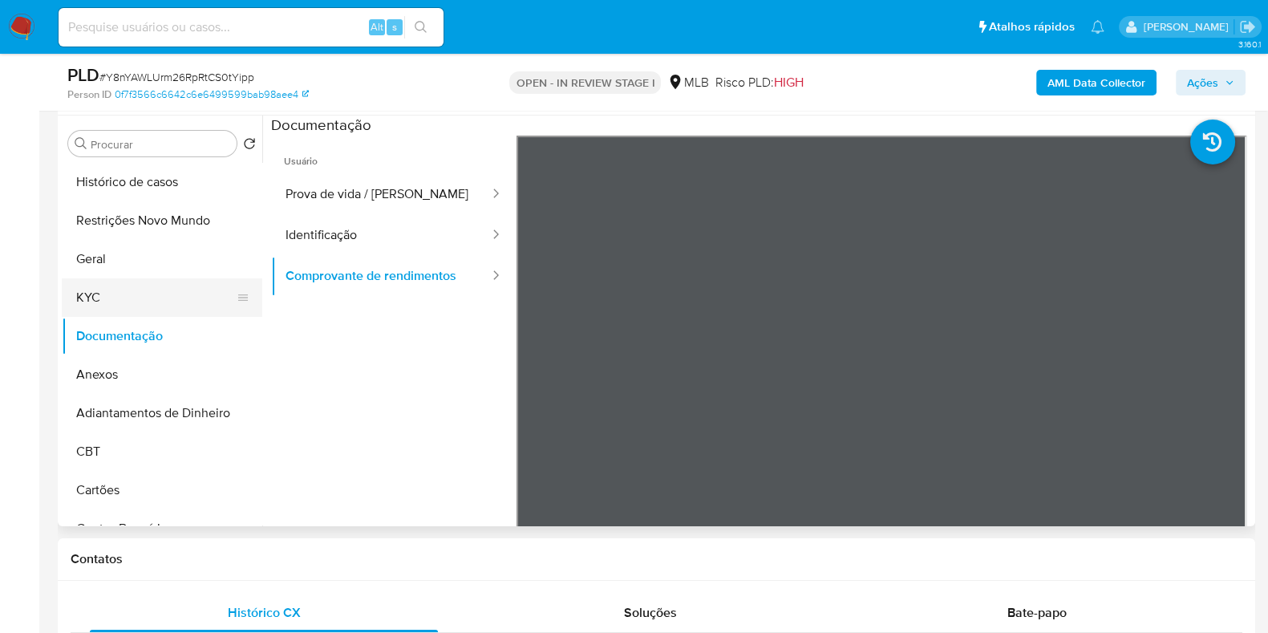
click at [132, 306] on button "KYC" at bounding box center [156, 297] width 188 height 38
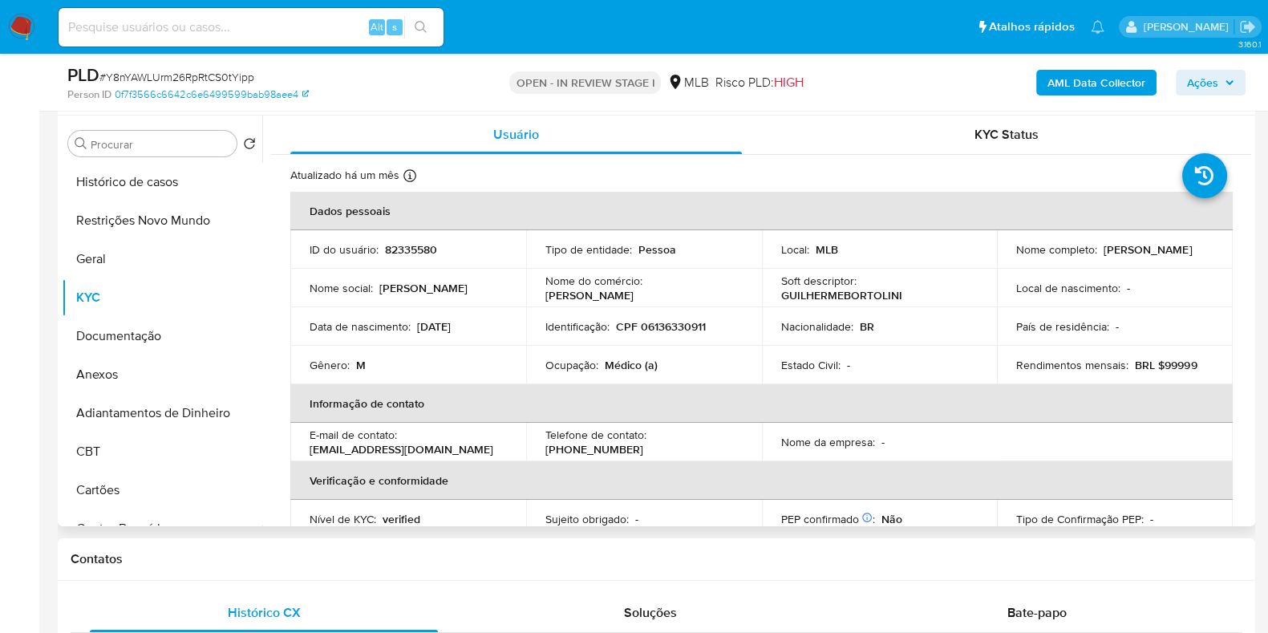
click at [666, 320] on p "CPF 06136330911" at bounding box center [661, 326] width 90 height 14
copy p "06136330911"
drag, startPoint x: 1207, startPoint y: 253, endPoint x: 1100, endPoint y: 255, distance: 106.7
click at [1100, 255] on td "Nome completo : Guilherme Bortolini" at bounding box center [1115, 249] width 236 height 38
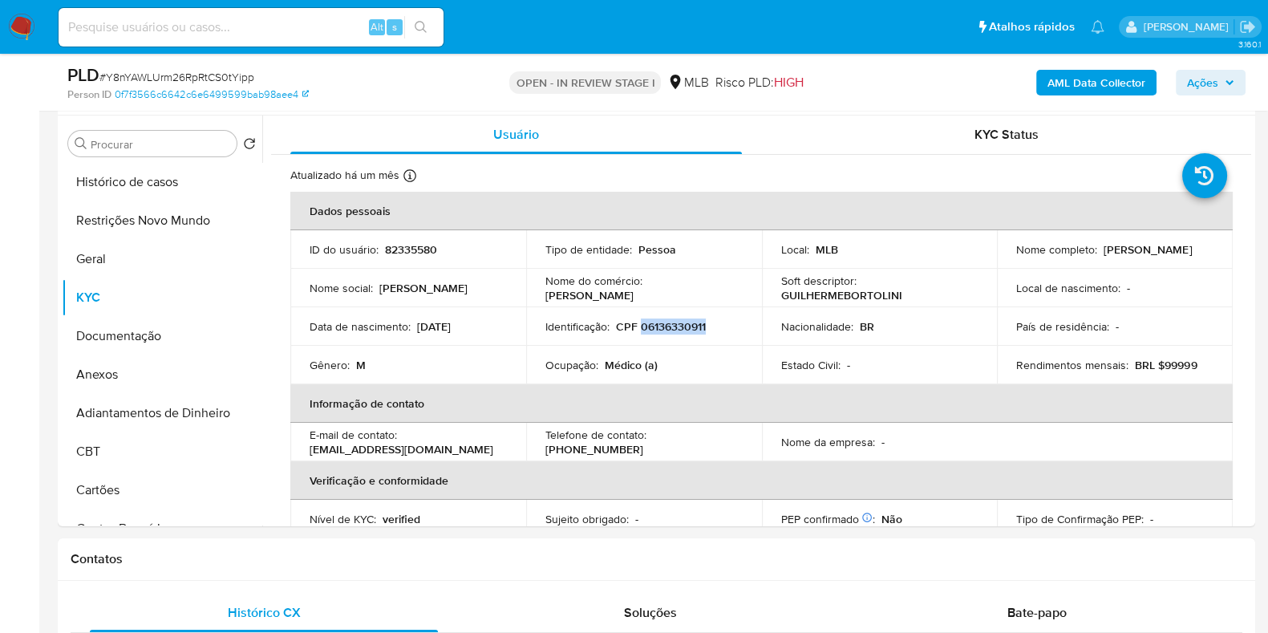
copy p "Guilherme Bortolini"
click at [149, 257] on button "Geral" at bounding box center [156, 259] width 188 height 38
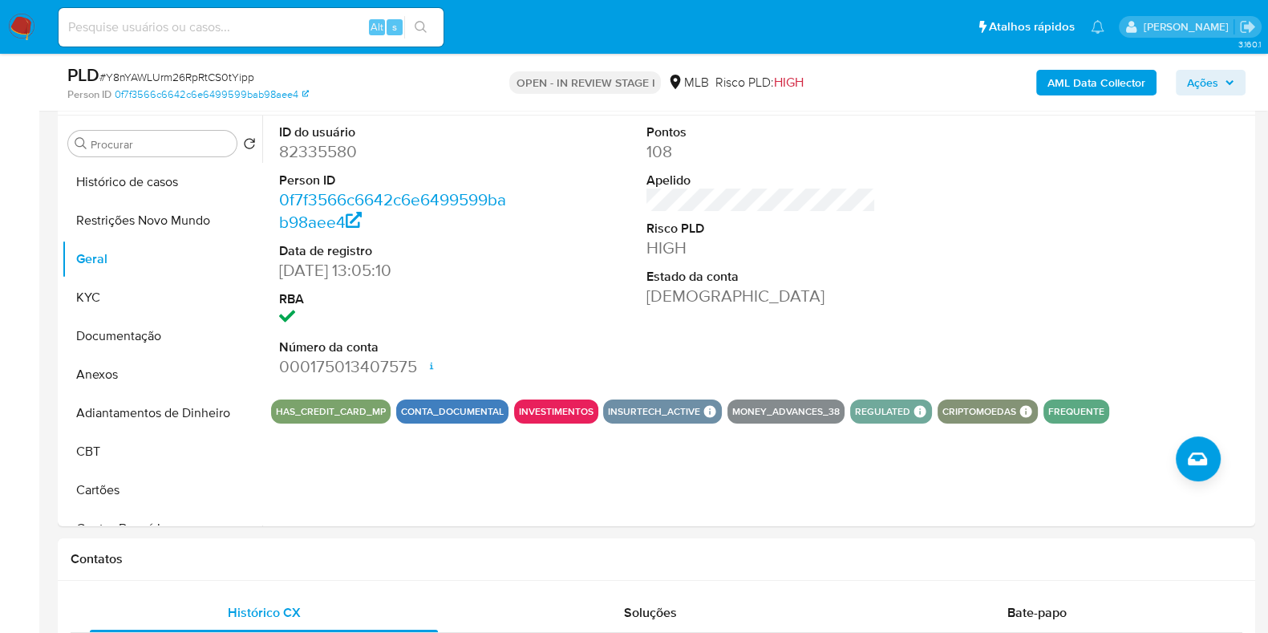
click at [1203, 88] on span "Ações" at bounding box center [1202, 83] width 31 height 26
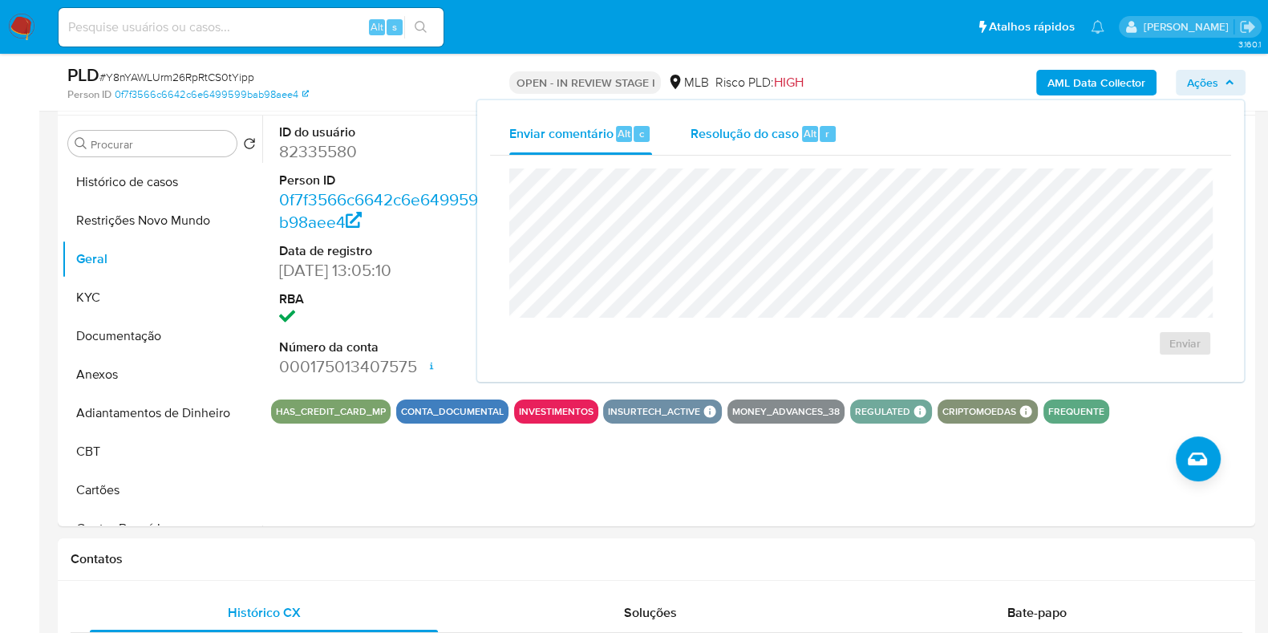
click at [729, 138] on span "Resolução do caso" at bounding box center [744, 132] width 108 height 18
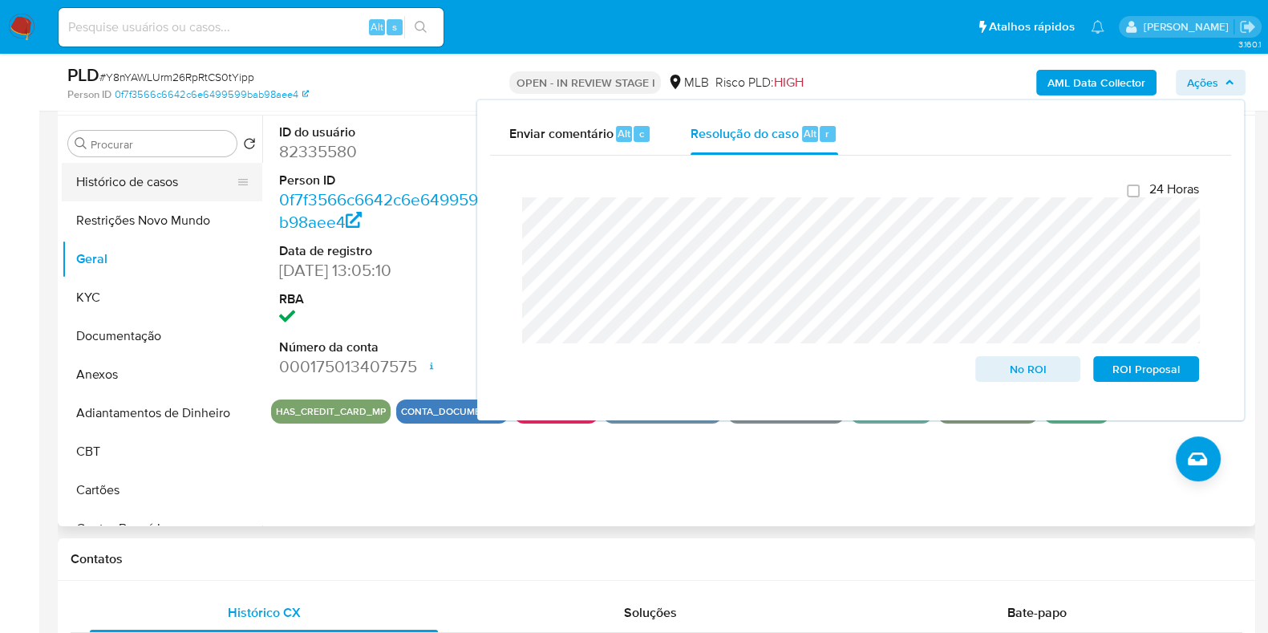
click at [157, 180] on button "Histórico de casos" at bounding box center [156, 182] width 188 height 38
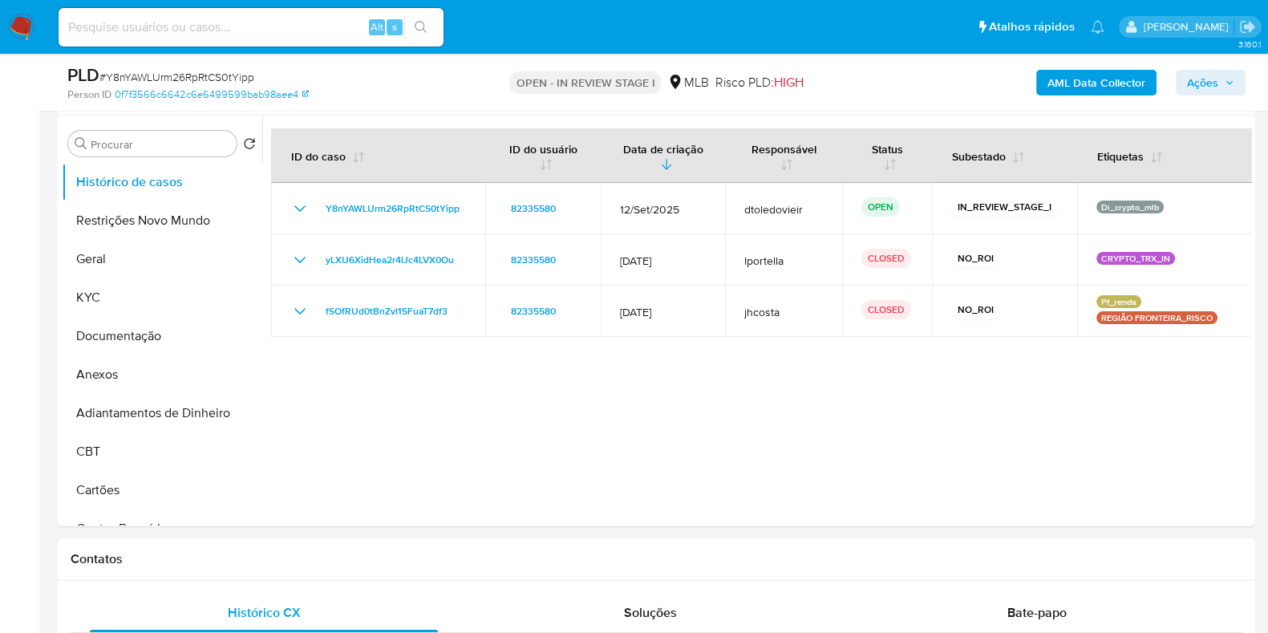
click at [1213, 91] on span "Ações" at bounding box center [1202, 83] width 31 height 26
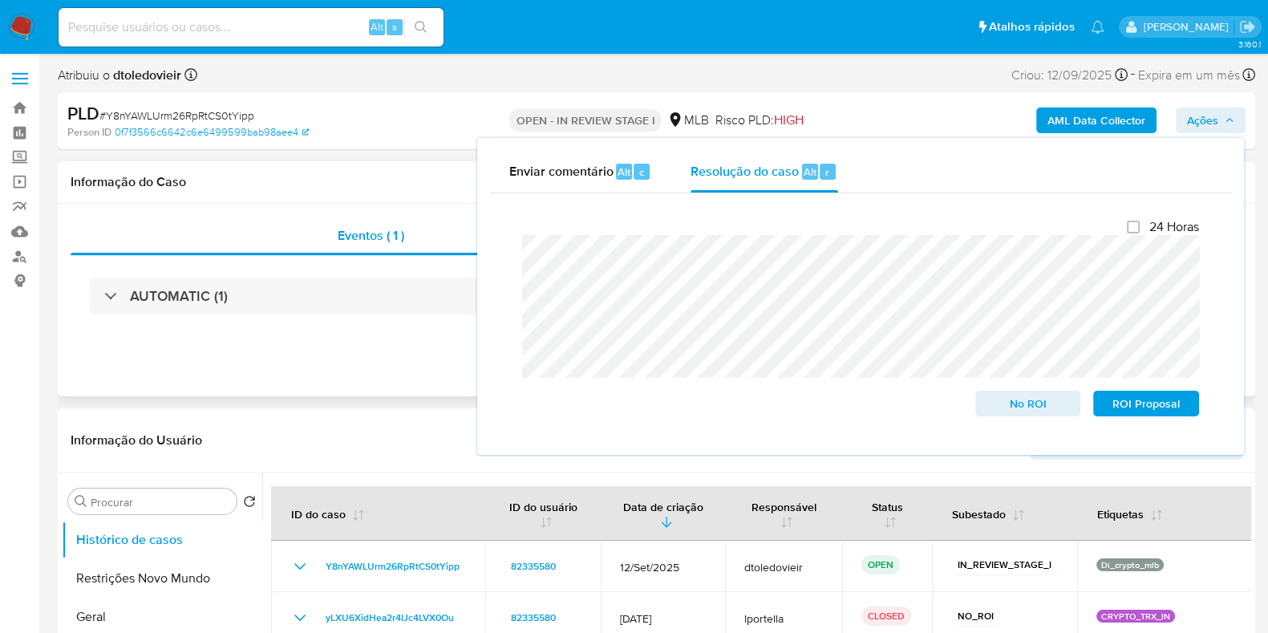
click at [395, 362] on div "Eventos ( 1 ) Ações AUTOMATIC (1)" at bounding box center [656, 300] width 1197 height 192
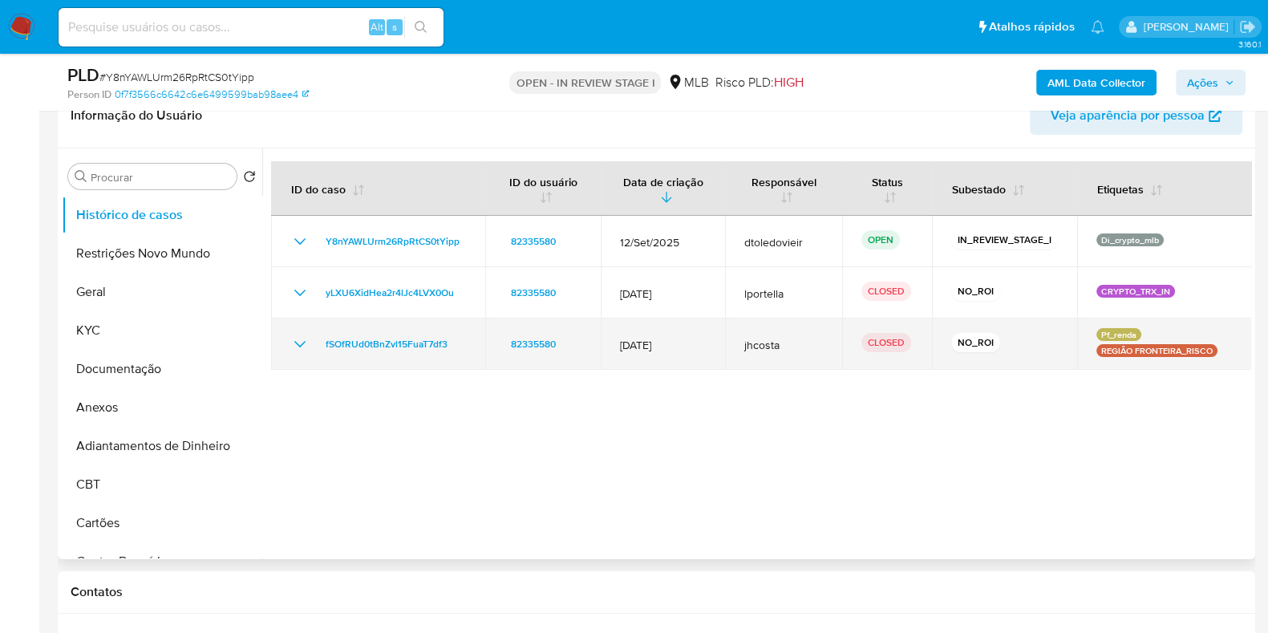
scroll to position [301, 0]
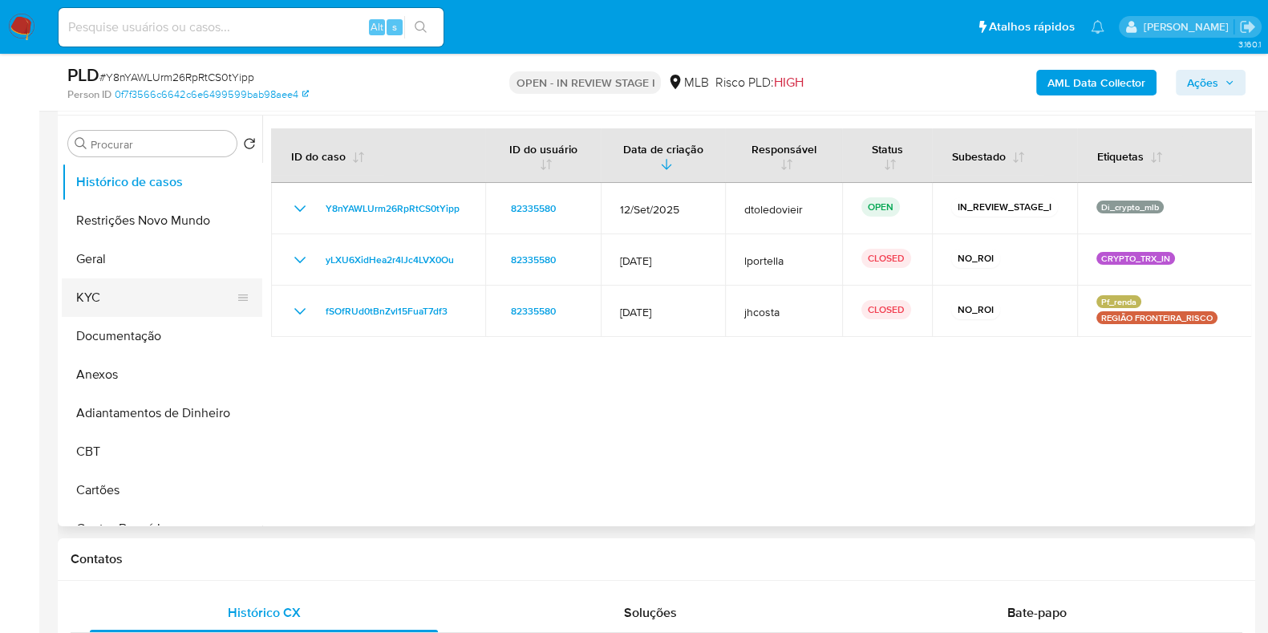
click at [103, 292] on button "KYC" at bounding box center [156, 297] width 188 height 38
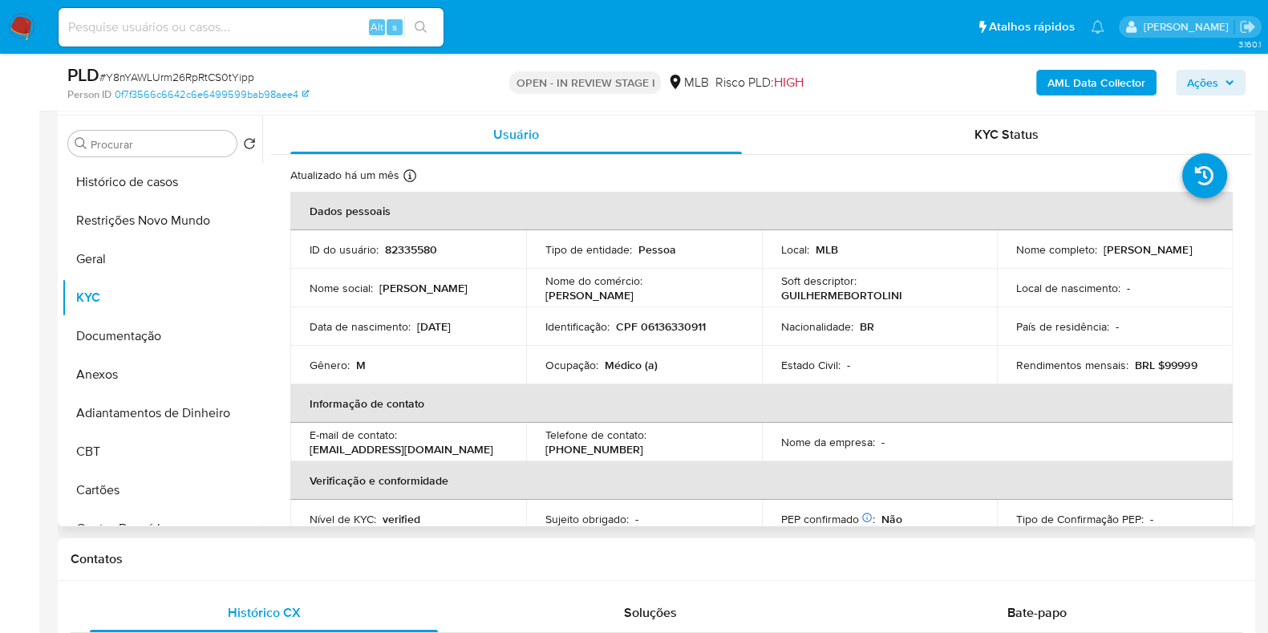
drag, startPoint x: 1202, startPoint y: 252, endPoint x: 1100, endPoint y: 253, distance: 101.9
click at [1100, 253] on div "Nome completo : Guilherme Bortolini" at bounding box center [1114, 249] width 197 height 14
copy p "Guilherme Bortolini"
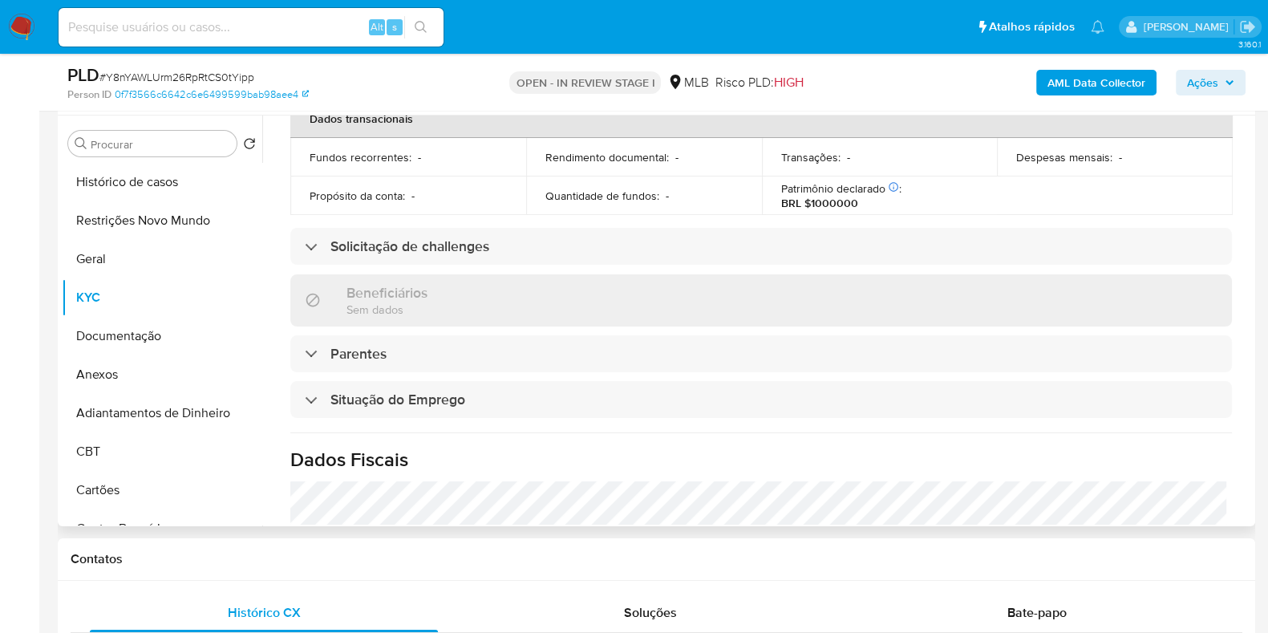
scroll to position [0, 0]
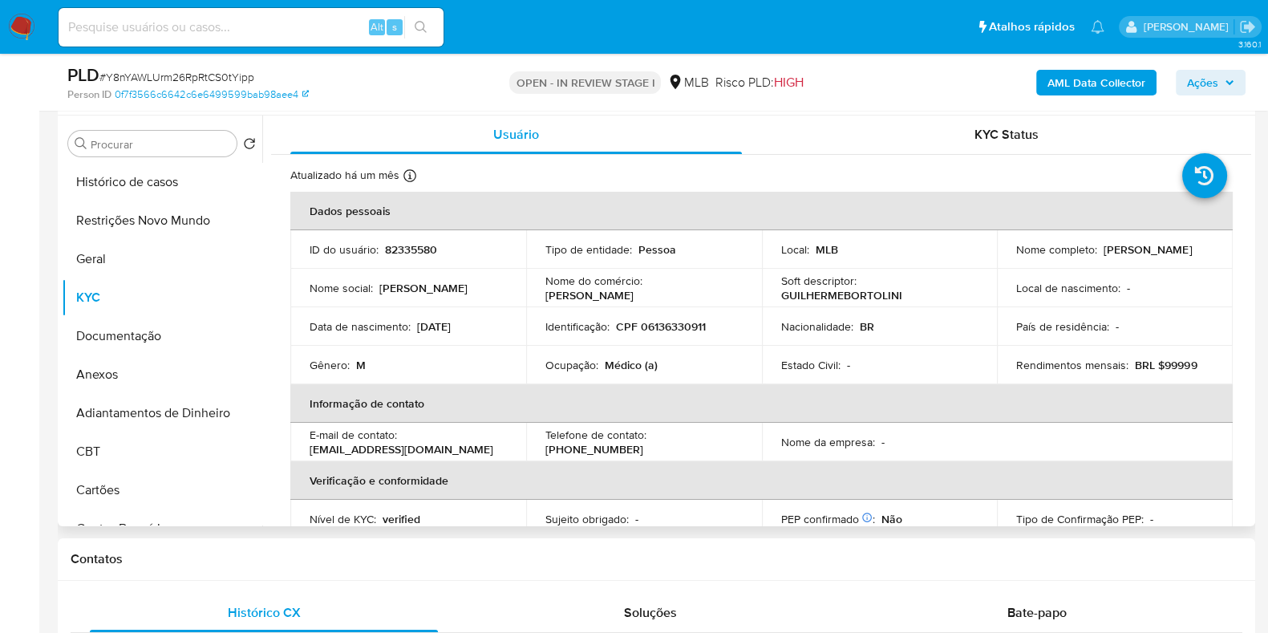
click at [665, 322] on p "CPF 06136330911" at bounding box center [661, 326] width 90 height 14
copy p "06136330911"
click at [188, 225] on button "Restrições Novo Mundo" at bounding box center [156, 220] width 188 height 38
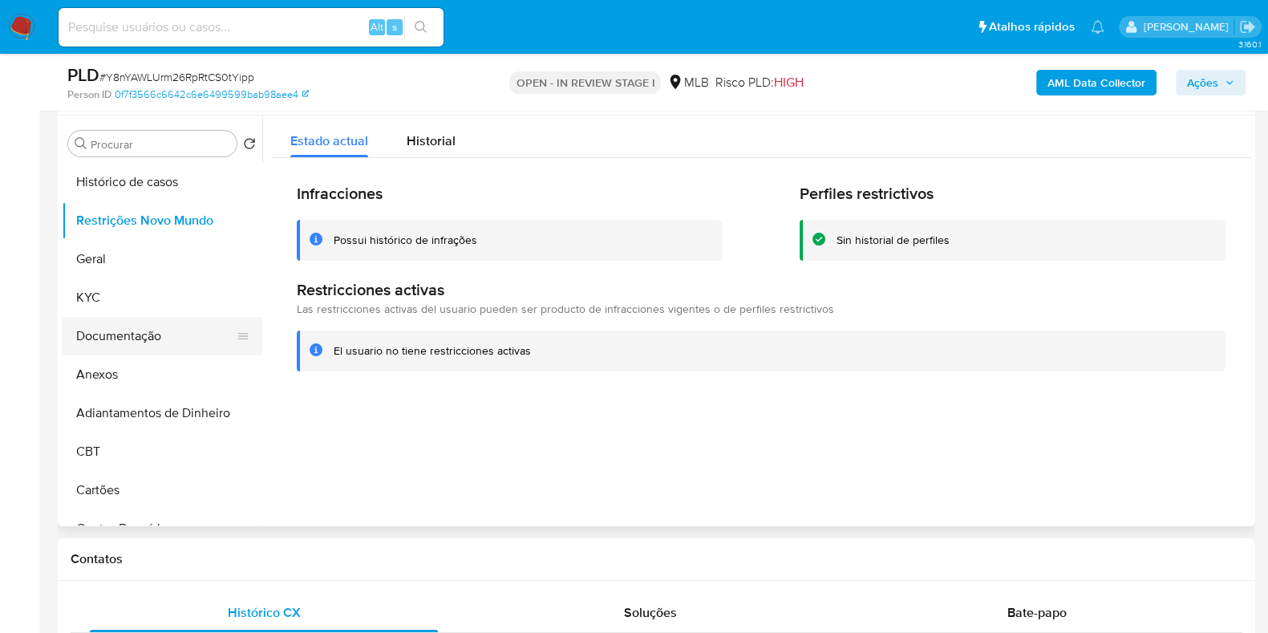
click at [196, 334] on button "Documentação" at bounding box center [156, 336] width 188 height 38
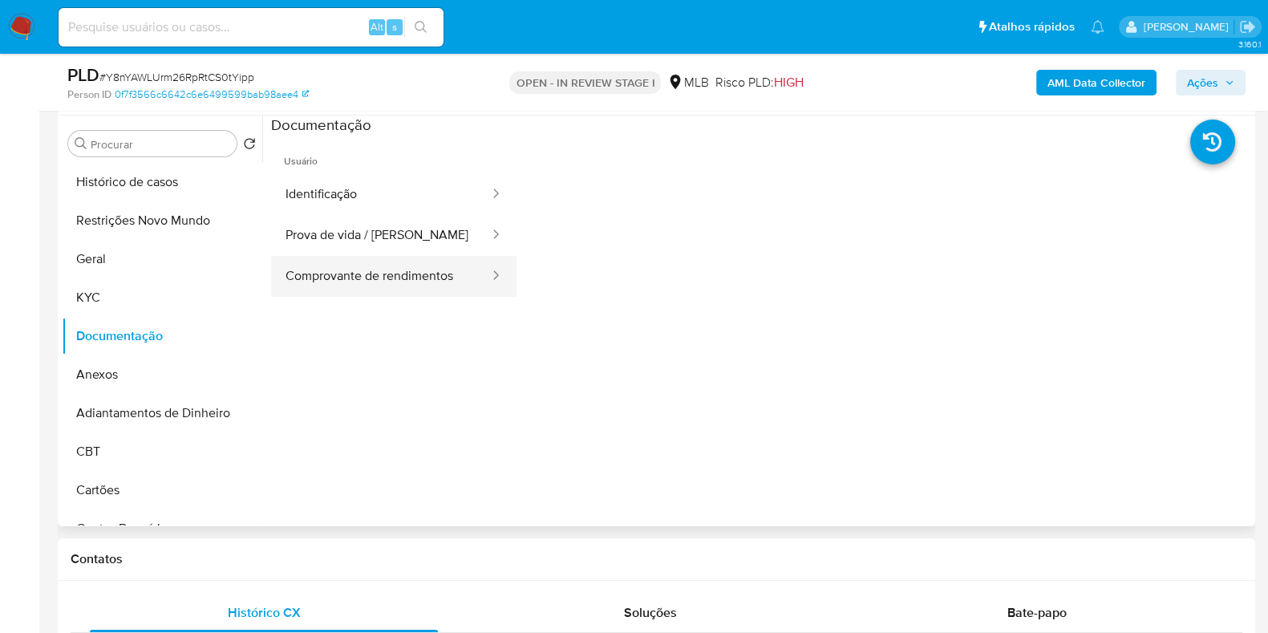
click at [375, 264] on button "Comprovante de rendimentos" at bounding box center [381, 276] width 220 height 41
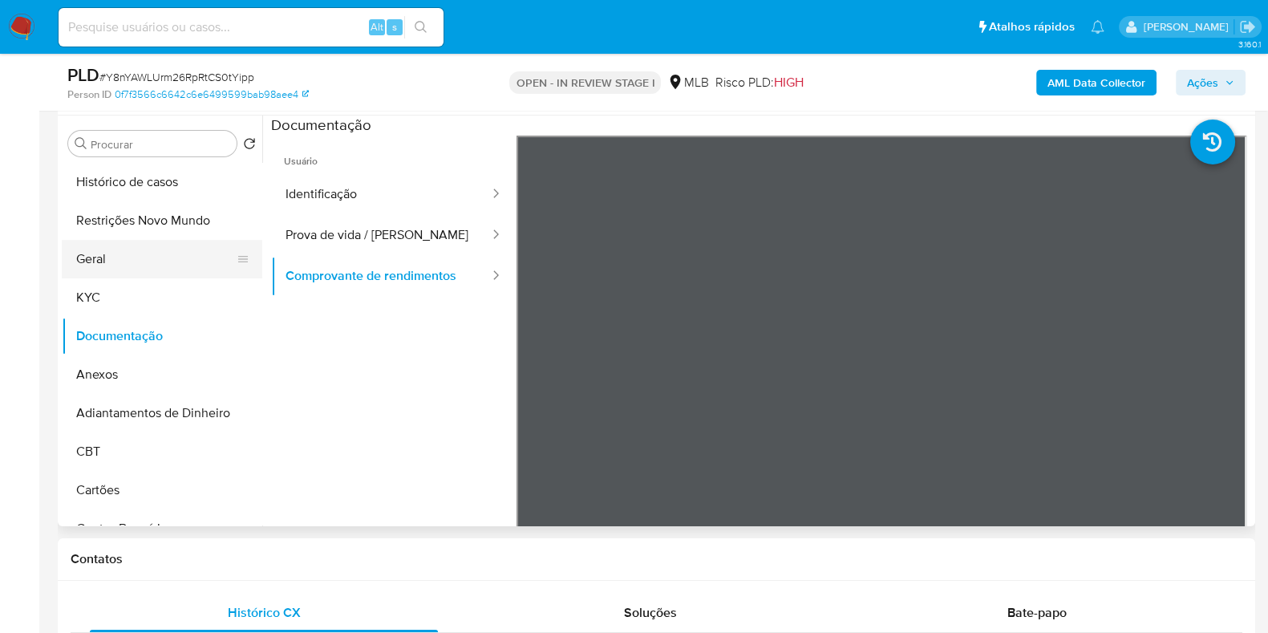
click at [104, 259] on button "Geral" at bounding box center [156, 259] width 188 height 38
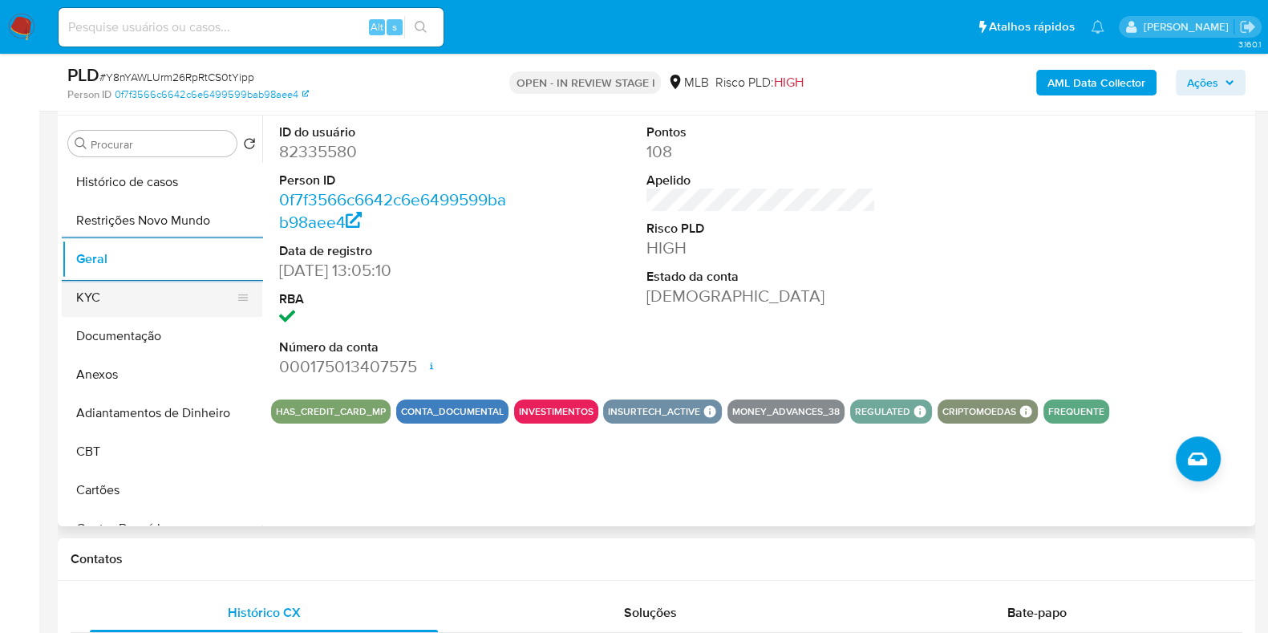
click at [98, 300] on button "KYC" at bounding box center [156, 297] width 188 height 38
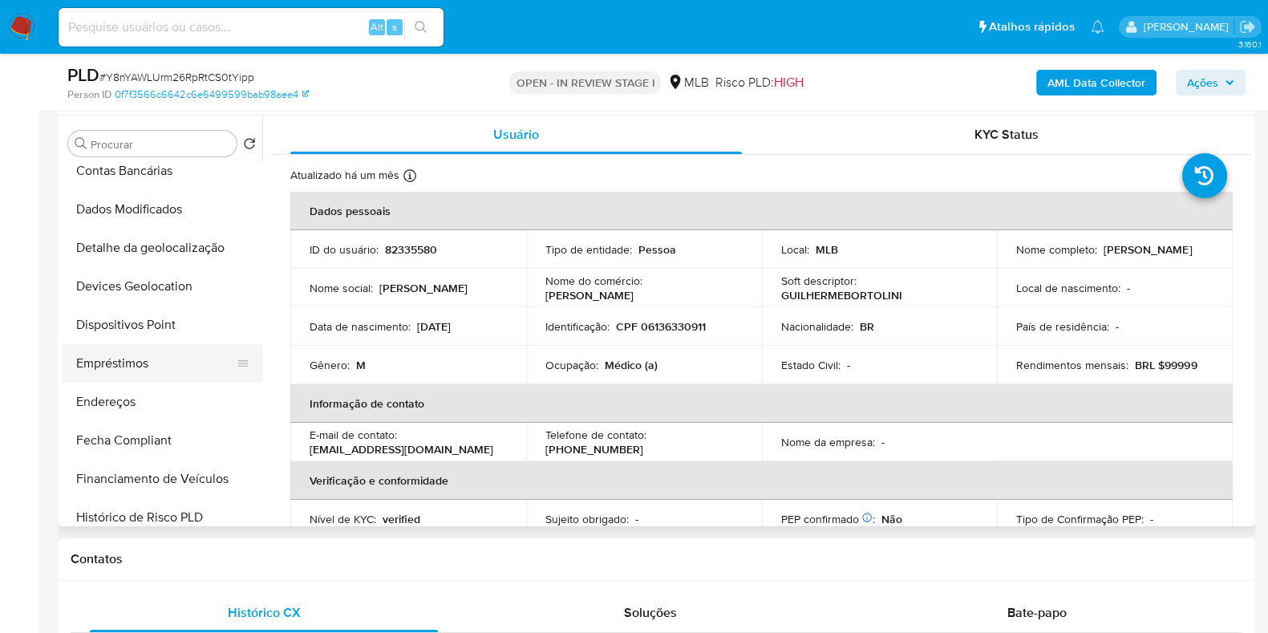
scroll to position [400, 0]
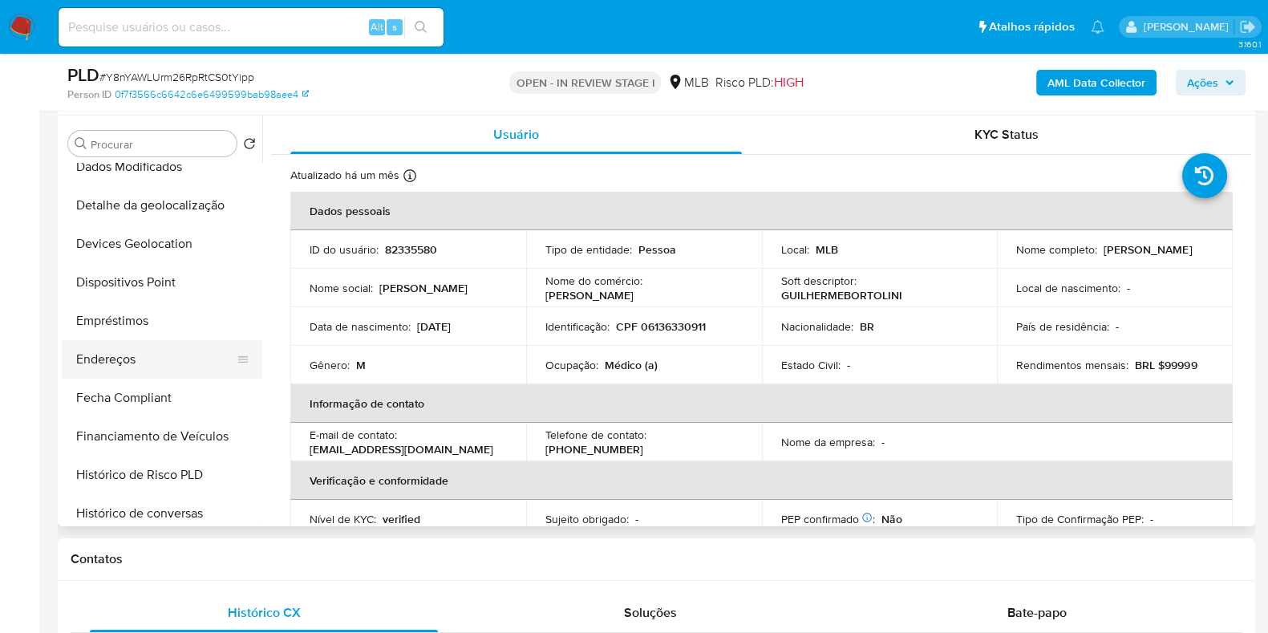
click at [166, 359] on button "Endereços" at bounding box center [156, 359] width 188 height 38
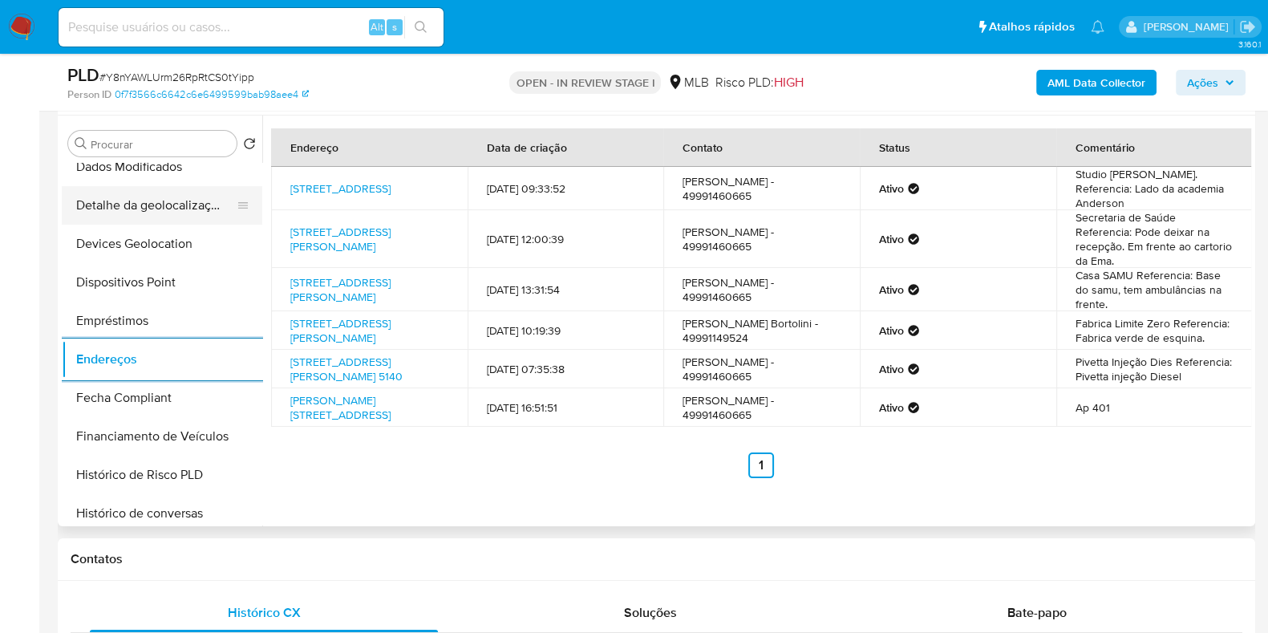
click at [175, 202] on button "Detalhe da geolocalização" at bounding box center [156, 205] width 188 height 38
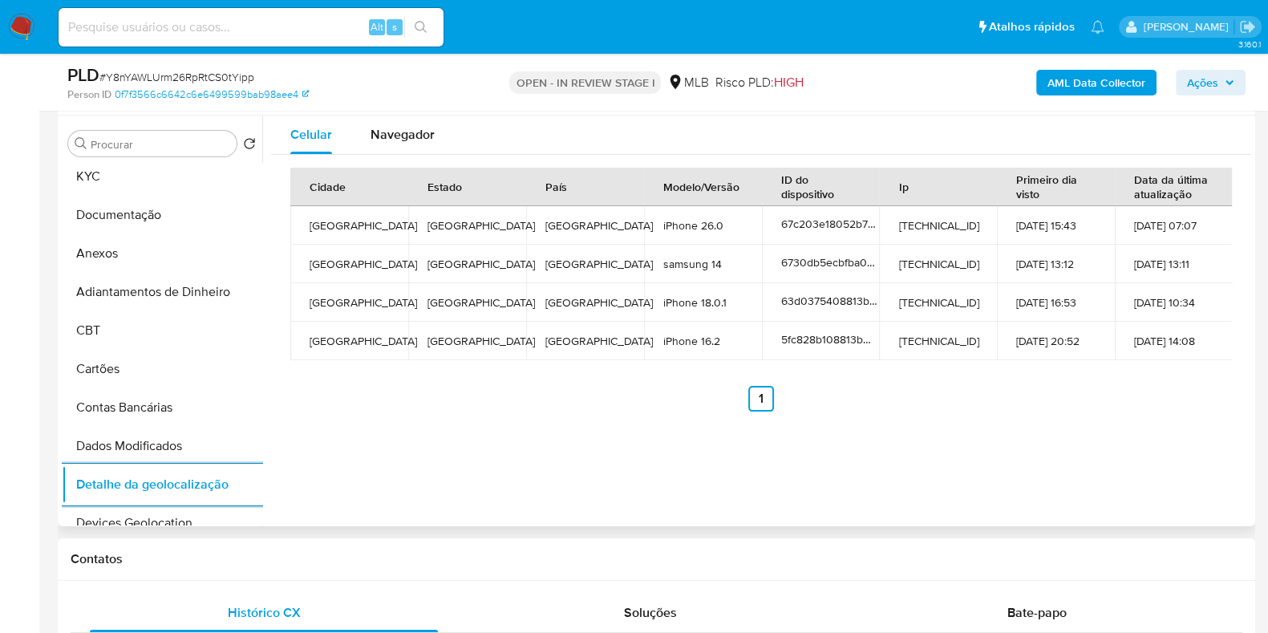
scroll to position [0, 0]
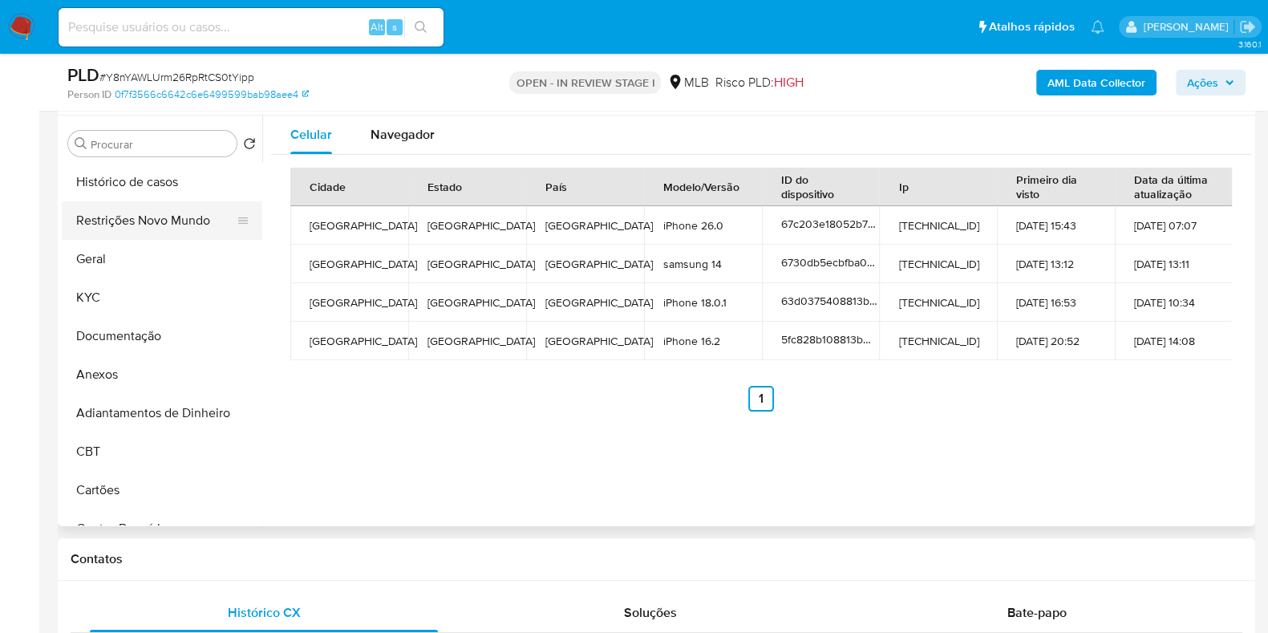
click at [165, 209] on button "Restrições Novo Mundo" at bounding box center [156, 220] width 188 height 38
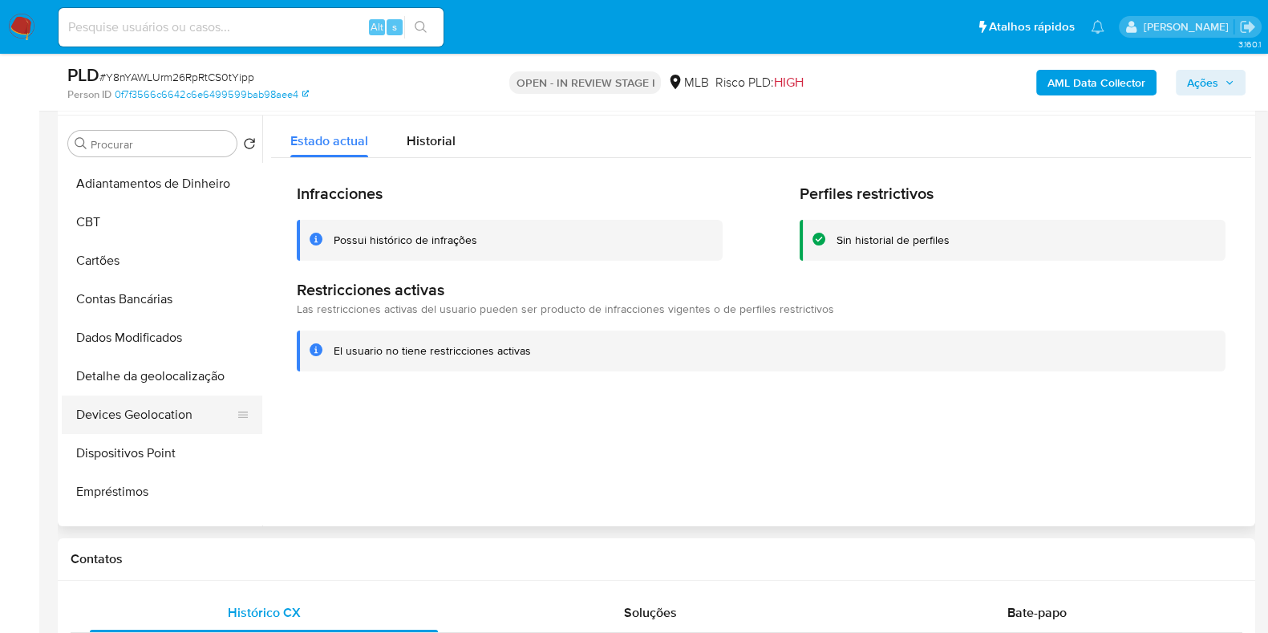
scroll to position [301, 0]
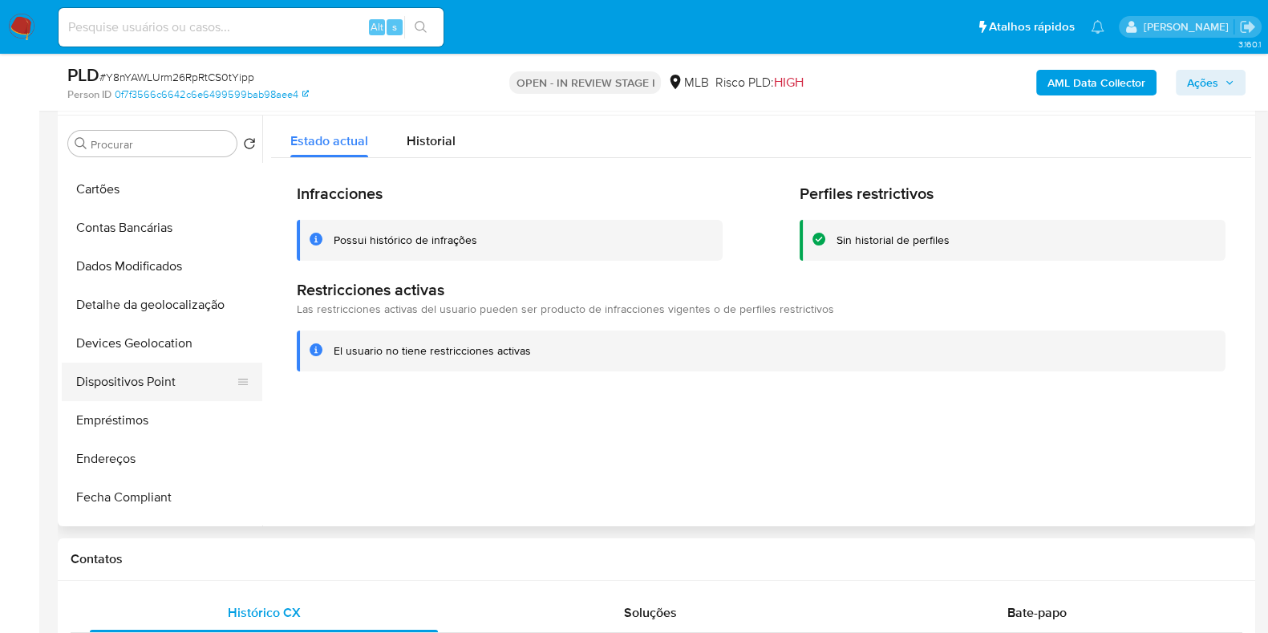
click at [152, 383] on button "Dispositivos Point" at bounding box center [156, 381] width 188 height 38
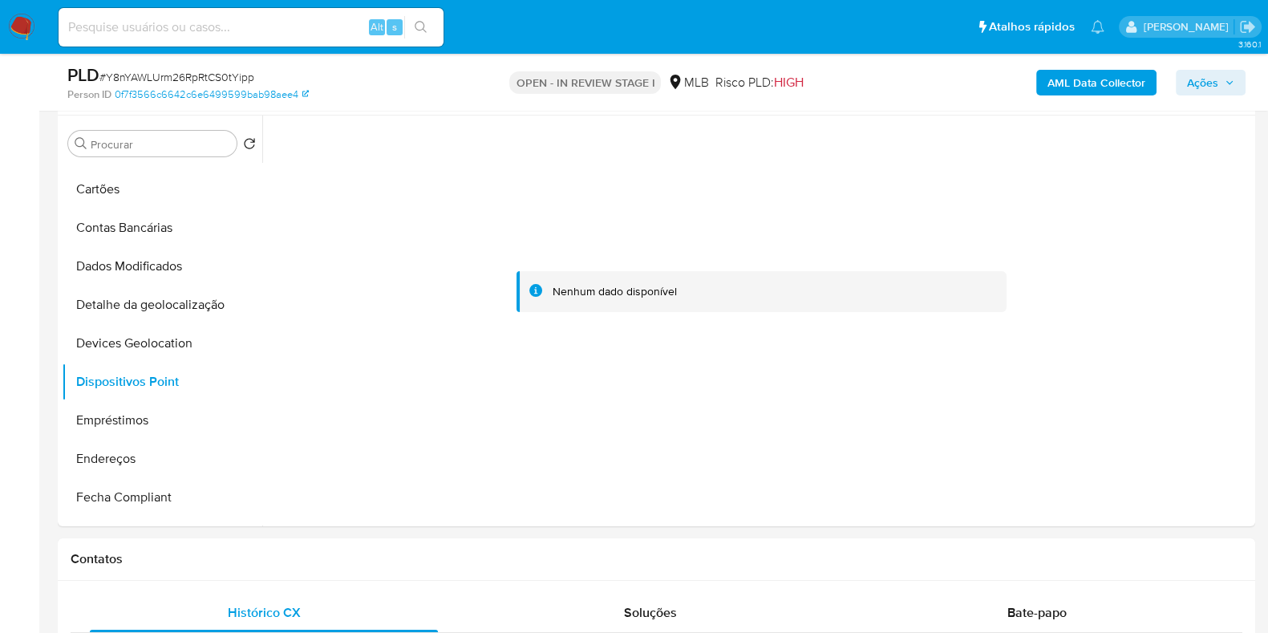
click at [1080, 70] on b "AML Data Collector" at bounding box center [1096, 83] width 98 height 26
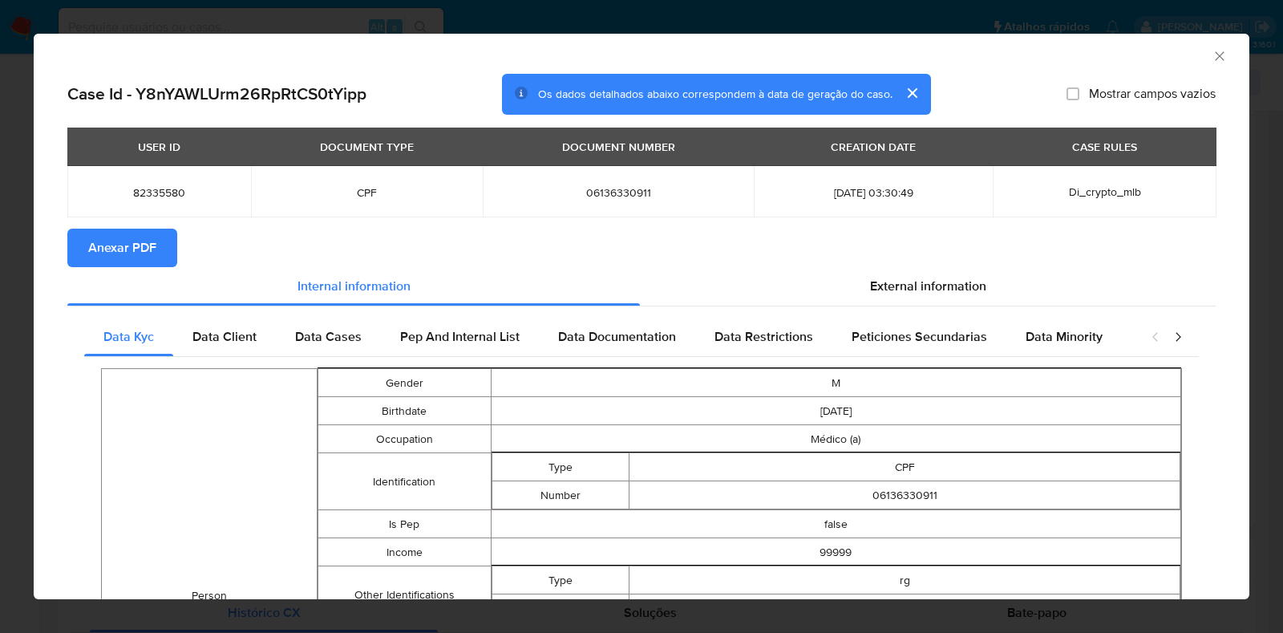
click at [160, 236] on button "Anexar PDF" at bounding box center [122, 248] width 110 height 38
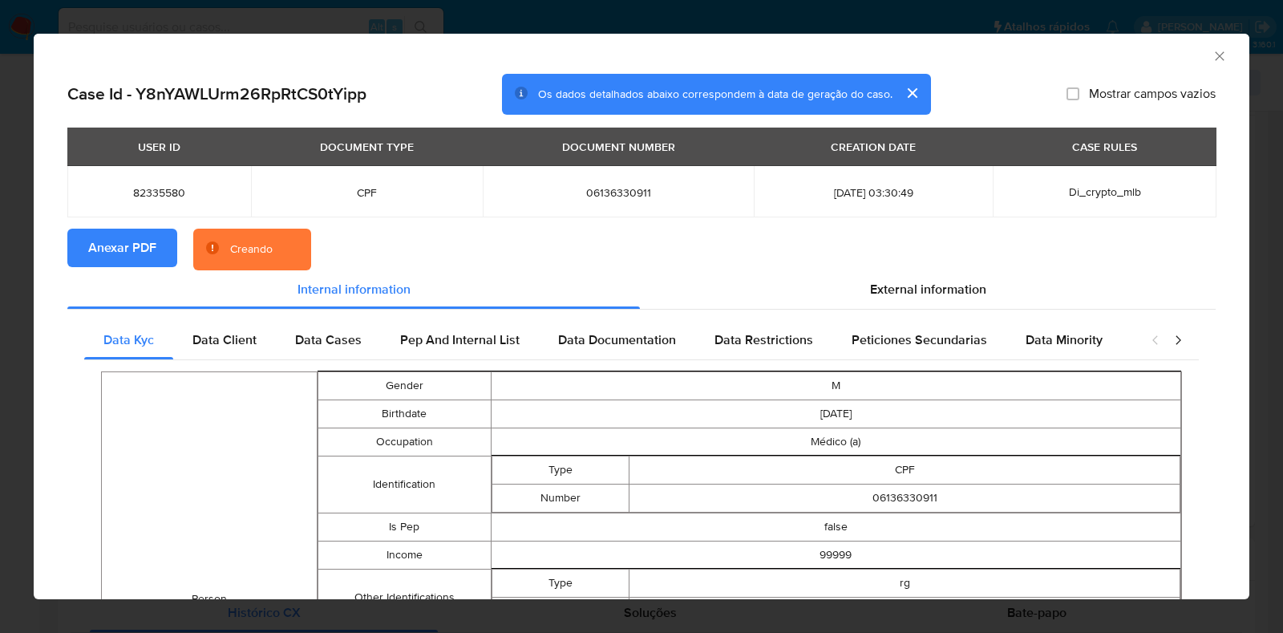
click at [0, 321] on div "AML Data Collector Case Id - Y8nYAWLUrm26RpRtCS0tYipp Os dados detalhados abaix…" at bounding box center [641, 316] width 1283 height 633
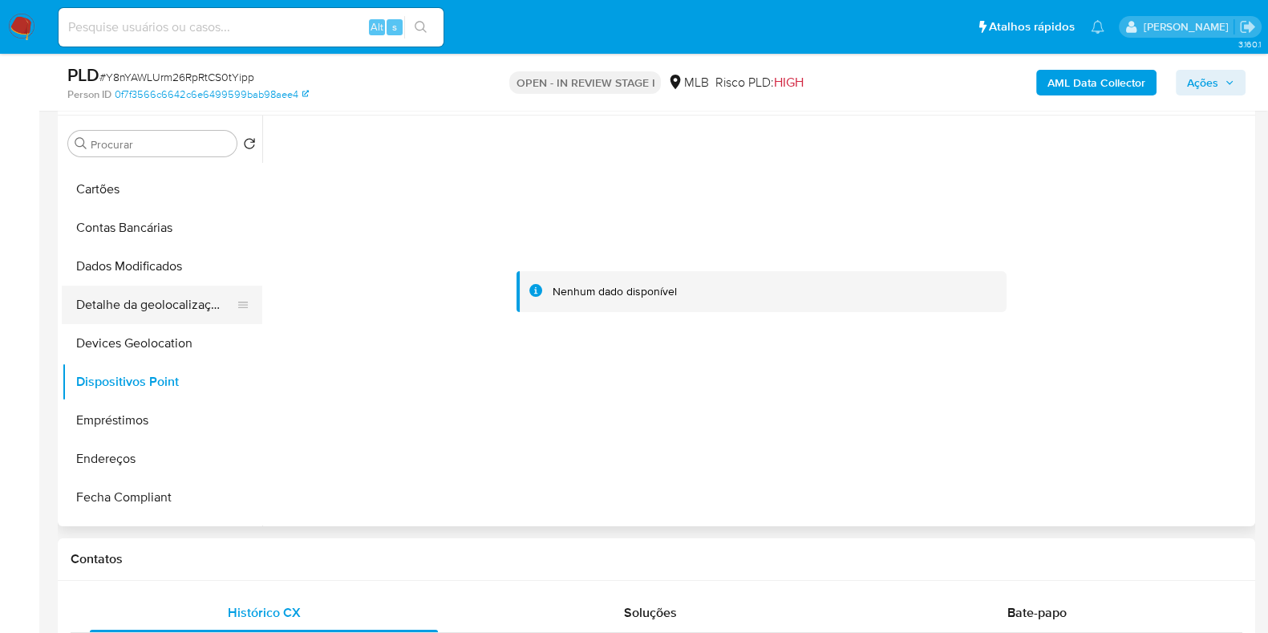
scroll to position [0, 0]
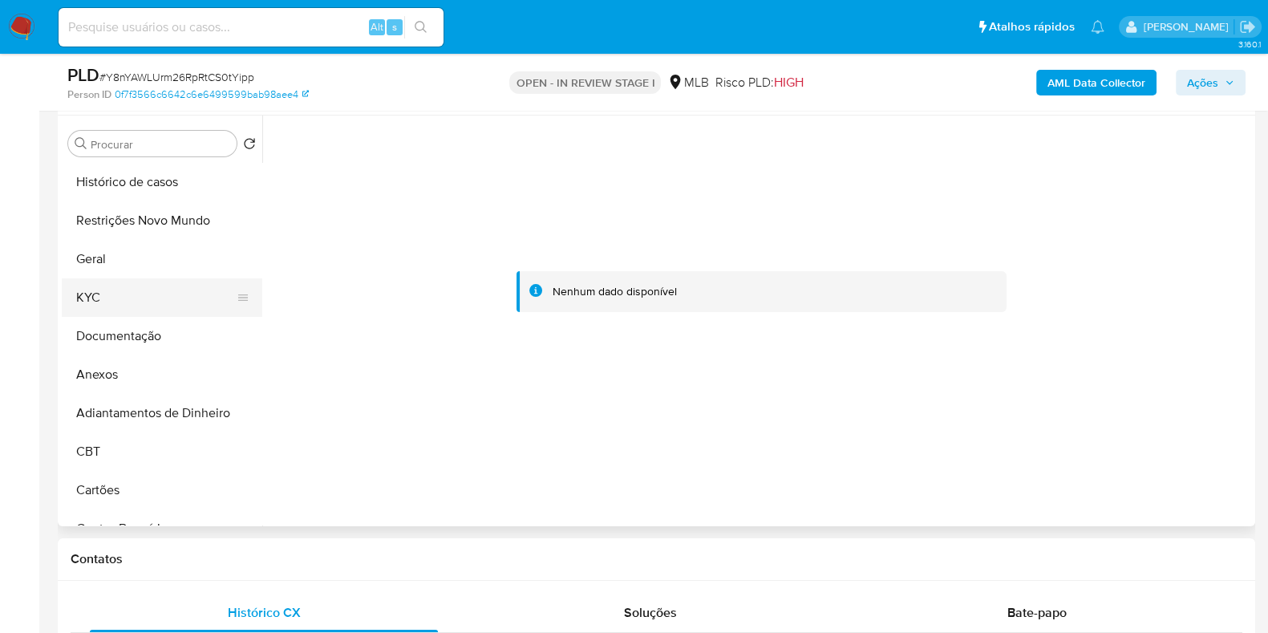
click at [128, 306] on button "KYC" at bounding box center [156, 297] width 188 height 38
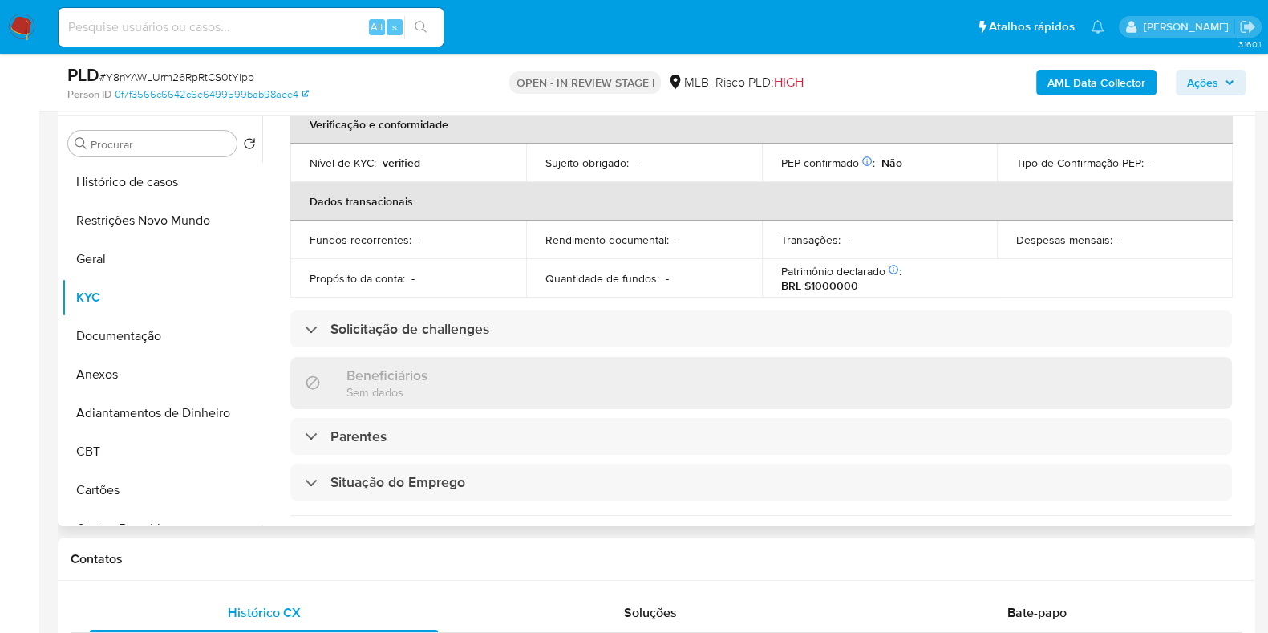
scroll to position [95, 0]
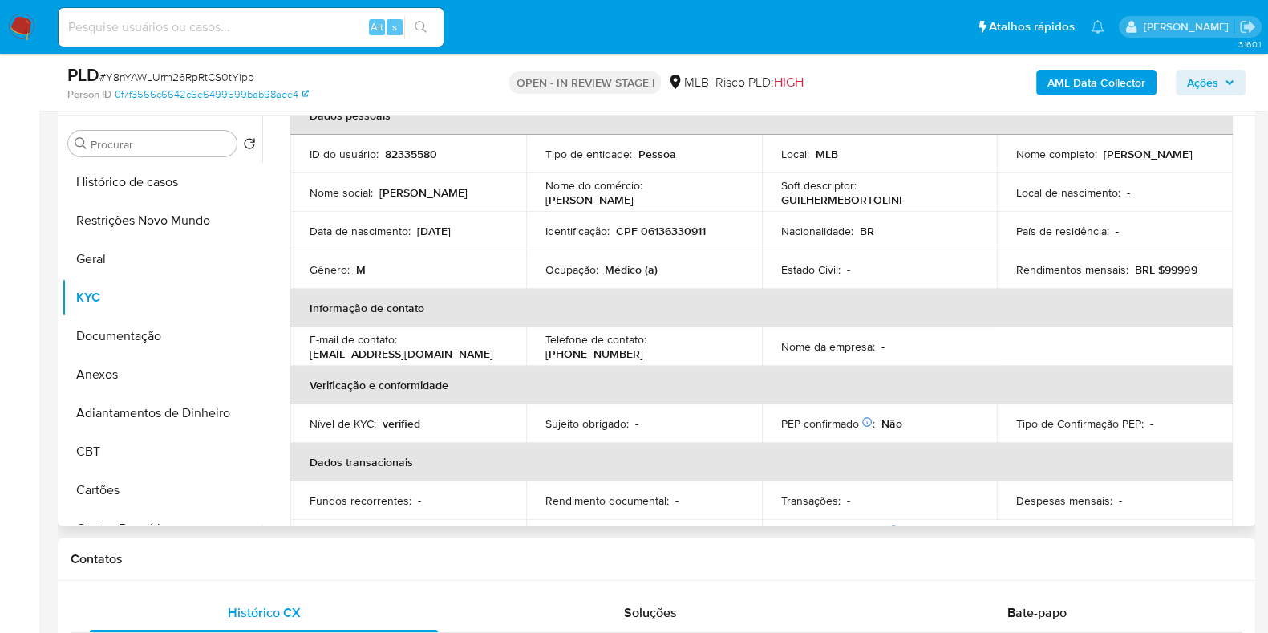
drag, startPoint x: 1203, startPoint y: 155, endPoint x: 1103, endPoint y: 155, distance: 100.2
click at [1103, 155] on div "Nome completo : Guilherme Bortolini" at bounding box center [1114, 154] width 197 height 14
copy p "Guilherme Bortolini"
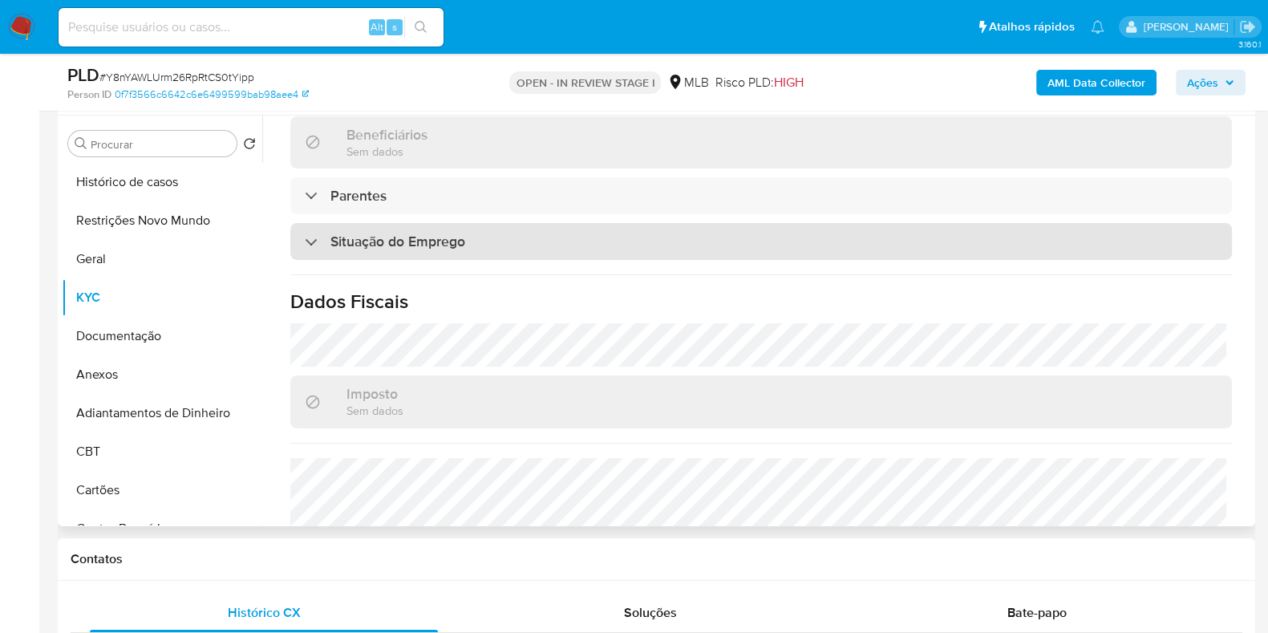
scroll to position [697, 0]
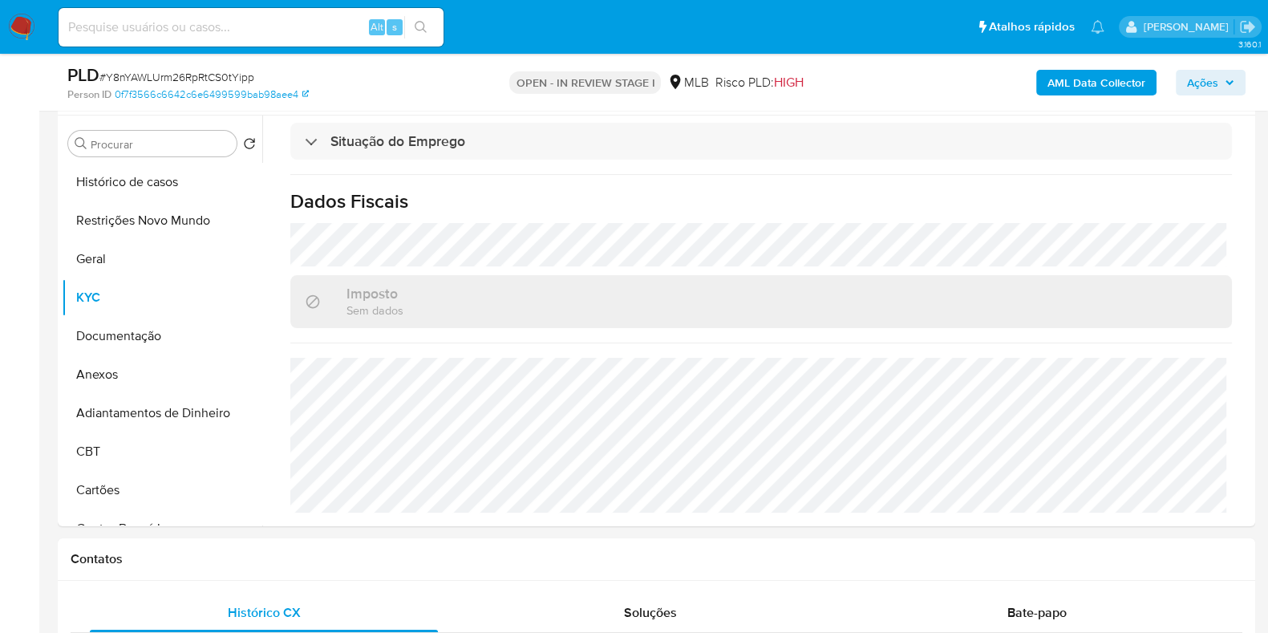
click at [1204, 86] on span "Ações" at bounding box center [1202, 83] width 31 height 26
click at [124, 375] on button "Anexos" at bounding box center [156, 374] width 188 height 38
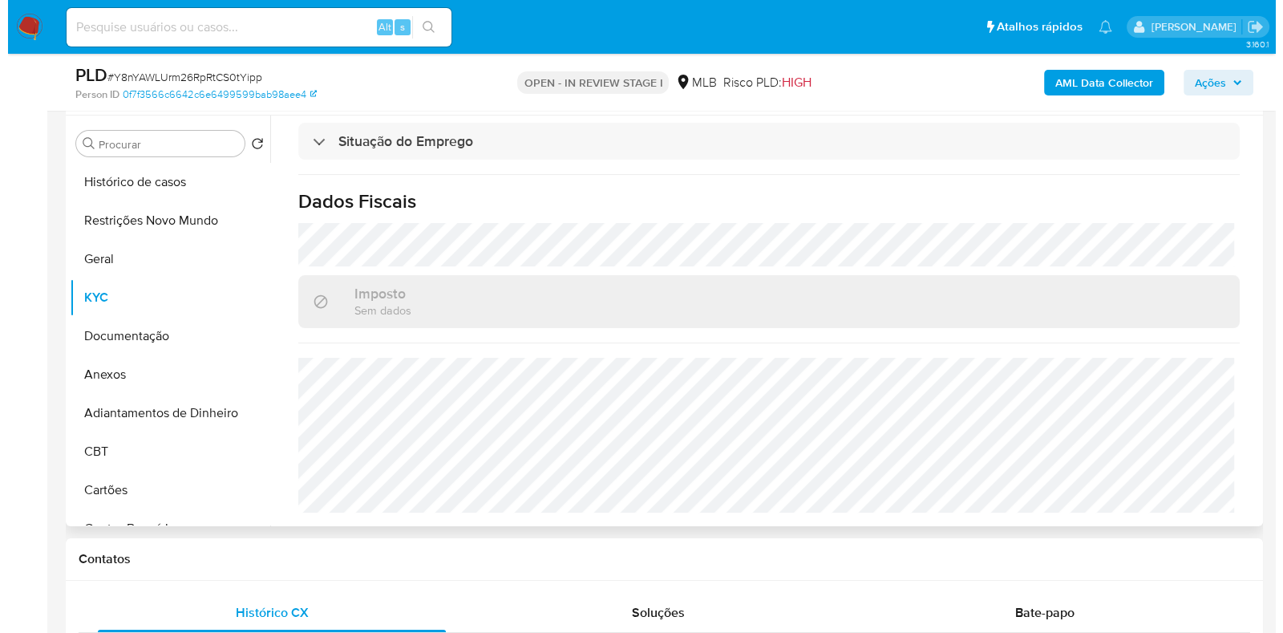
scroll to position [0, 0]
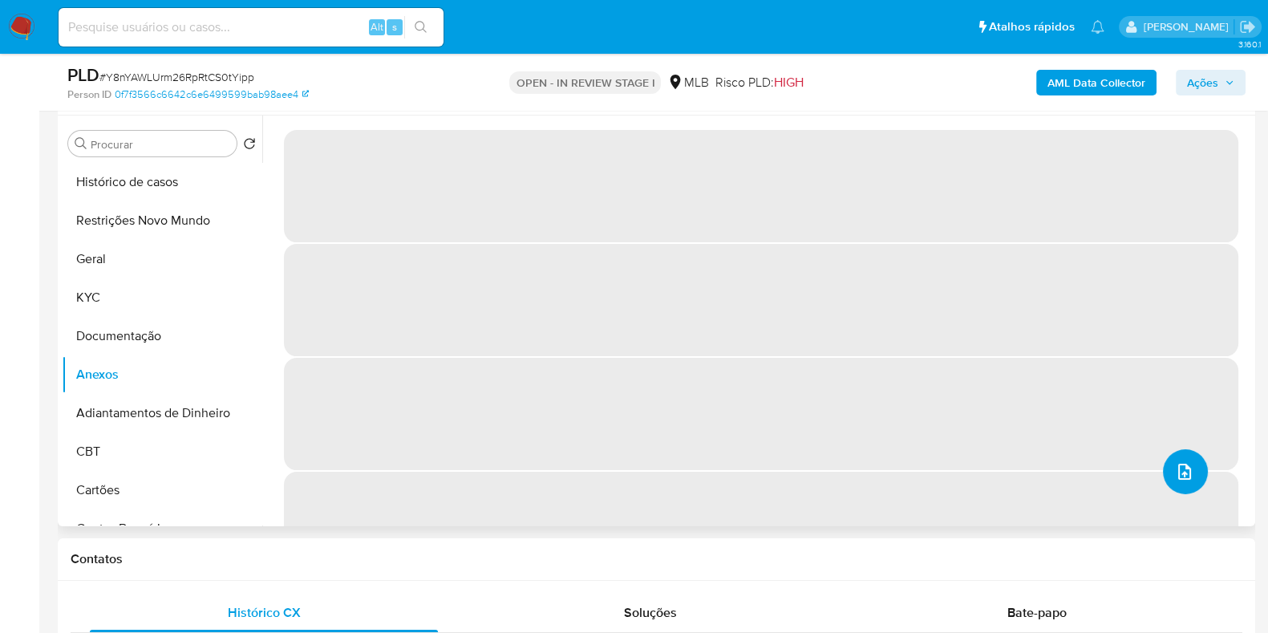
click at [1180, 468] on icon "upload-file" at bounding box center [1184, 471] width 19 height 19
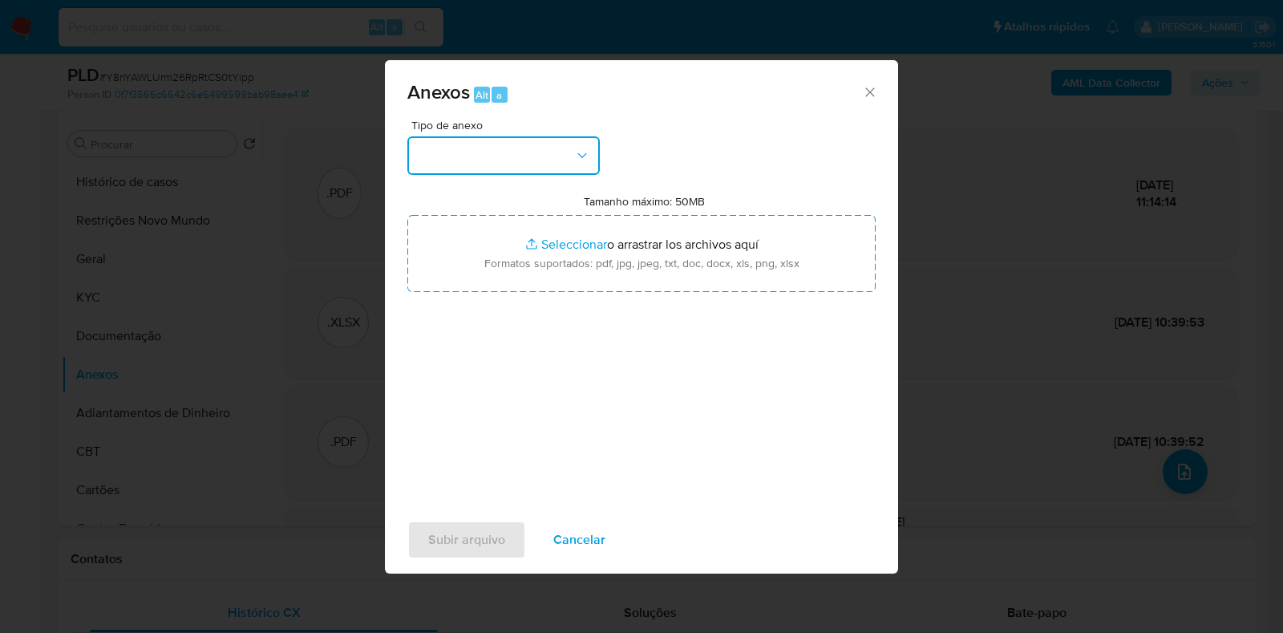
click at [486, 150] on button "button" at bounding box center [503, 155] width 192 height 38
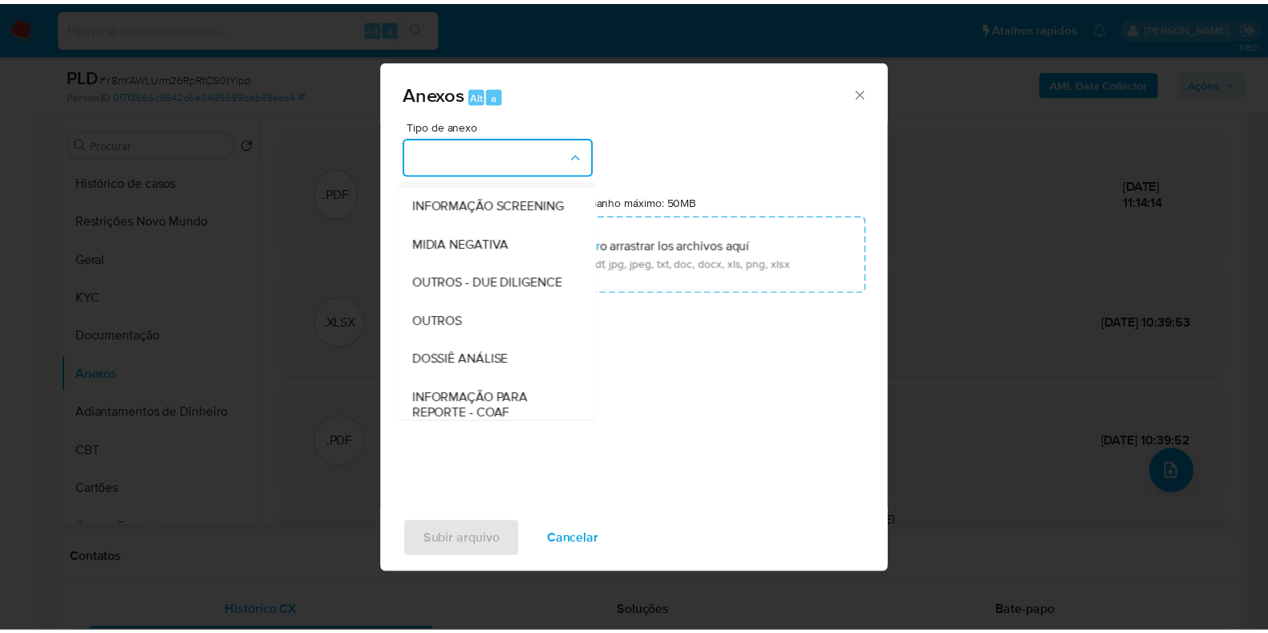
scroll to position [247, 0]
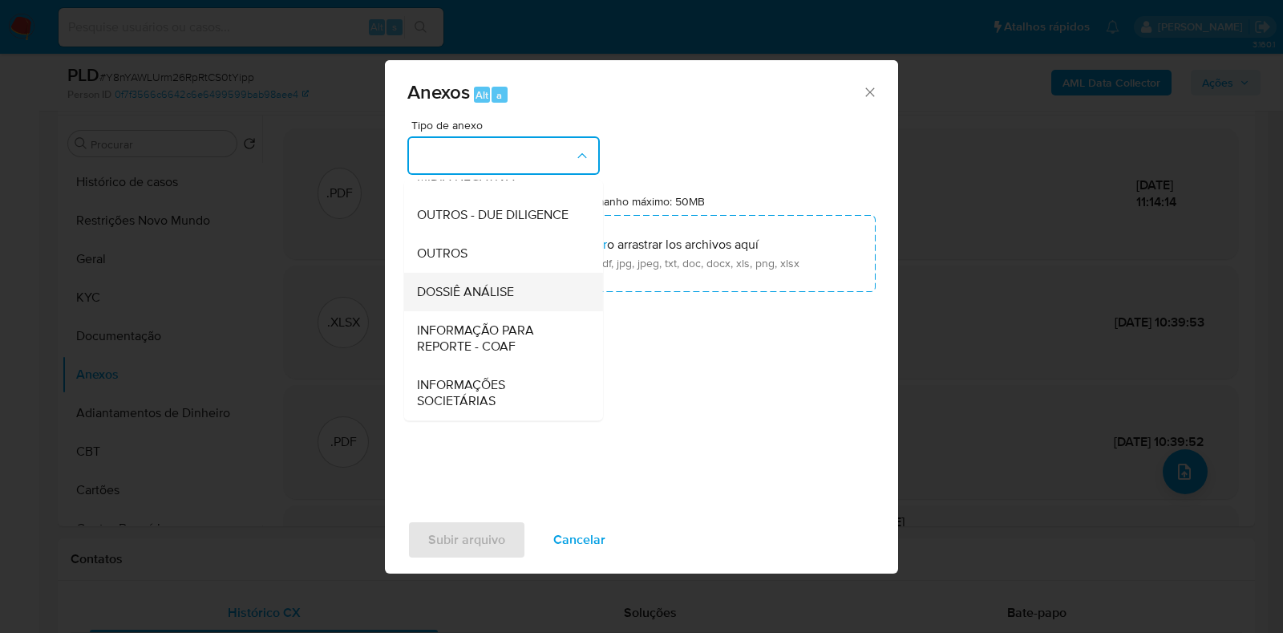
click at [492, 290] on span "DOSSIÊ ANÁLISE" at bounding box center [465, 292] width 97 height 16
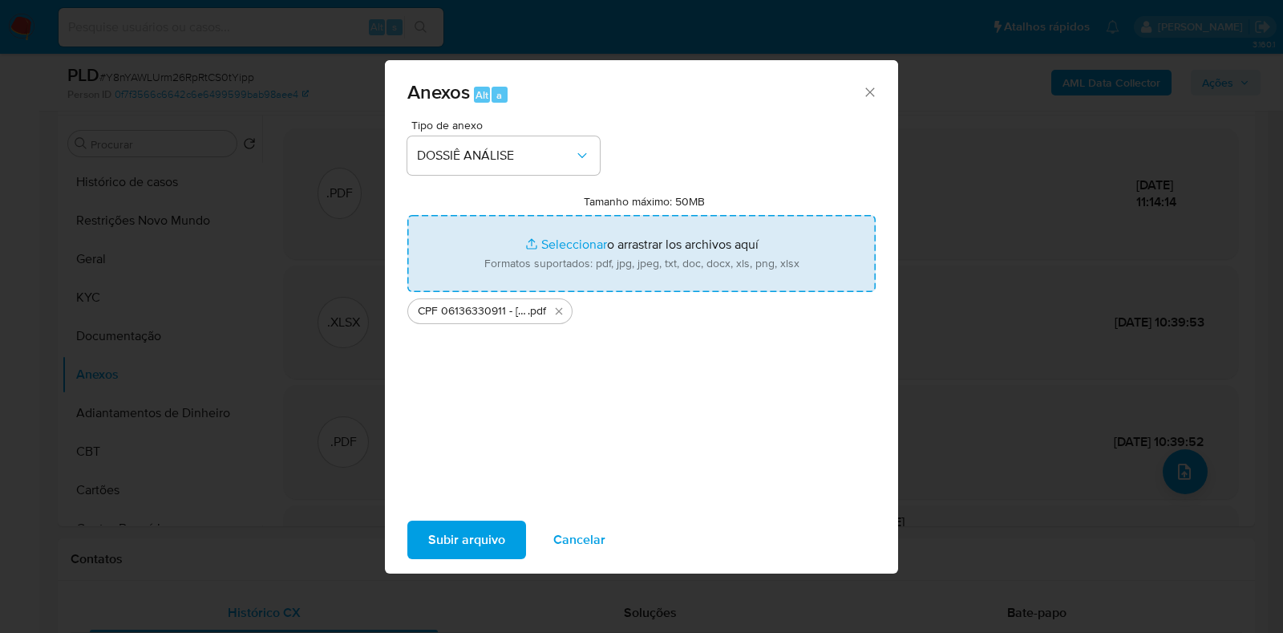
type input "C:\fakepath\Mulan 82335580_2025_09_23_09_11_34.xlsx"
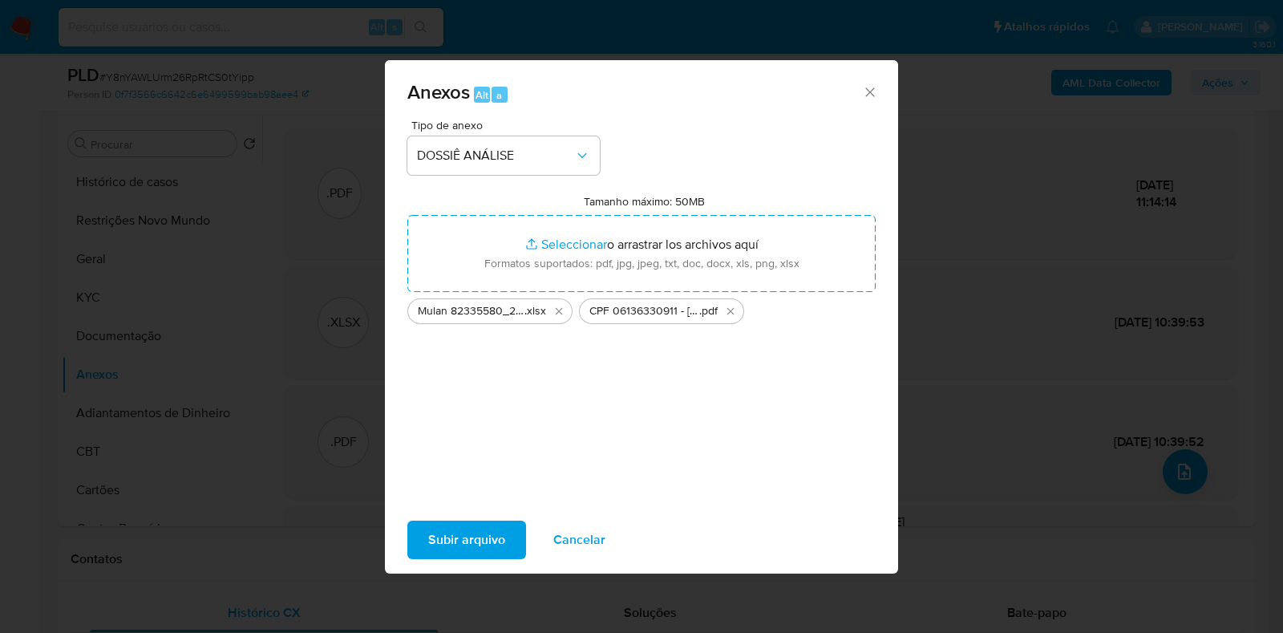
click at [446, 532] on span "Subir arquivo" at bounding box center [466, 539] width 77 height 35
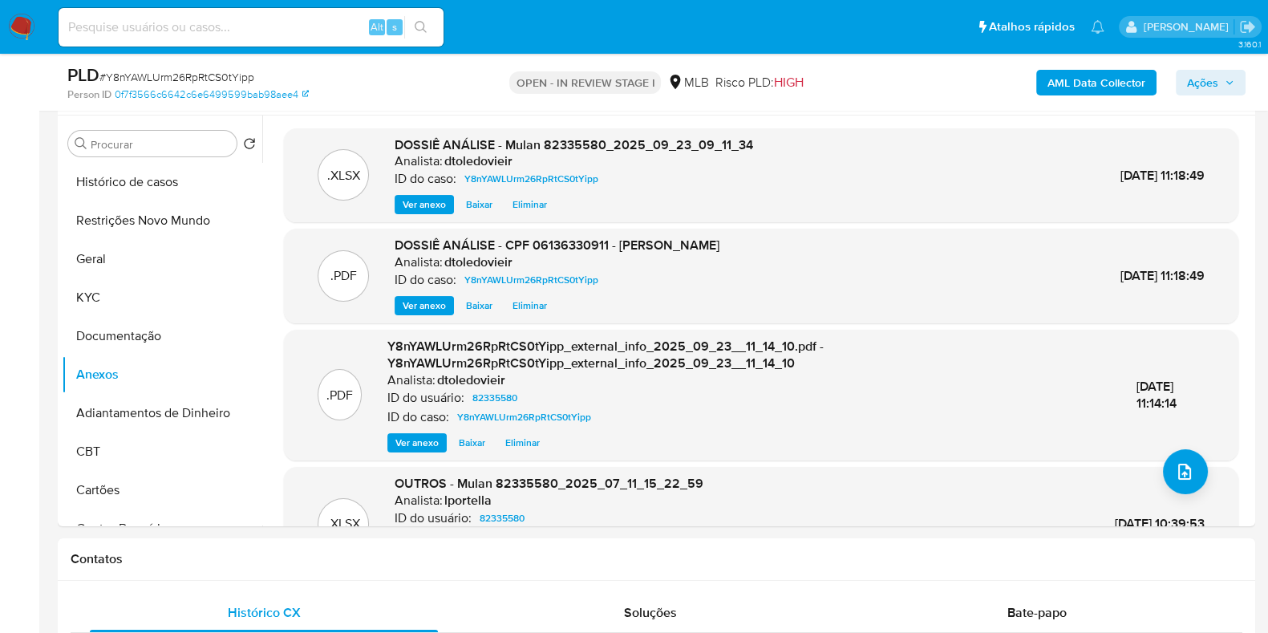
click at [1197, 85] on span "Ações" at bounding box center [1202, 83] width 31 height 26
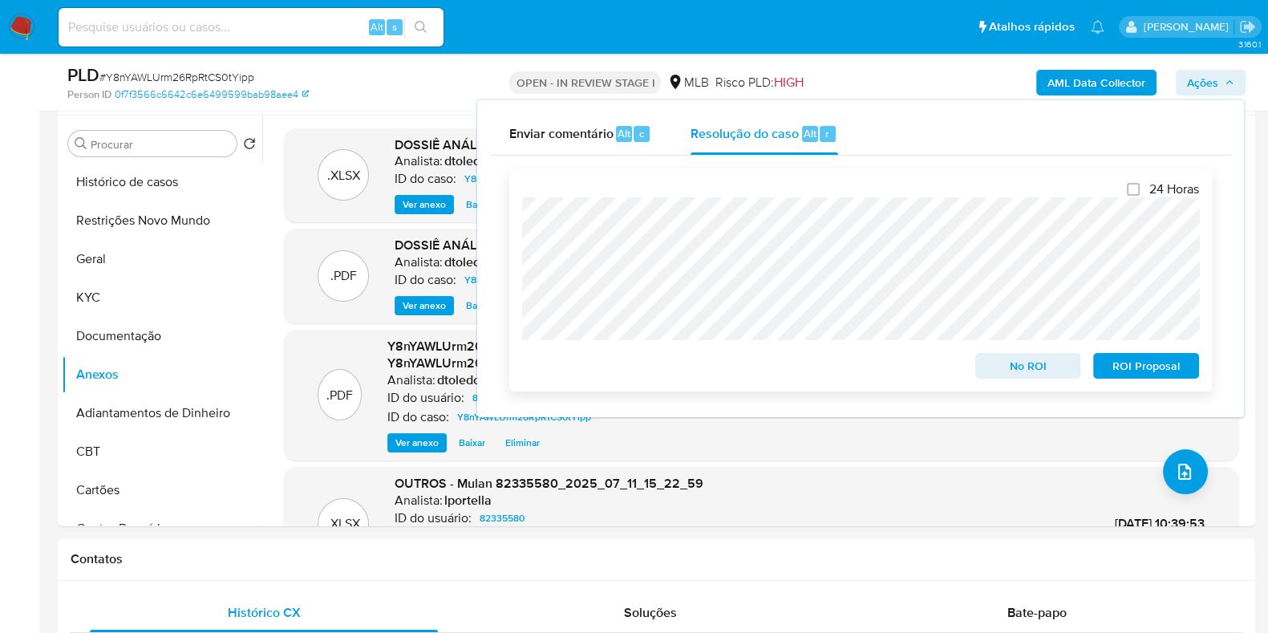
click at [1008, 371] on span "No ROI" at bounding box center [1027, 365] width 83 height 22
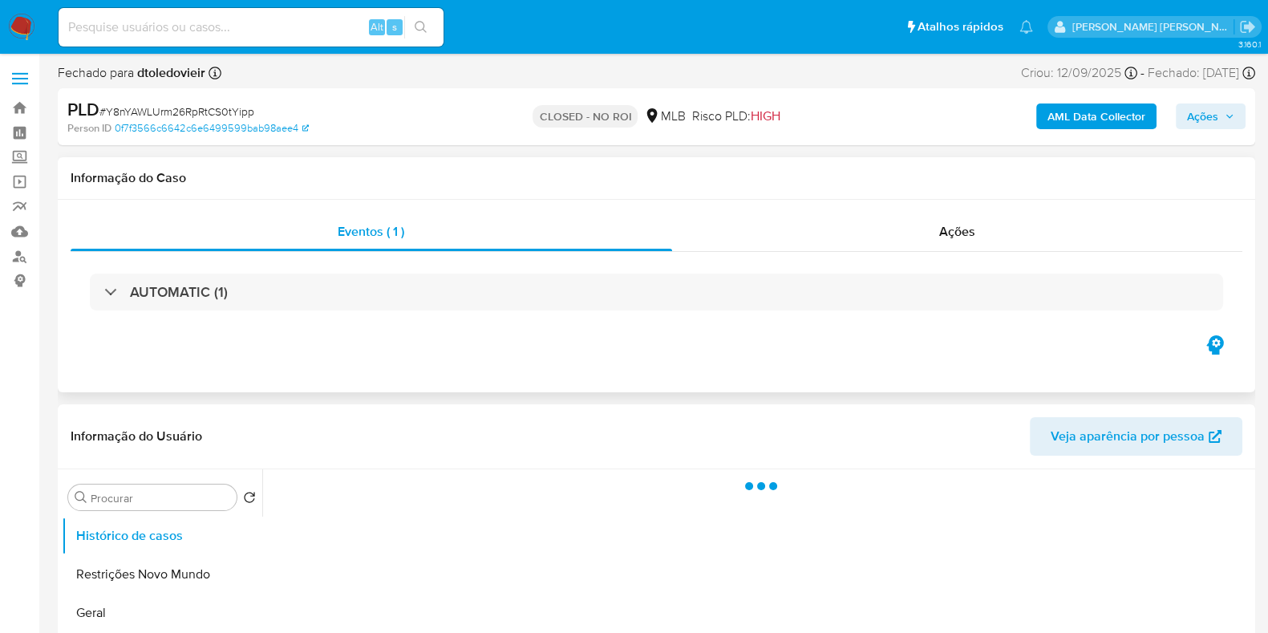
select select "10"
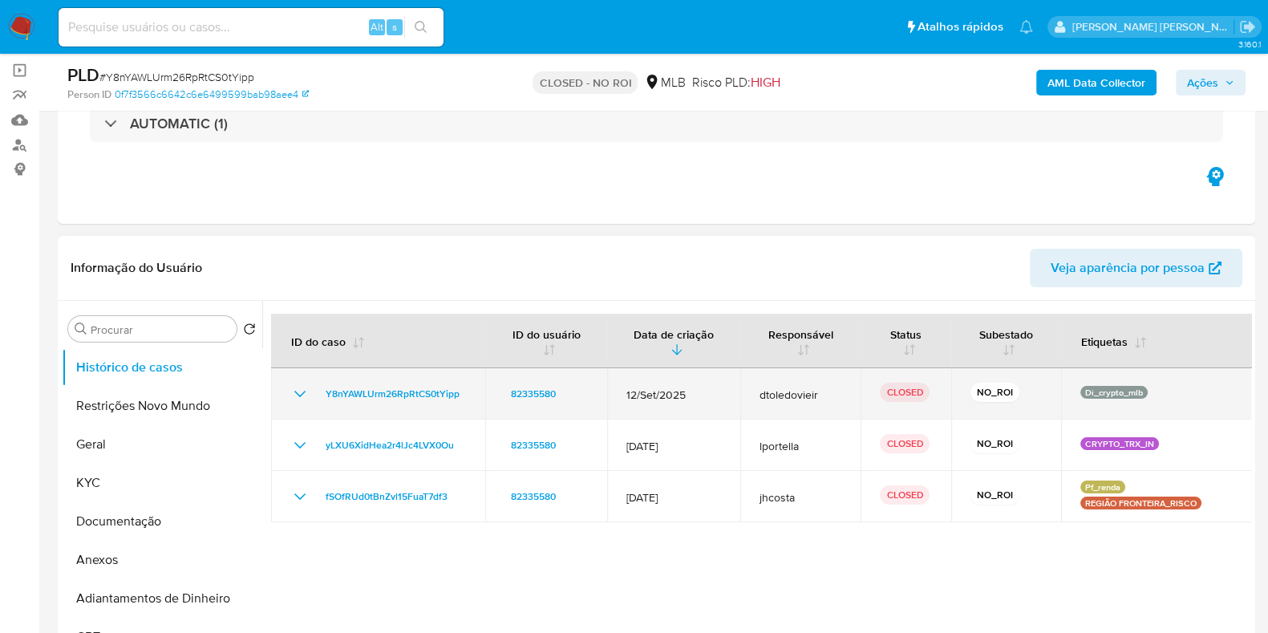
scroll to position [200, 0]
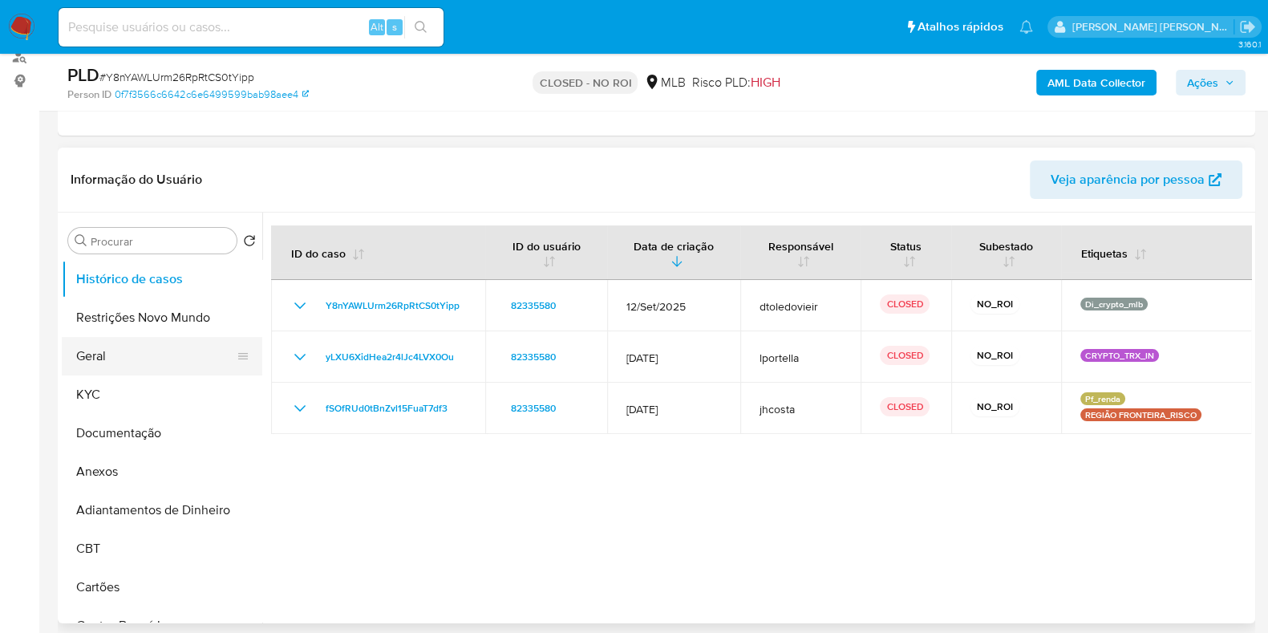
click at [154, 357] on button "Geral" at bounding box center [156, 356] width 188 height 38
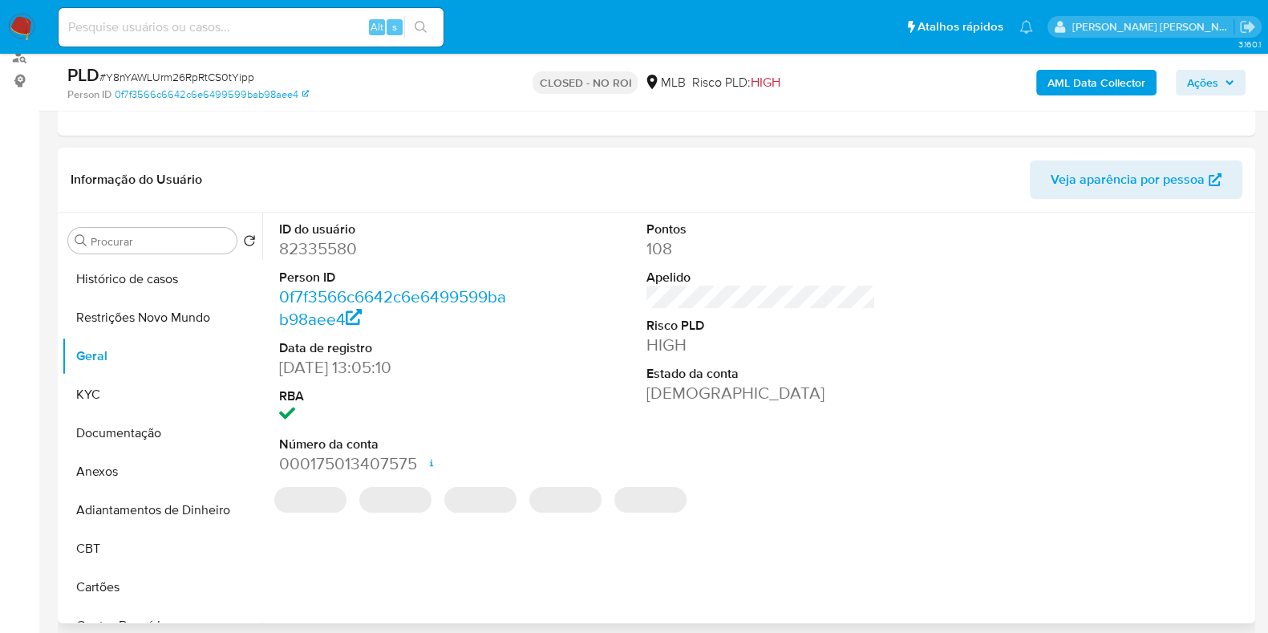
click at [324, 242] on dd "82335580" at bounding box center [393, 248] width 229 height 22
copy dd "82335580"
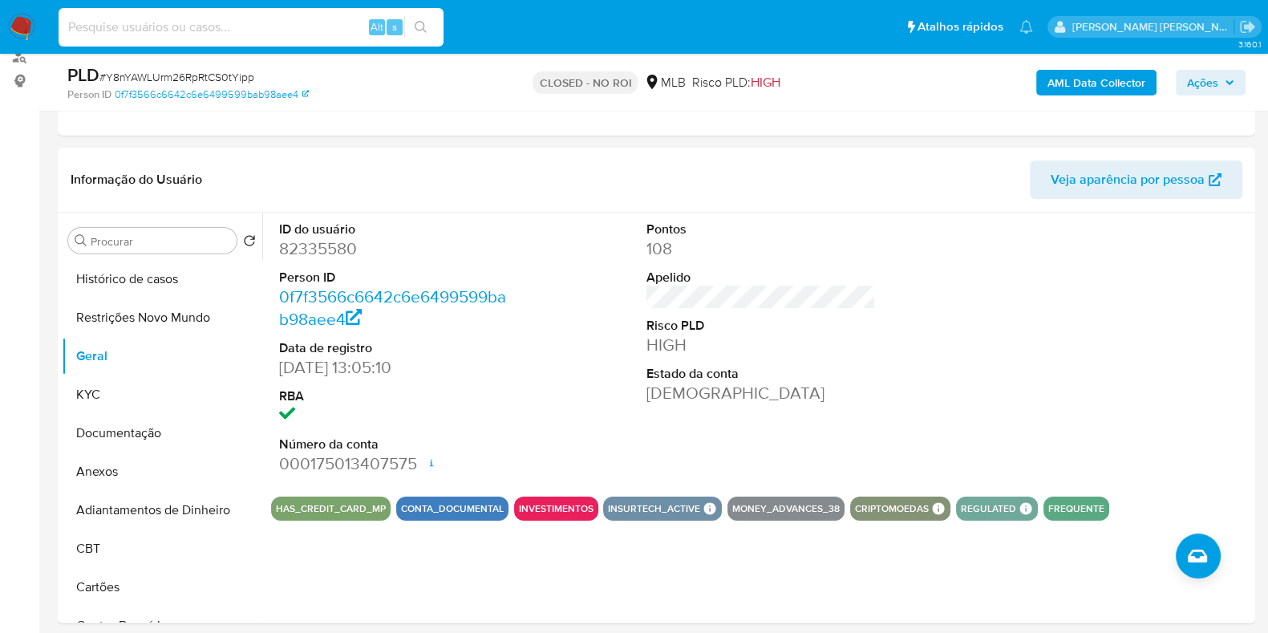
click at [301, 22] on input at bounding box center [251, 27] width 385 height 21
paste input "31040009"
type input "31040009"
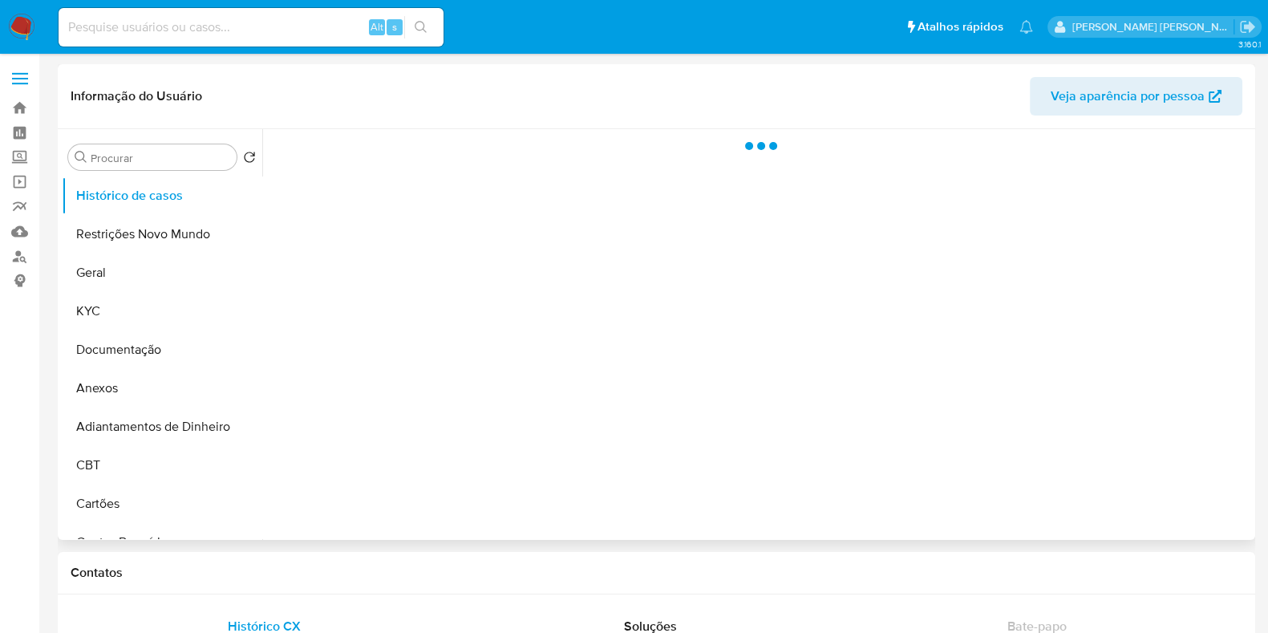
select select "10"
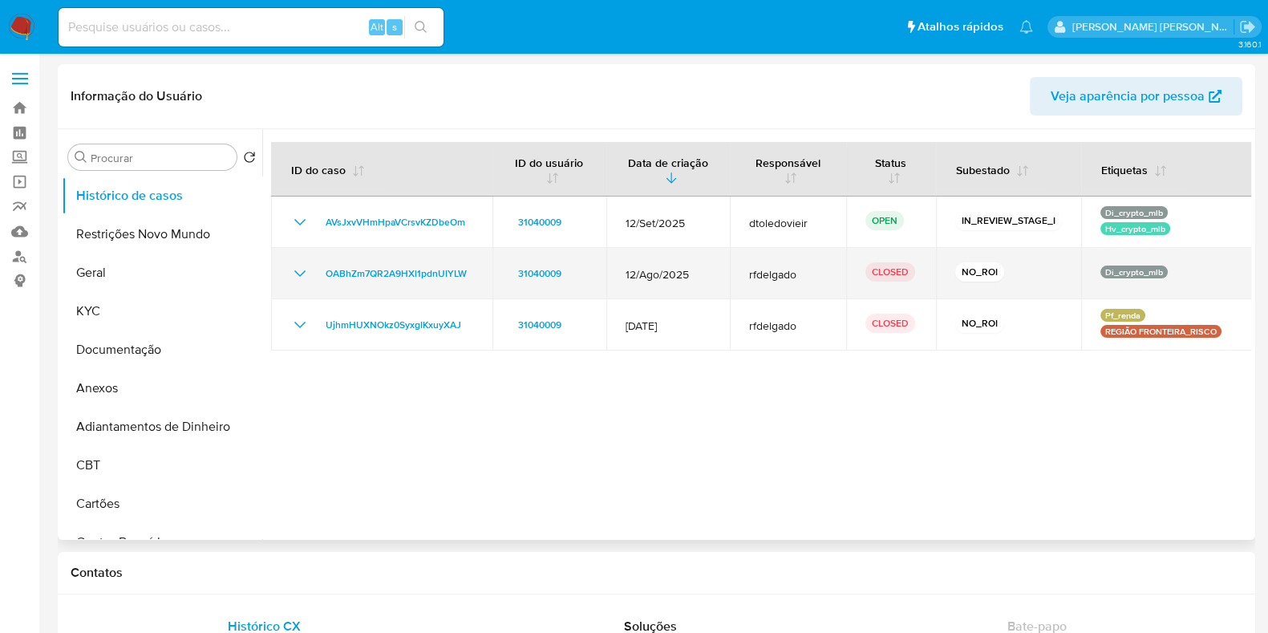
click at [303, 275] on icon "Mostrar/Ocultar" at bounding box center [299, 273] width 19 height 19
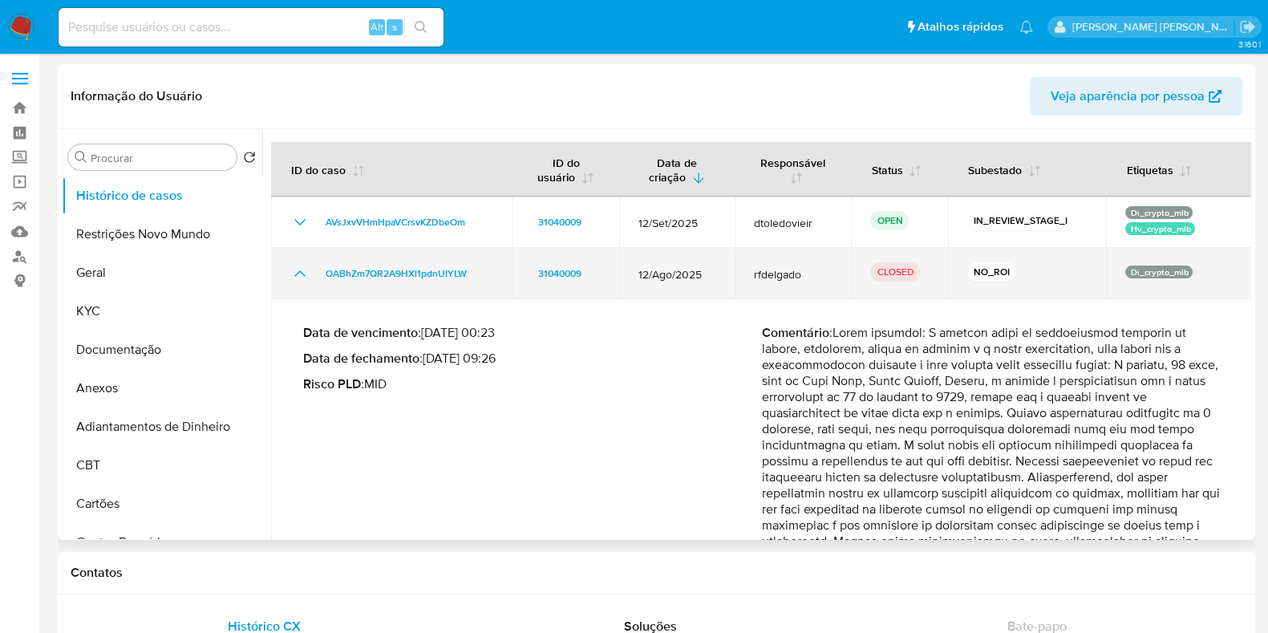
click at [300, 272] on icon "Mostrar/Ocultar" at bounding box center [299, 273] width 19 height 19
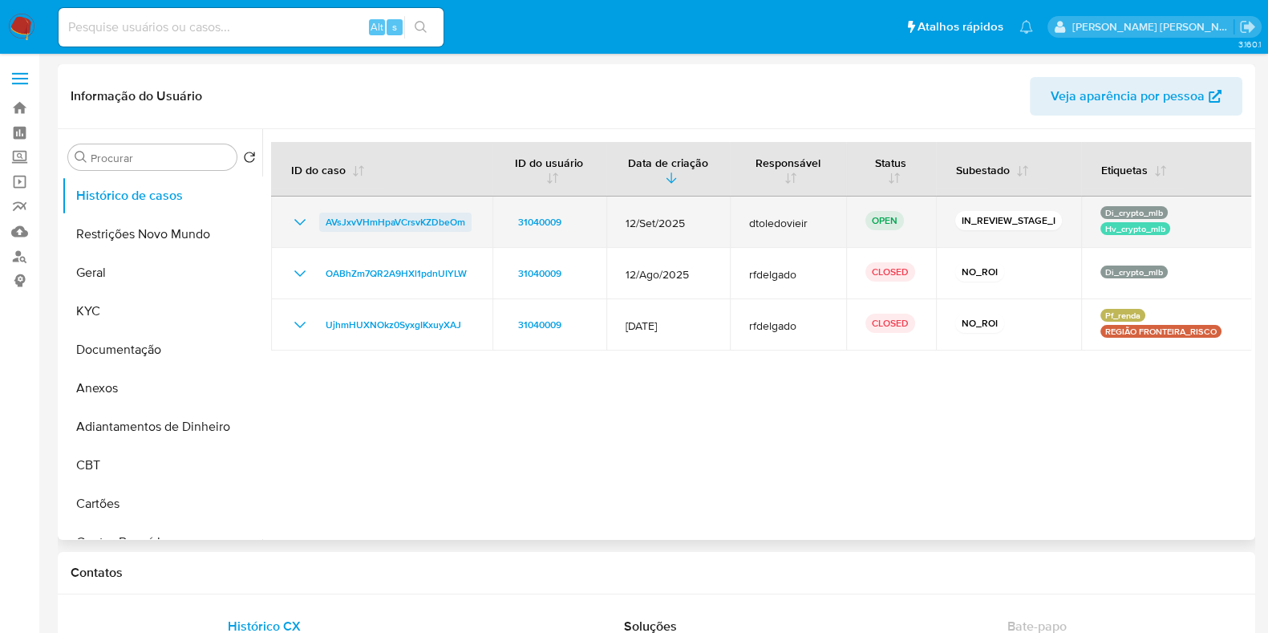
click at [367, 225] on span "AVsJxvVHmHpaVCrsvKZDbeOm" at bounding box center [396, 222] width 140 height 19
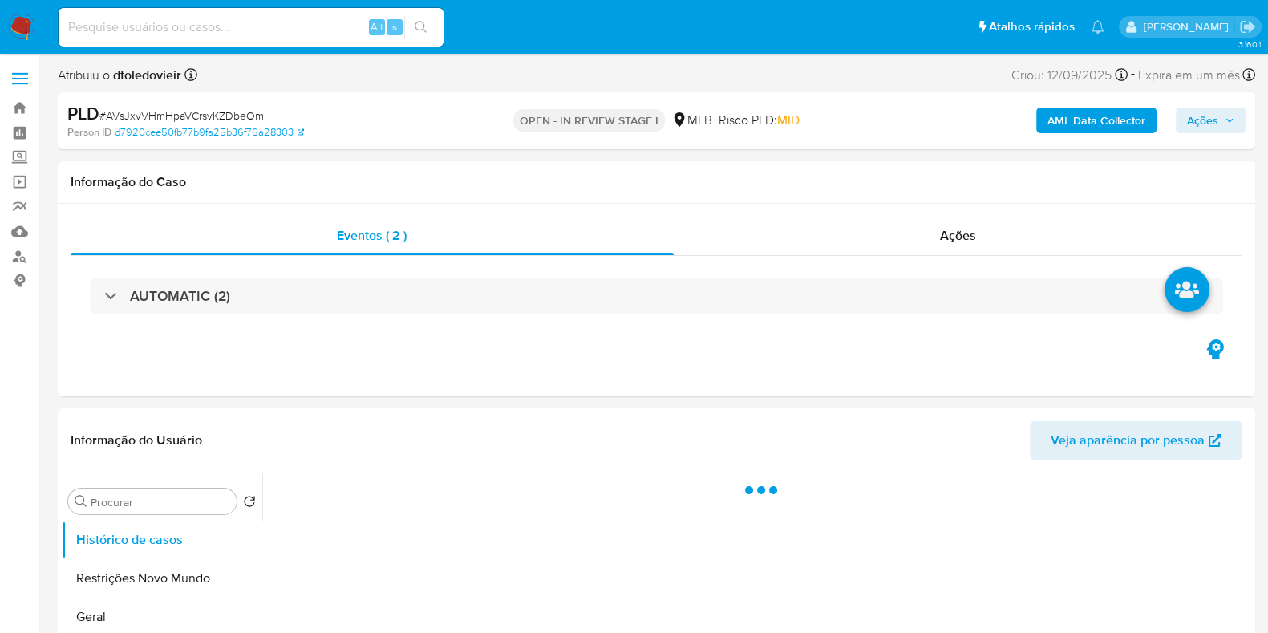
select select "10"
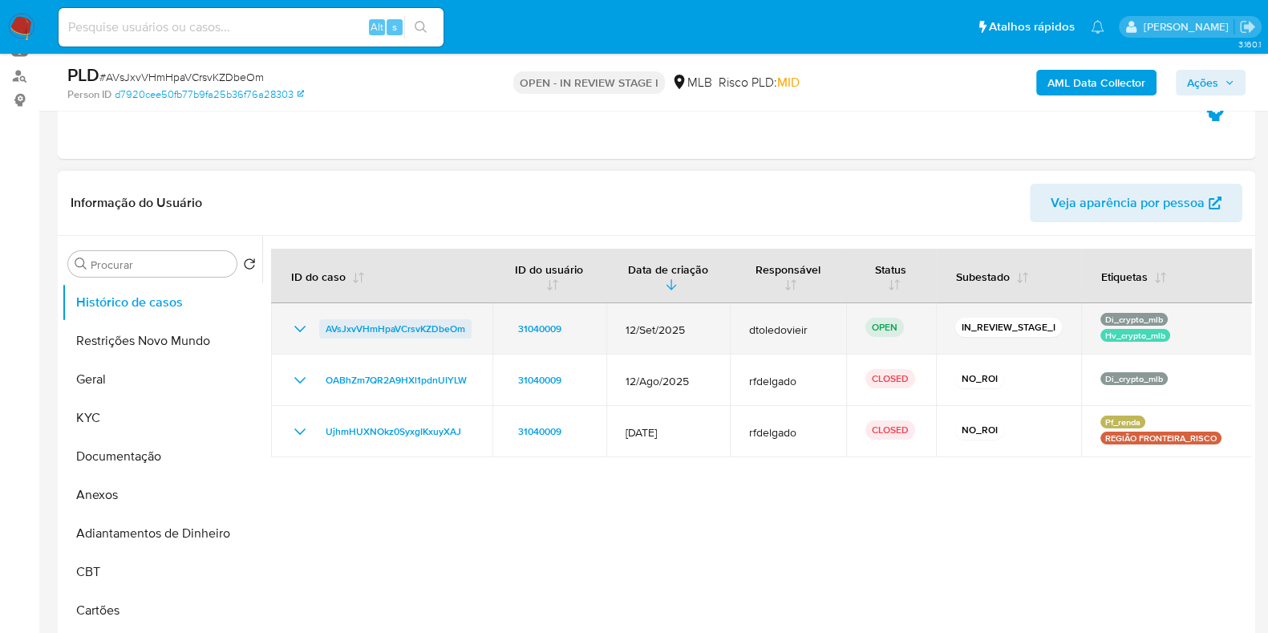
scroll to position [200, 0]
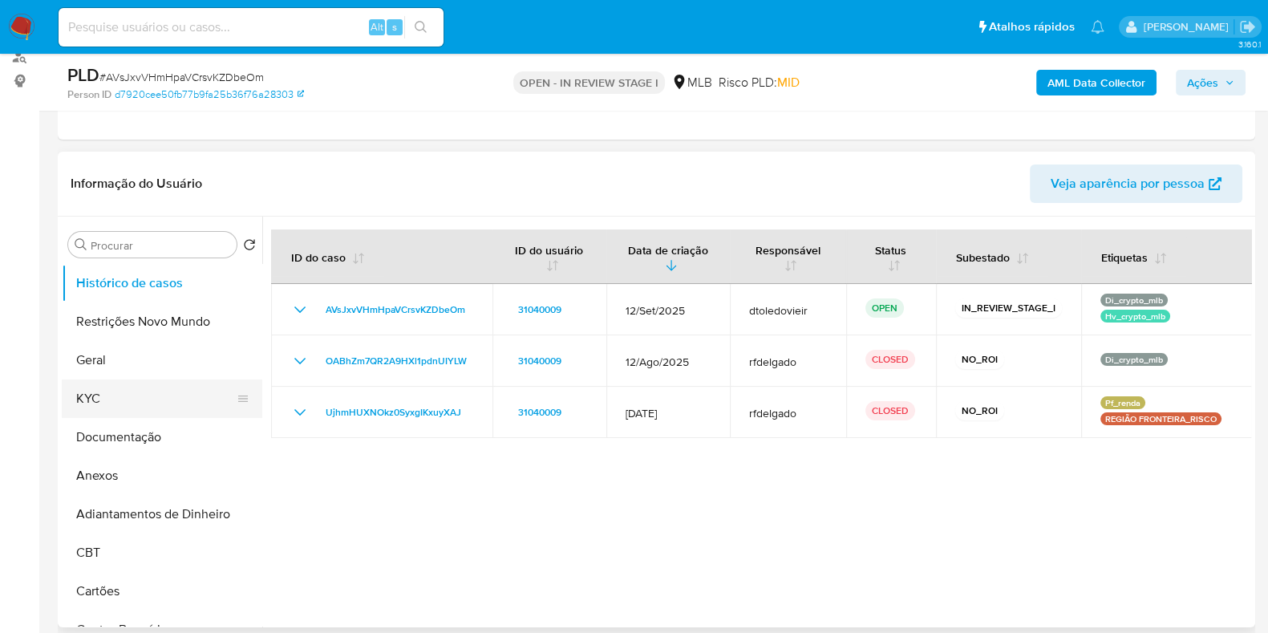
click at [140, 399] on button "KYC" at bounding box center [156, 398] width 188 height 38
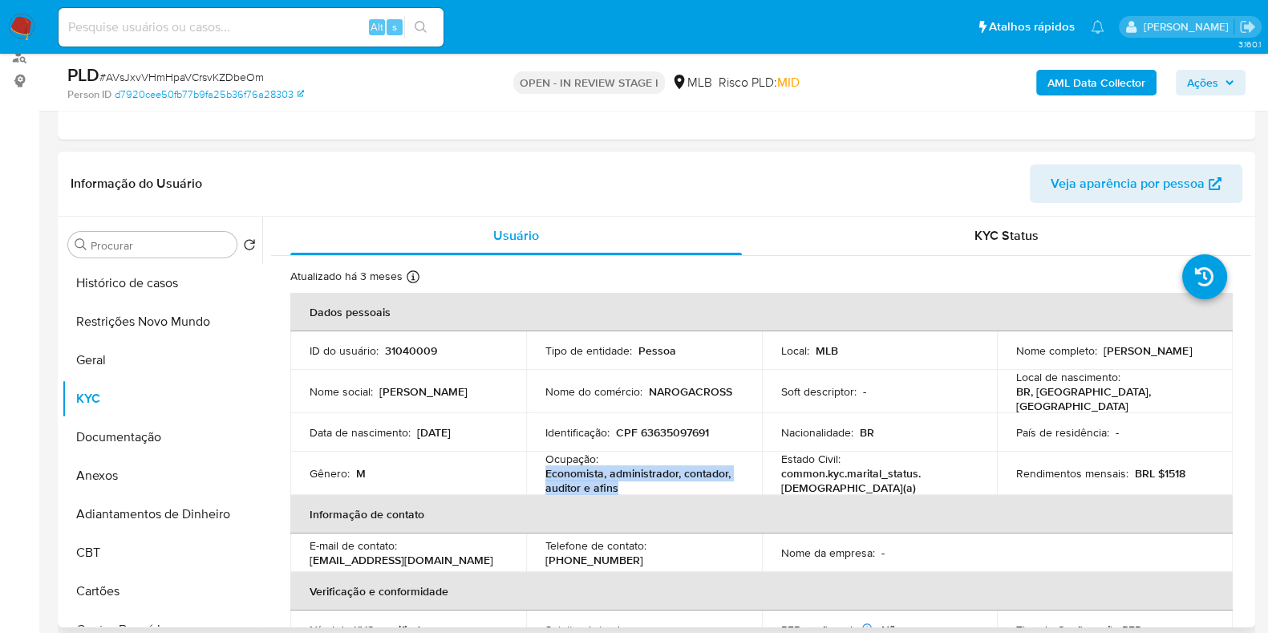
drag, startPoint x: 642, startPoint y: 485, endPoint x: 541, endPoint y: 474, distance: 101.7
click at [541, 474] on td "Ocupação : Economista, administrador, contador, auditor e afins" at bounding box center [644, 472] width 236 height 43
copy p "Economista, administrador, contador, auditor e afins"
click at [163, 419] on button "Documentação" at bounding box center [156, 437] width 188 height 38
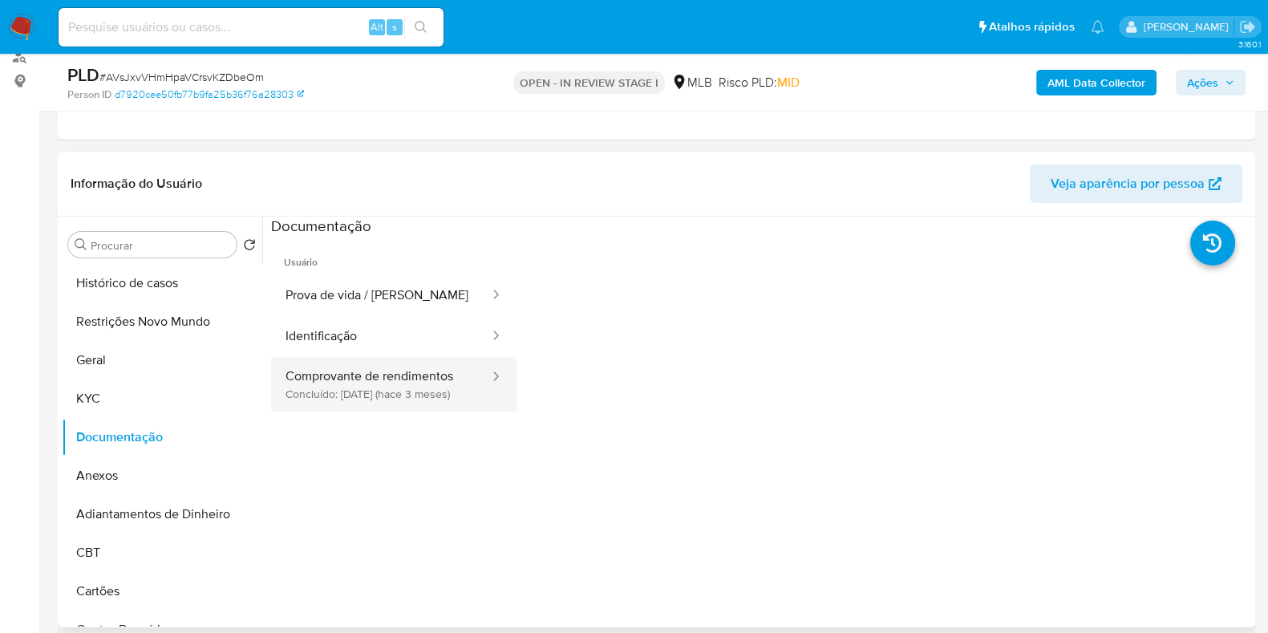
click at [337, 403] on button "Comprovante de rendimentos Concluído: [DATE] (hace 3 meses)" at bounding box center [381, 384] width 220 height 55
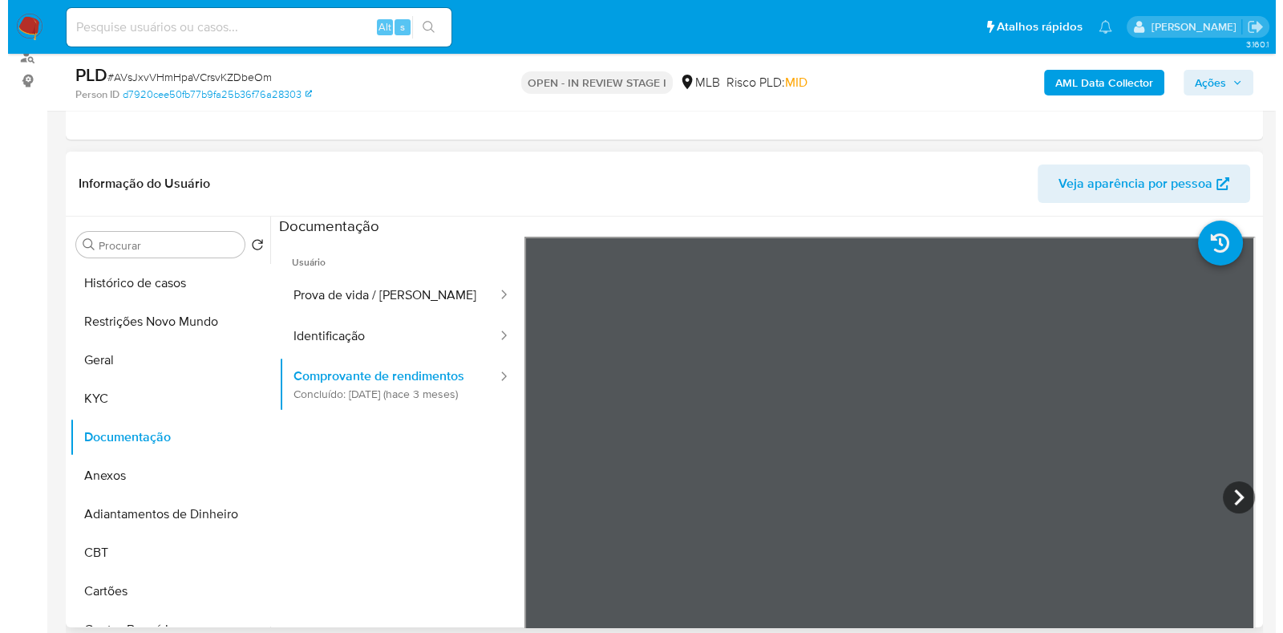
scroll to position [301, 0]
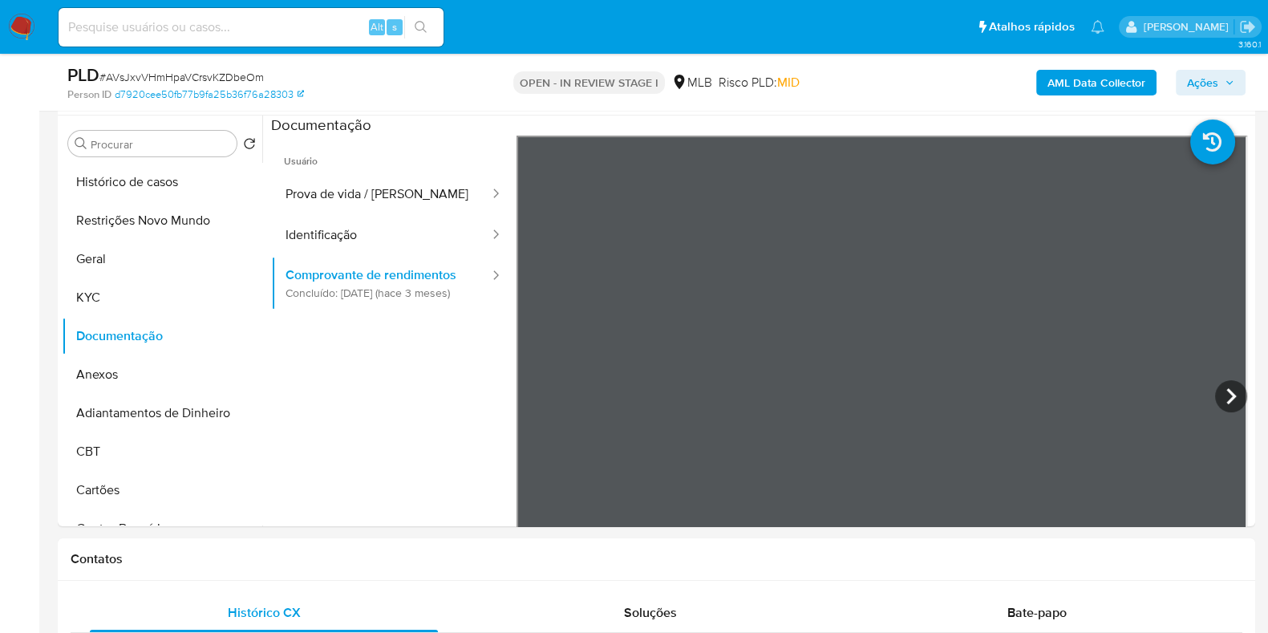
click at [1094, 87] on b "AML Data Collector" at bounding box center [1096, 83] width 98 height 26
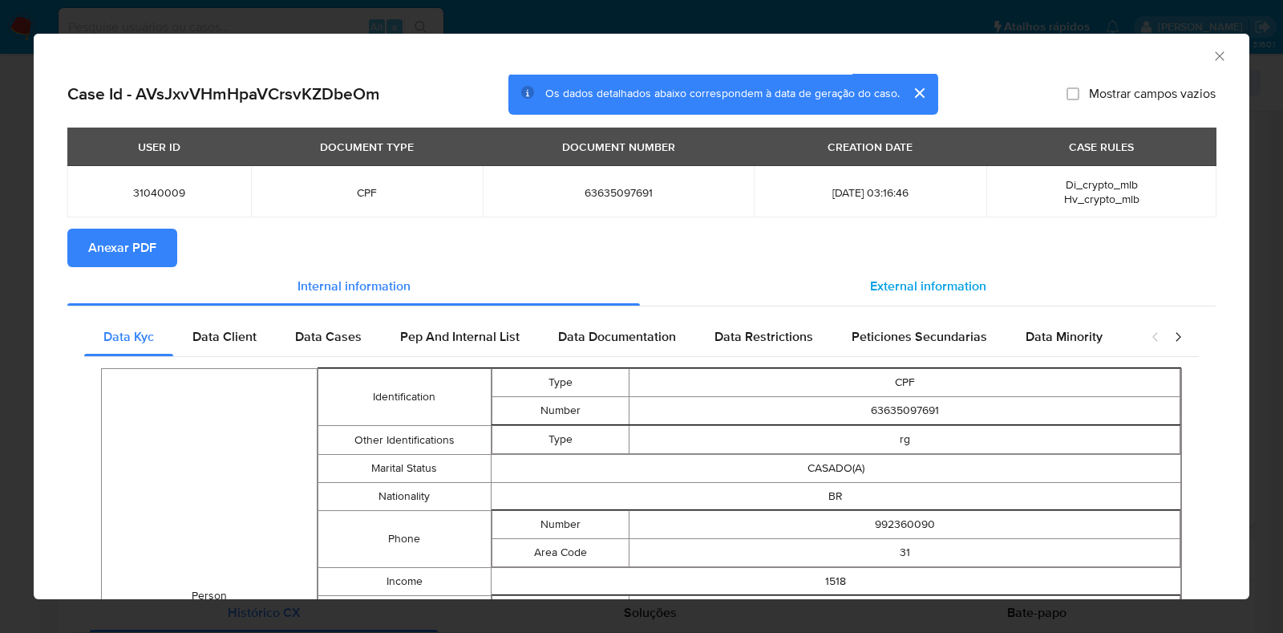
click at [878, 274] on div "External information" at bounding box center [928, 286] width 576 height 38
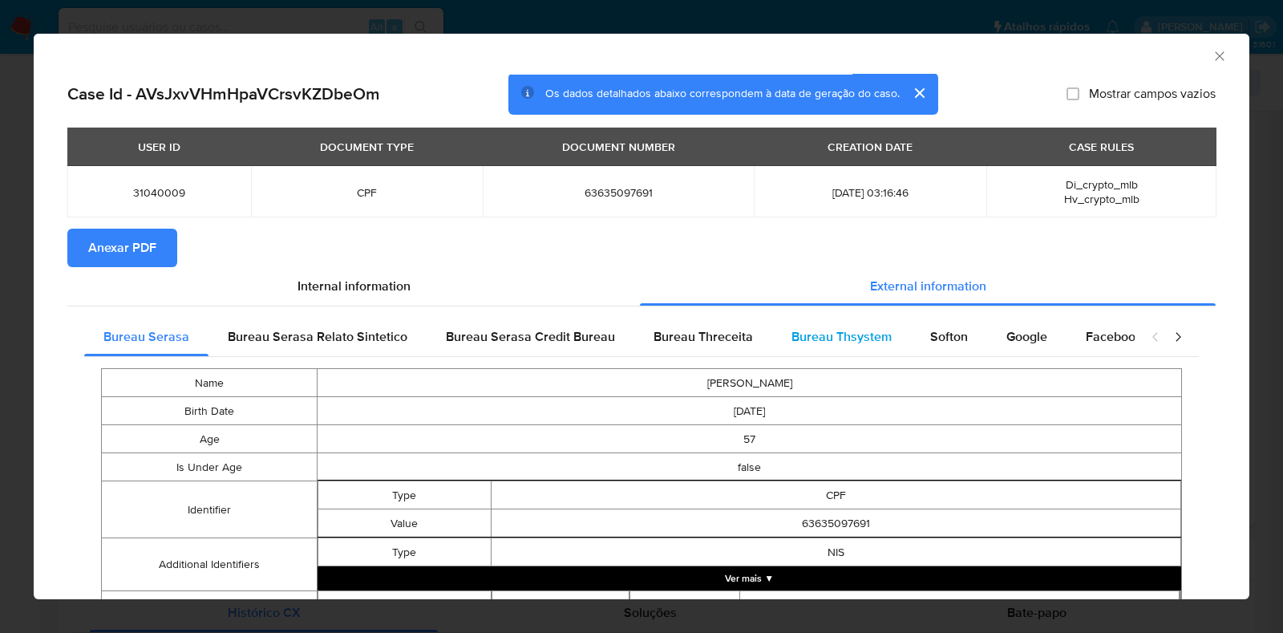
click at [808, 342] on span "Bureau Thsystem" at bounding box center [842, 336] width 100 height 18
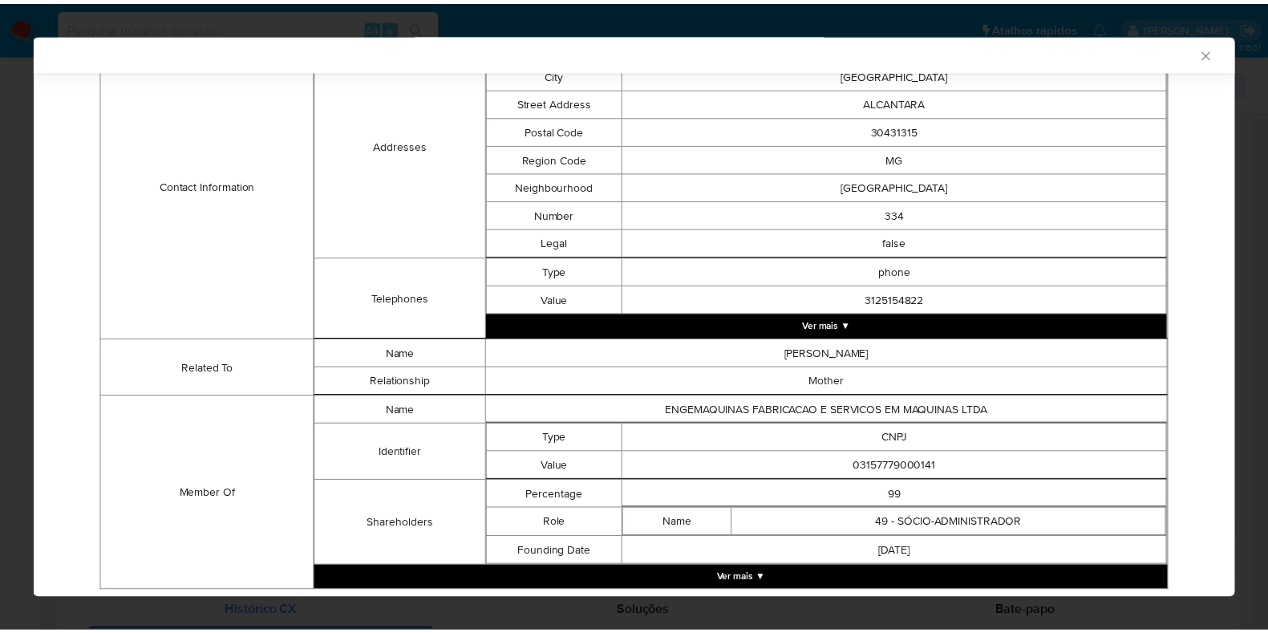
scroll to position [585, 0]
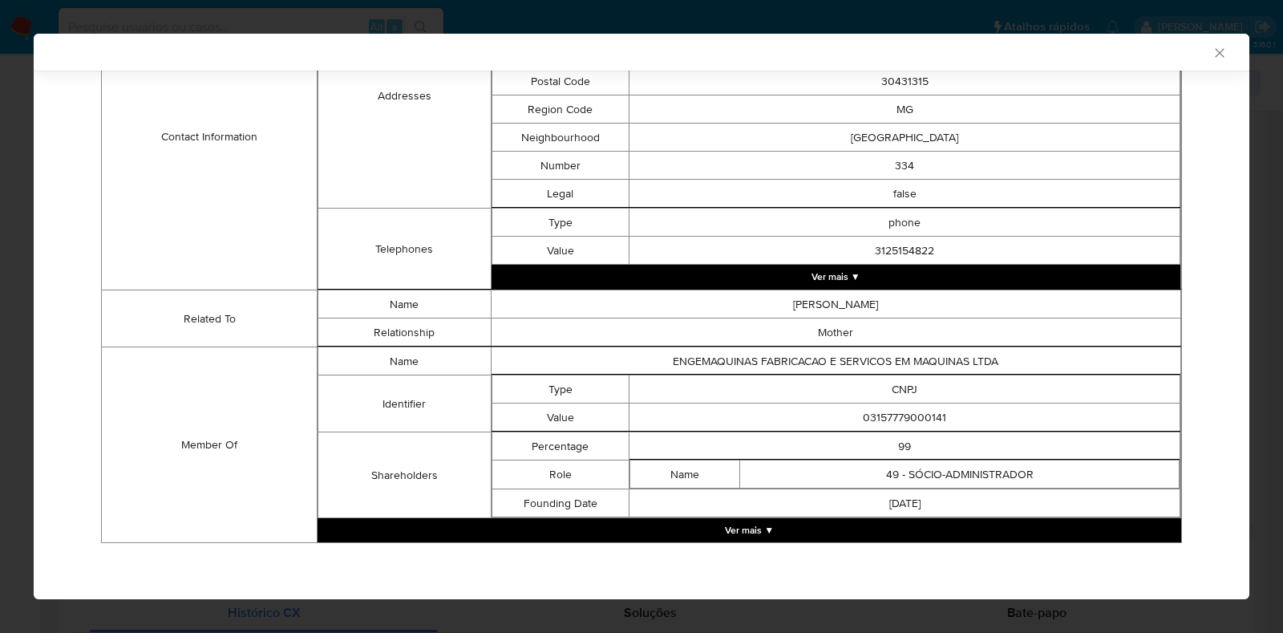
click at [888, 414] on td "03157779000141" at bounding box center [905, 417] width 551 height 28
copy td "03157779000141"
click at [24, 322] on div "AML Data Collector Case Id - AVsJxvVHmHpaVCrsvKZDbeOm Os dados detalhados abaix…" at bounding box center [641, 316] width 1283 height 633
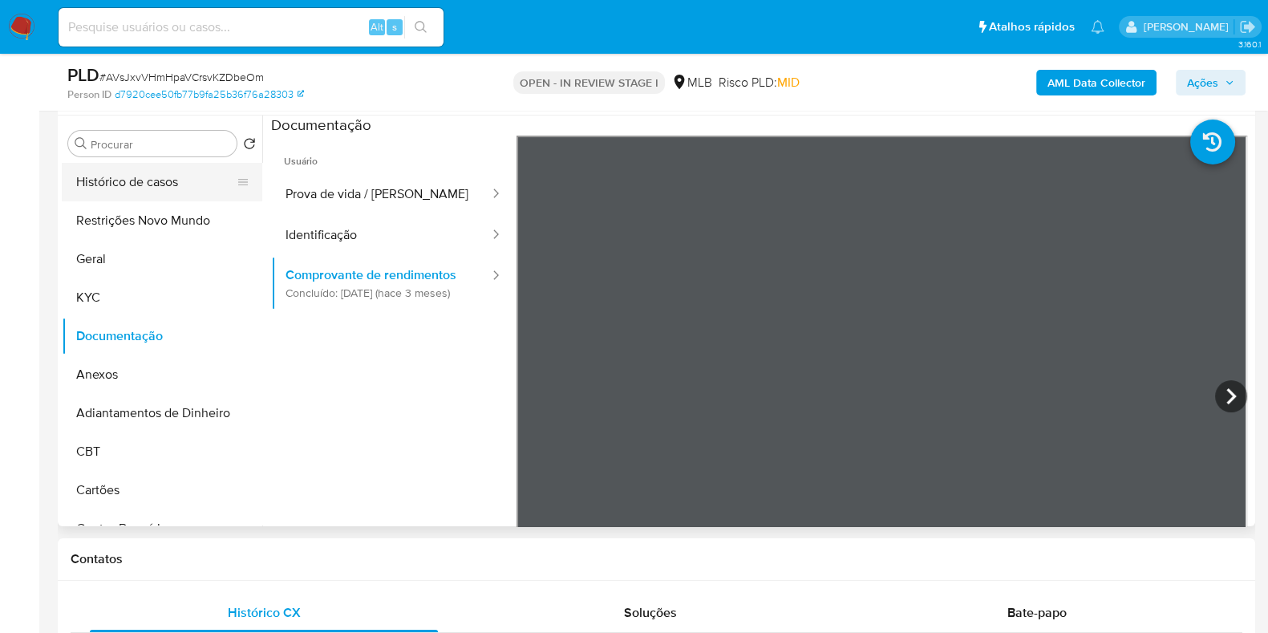
click at [159, 183] on button "Histórico de casos" at bounding box center [156, 182] width 188 height 38
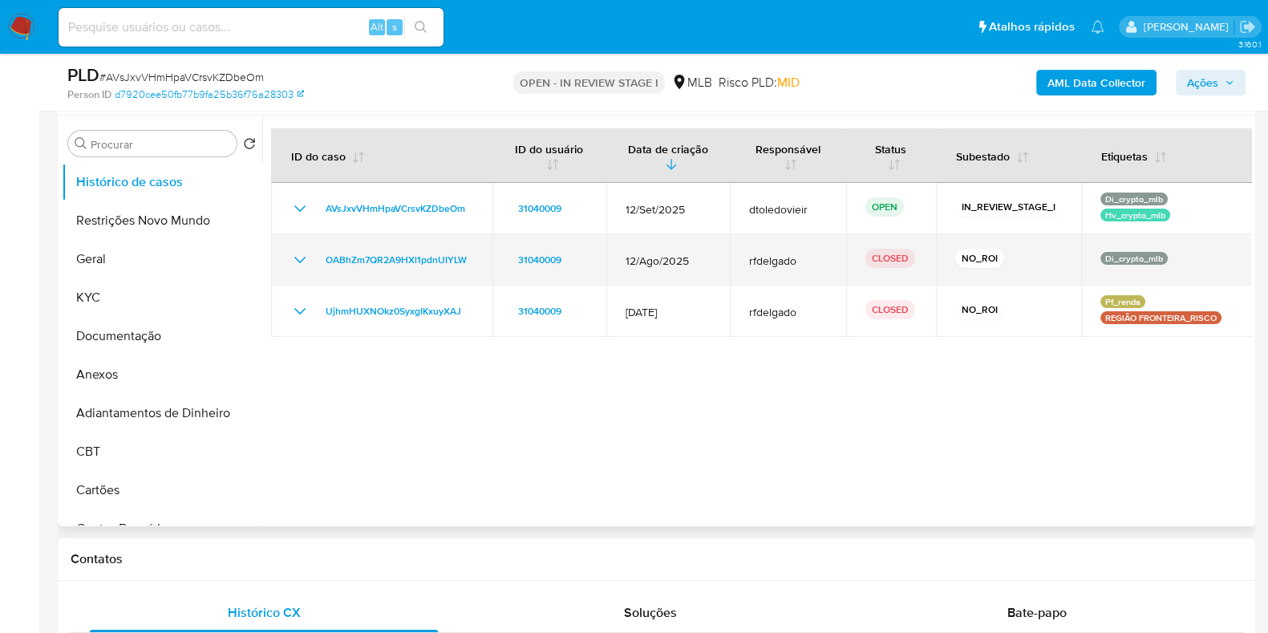
click at [297, 257] on icon "Mostrar/Ocultar" at bounding box center [299, 259] width 19 height 19
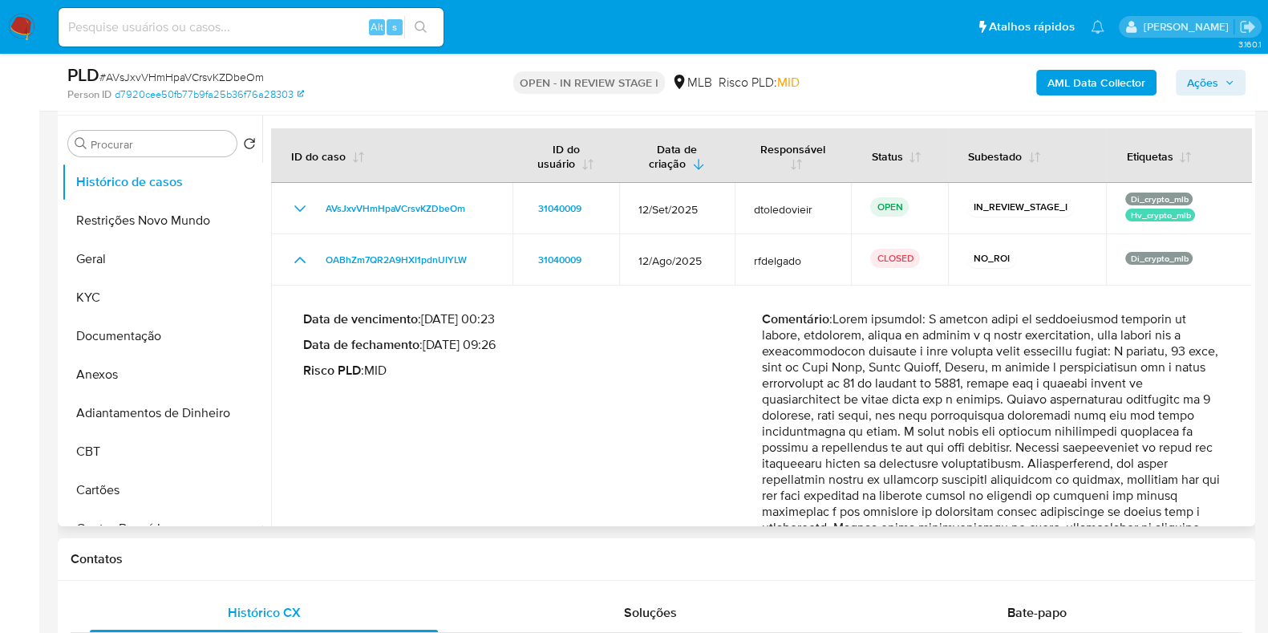
click at [493, 346] on p "Data de fechamento : [DATE] 09:26" at bounding box center [532, 345] width 459 height 16
drag, startPoint x: 495, startPoint y: 346, endPoint x: 431, endPoint y: 342, distance: 63.4
click at [431, 342] on p "Data de fechamento : [DATE] 09:26" at bounding box center [532, 345] width 459 height 16
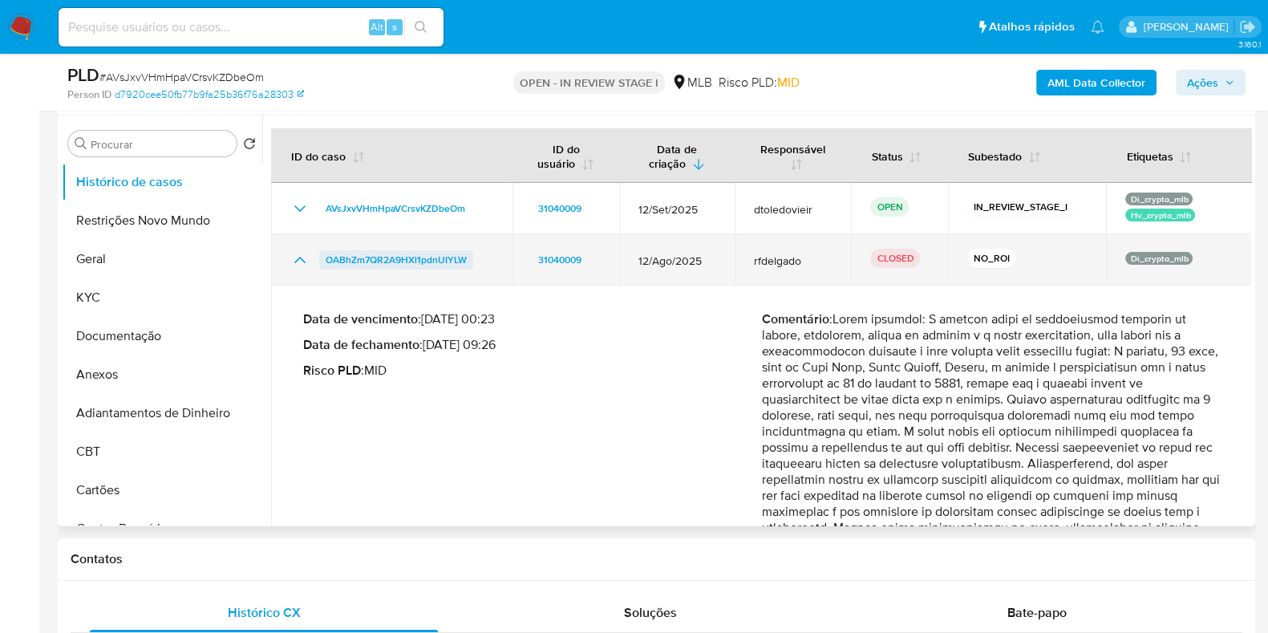
drag, startPoint x: 480, startPoint y: 262, endPoint x: 327, endPoint y: 264, distance: 153.2
click at [327, 264] on div "OABhZm7QR2A9HXl1pdnUIYLW" at bounding box center [391, 259] width 203 height 19
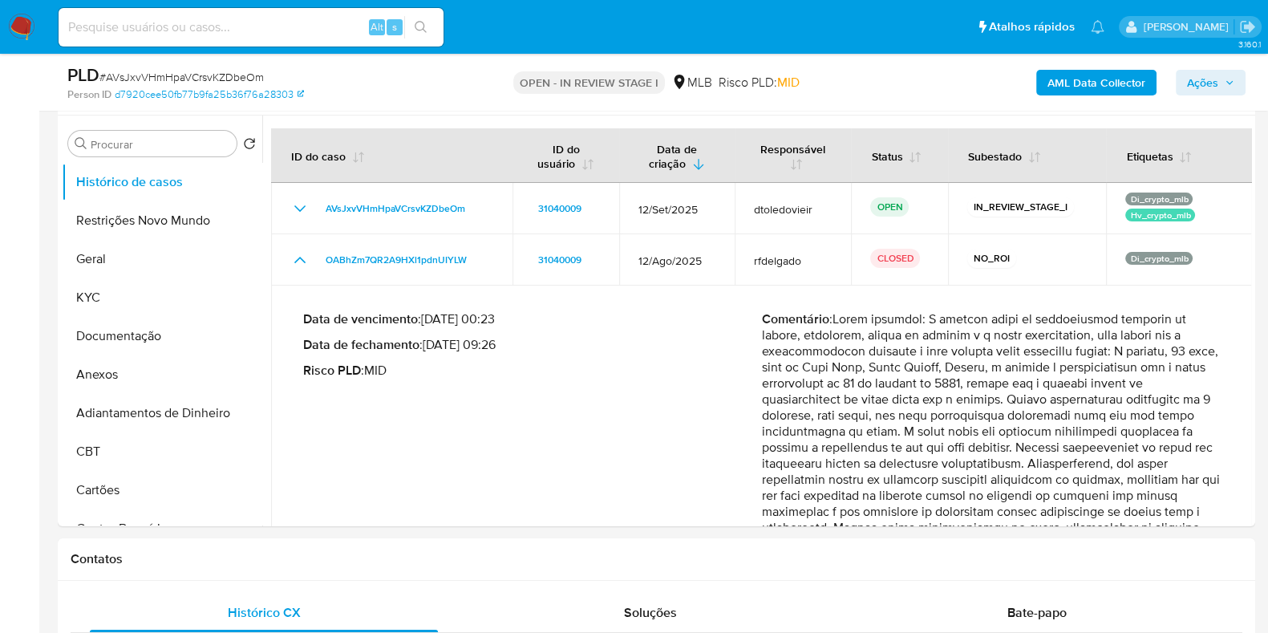
click at [1213, 87] on span "Ações" at bounding box center [1202, 83] width 31 height 26
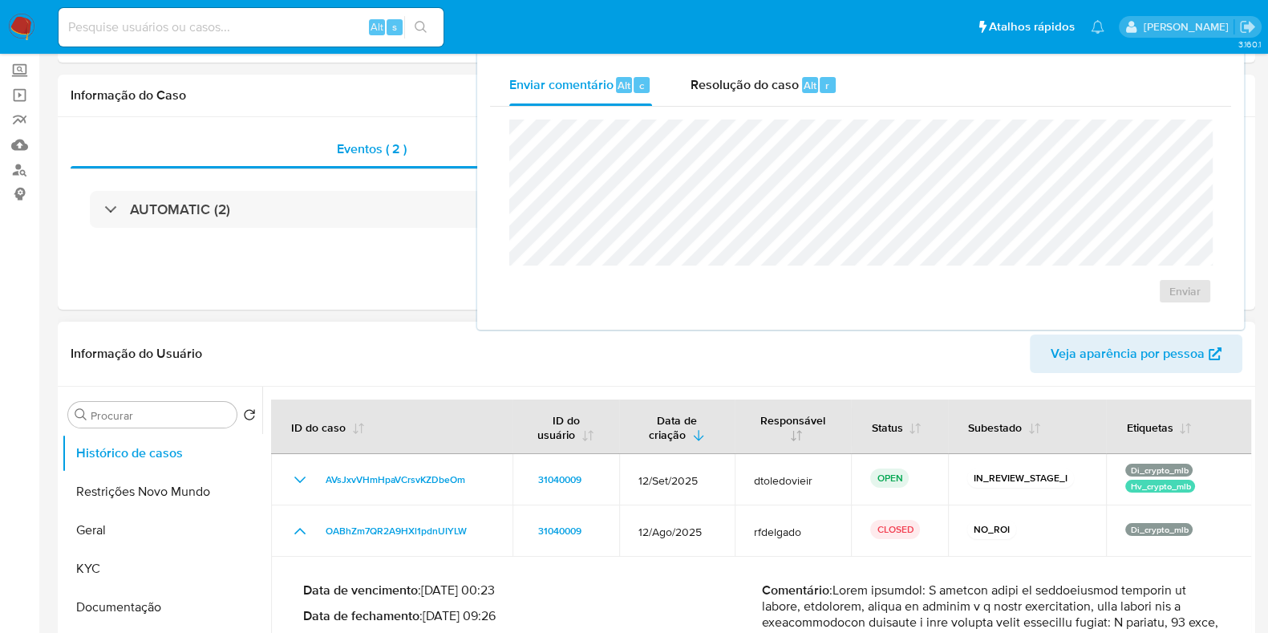
scroll to position [0, 0]
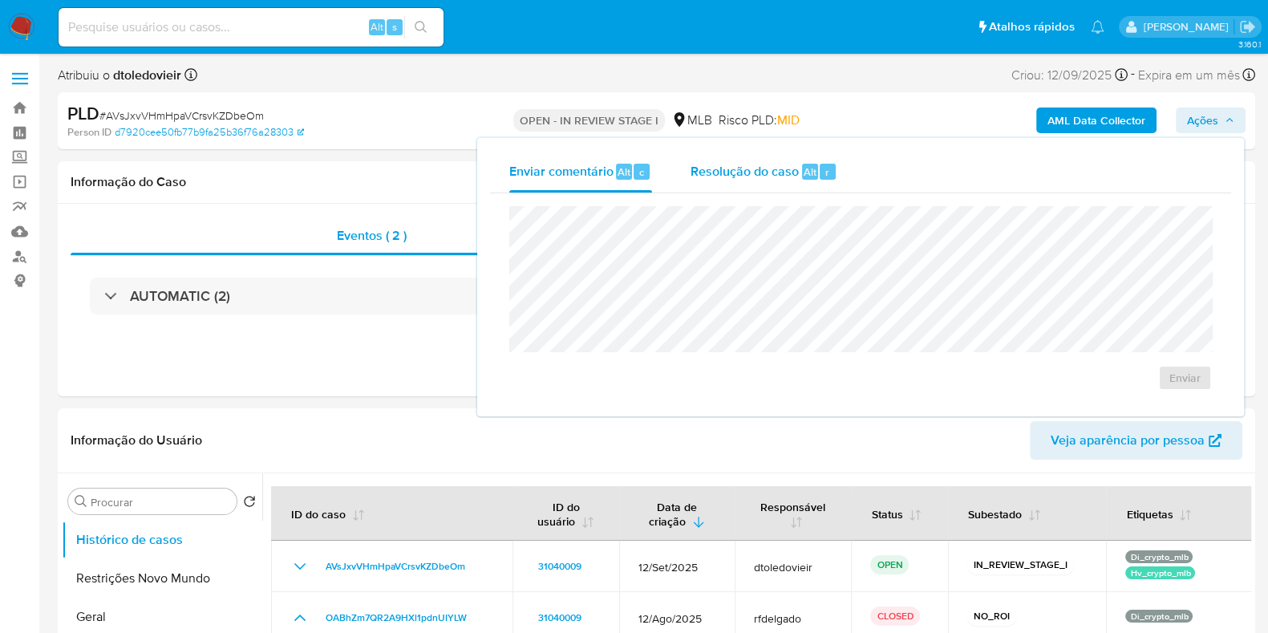
click at [778, 179] on div "Resolução do caso Alt r" at bounding box center [763, 172] width 147 height 42
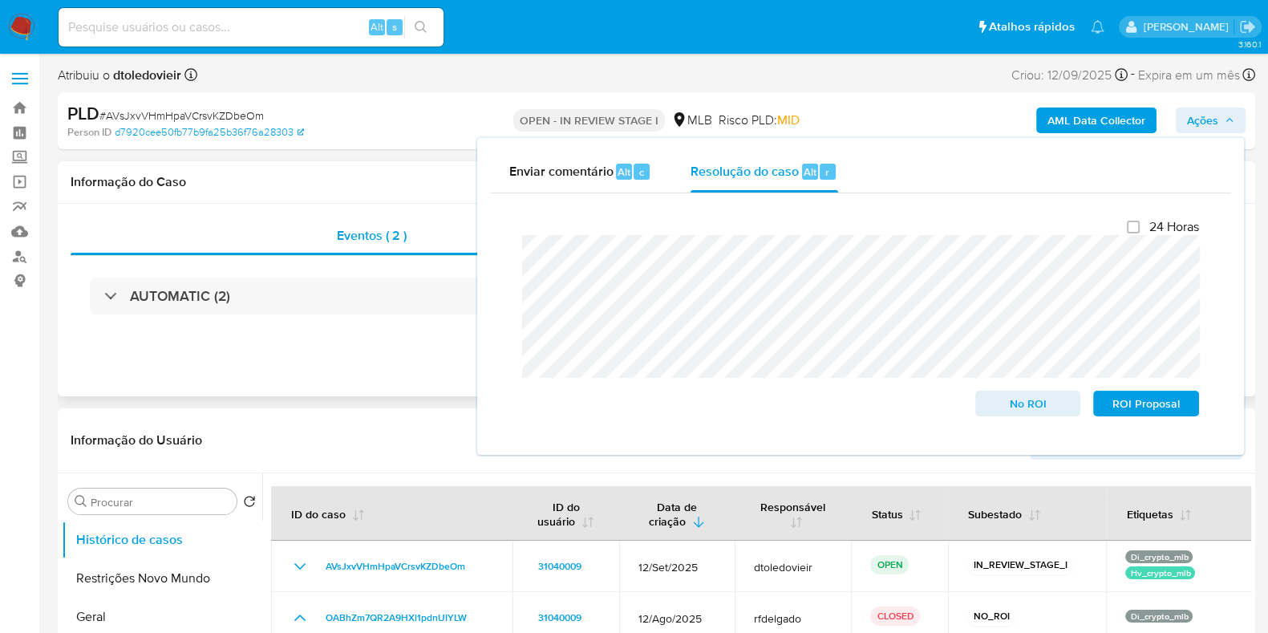
click at [465, 346] on div "Eventos ( 2 ) Ações AUTOMATIC (2)" at bounding box center [656, 300] width 1197 height 192
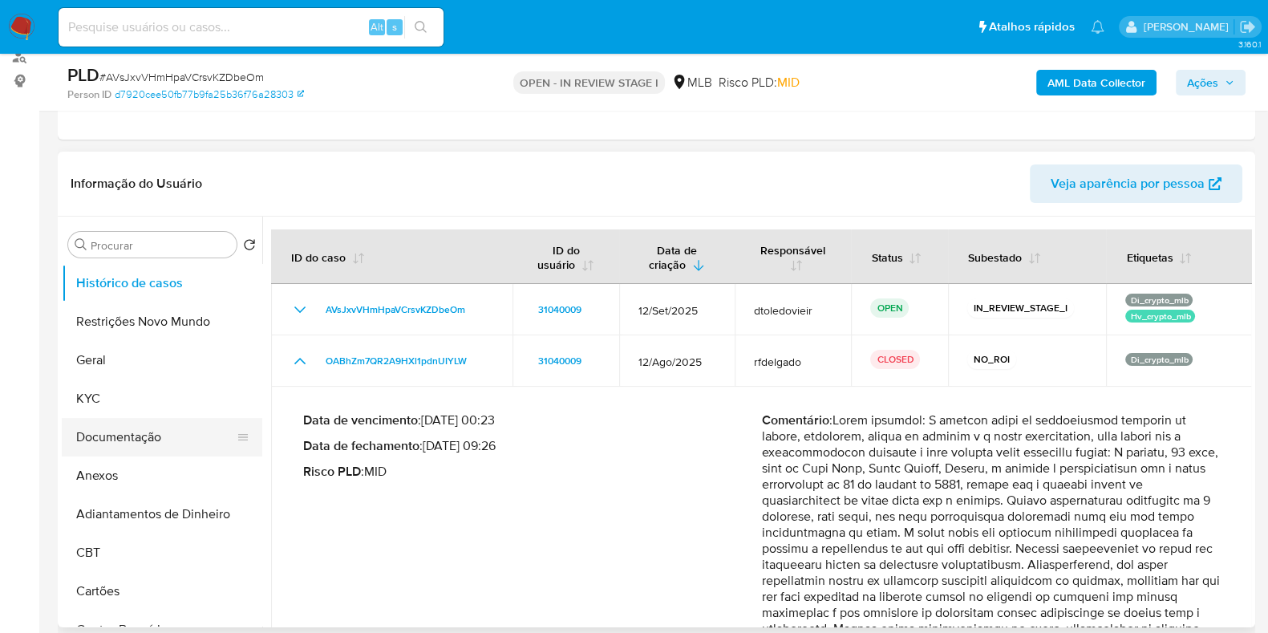
scroll to position [200, 0]
click at [144, 379] on button "KYC" at bounding box center [156, 398] width 188 height 38
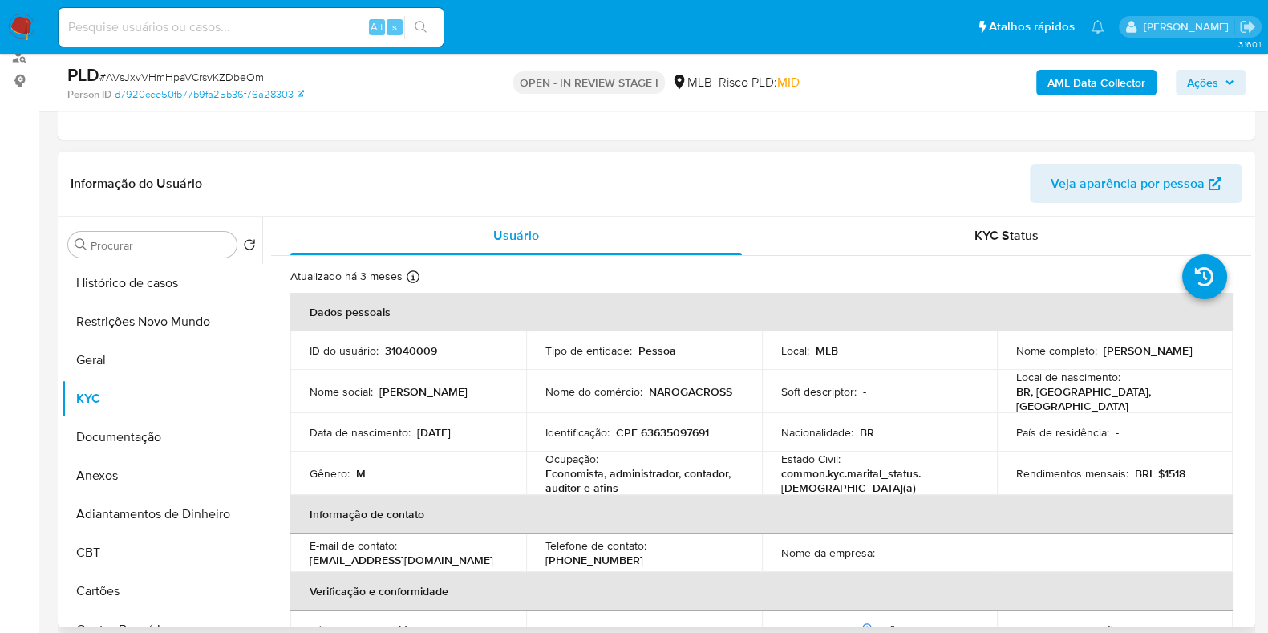
drag, startPoint x: 1184, startPoint y: 353, endPoint x: 1011, endPoint y: 354, distance: 173.2
click at [1016, 354] on div "Nome completo : [PERSON_NAME]" at bounding box center [1114, 350] width 197 height 14
copy p "[PERSON_NAME]"
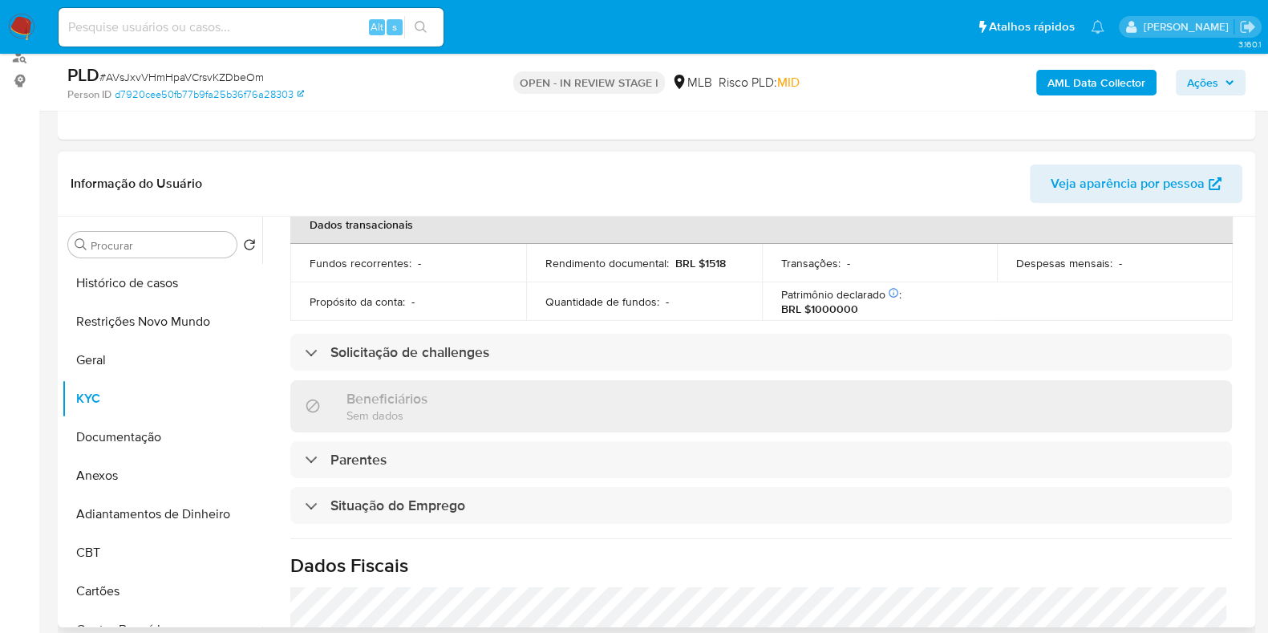
scroll to position [0, 0]
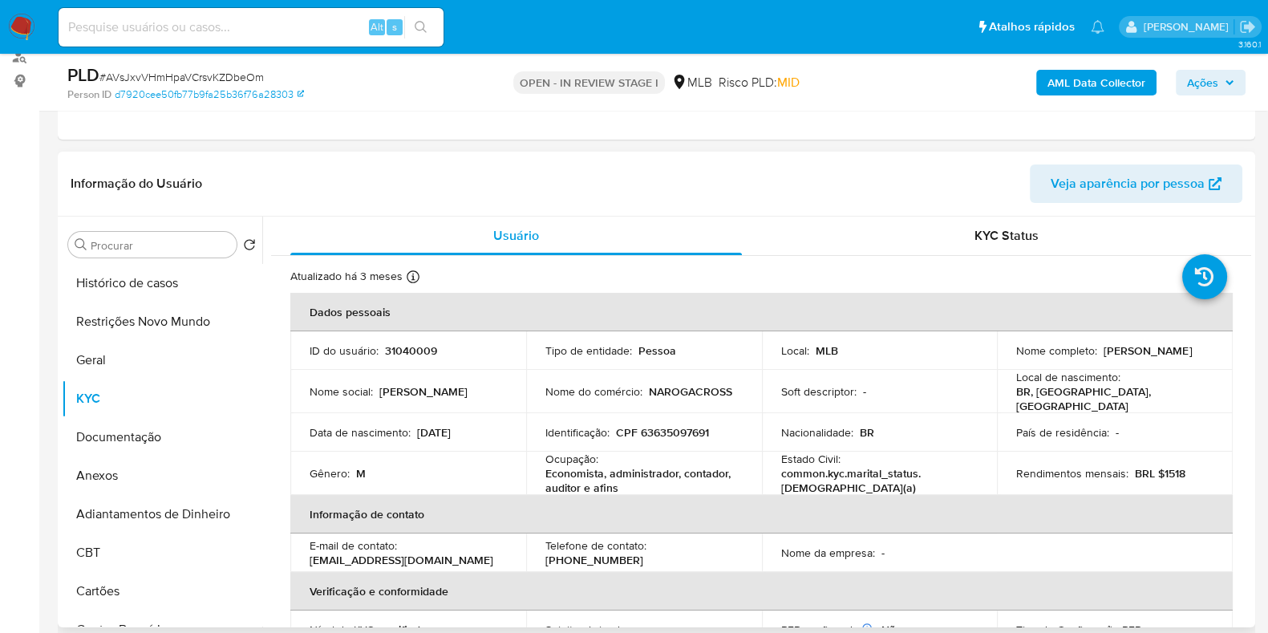
click at [678, 426] on p "CPF 63635097691" at bounding box center [662, 432] width 93 height 14
copy p "63635097691"
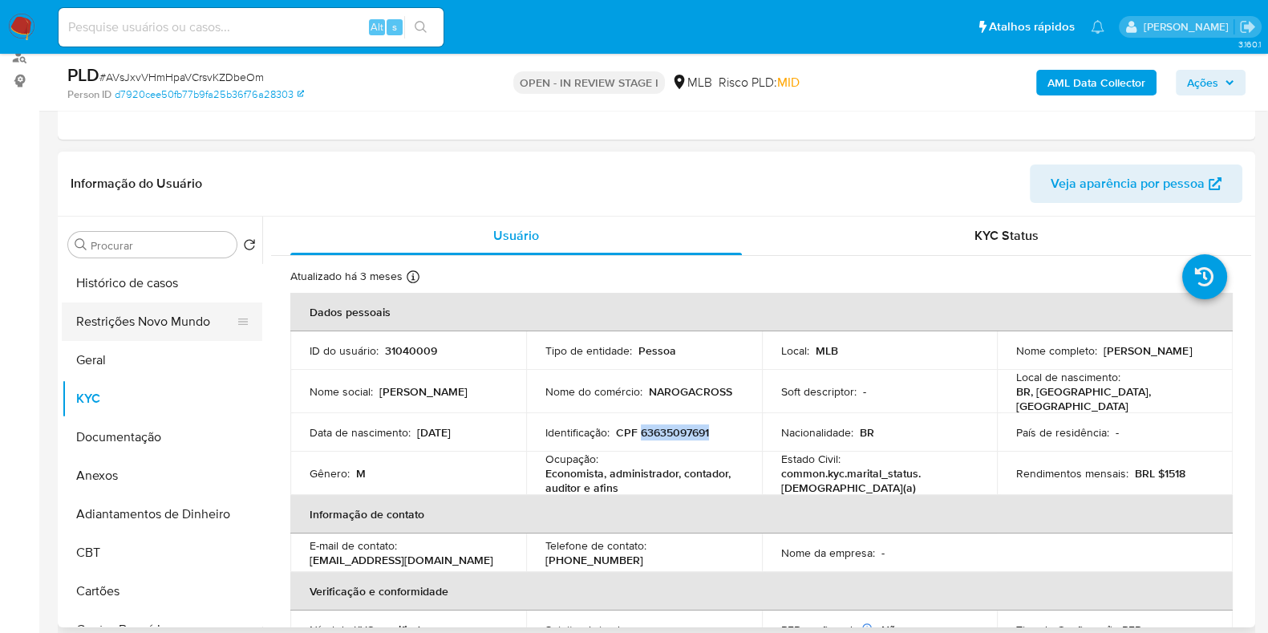
click at [123, 327] on button "Restrições Novo Mundo" at bounding box center [156, 321] width 188 height 38
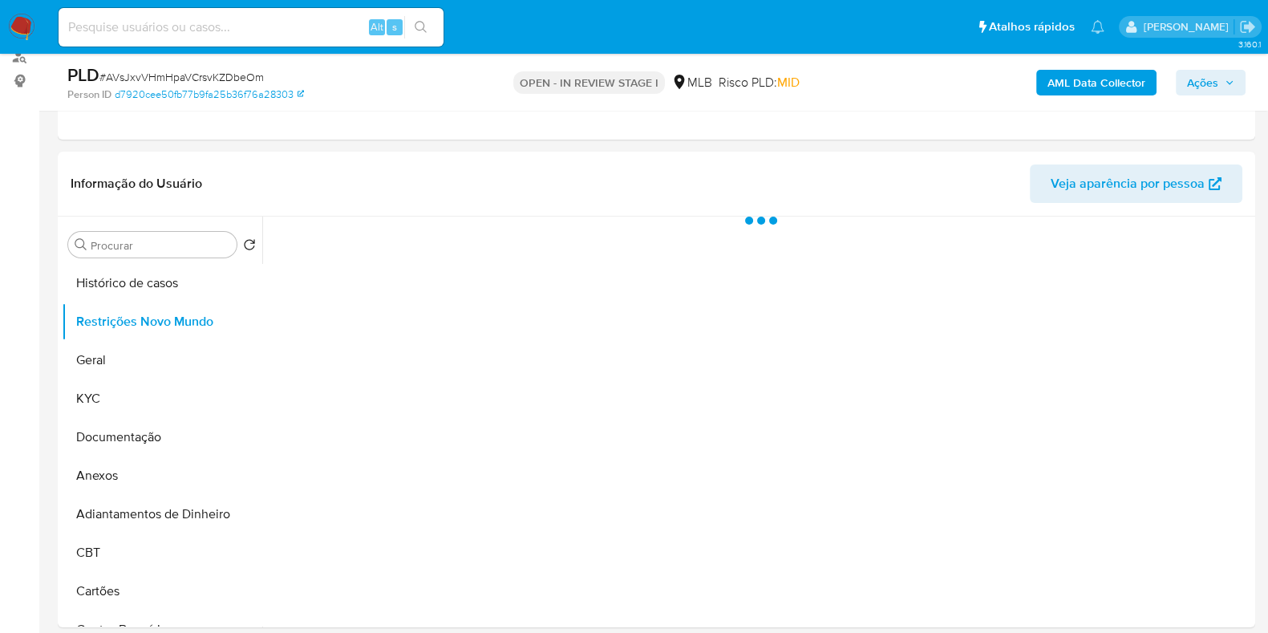
scroll to position [301, 0]
